Goal: Use online tool/utility: Use online tool/utility

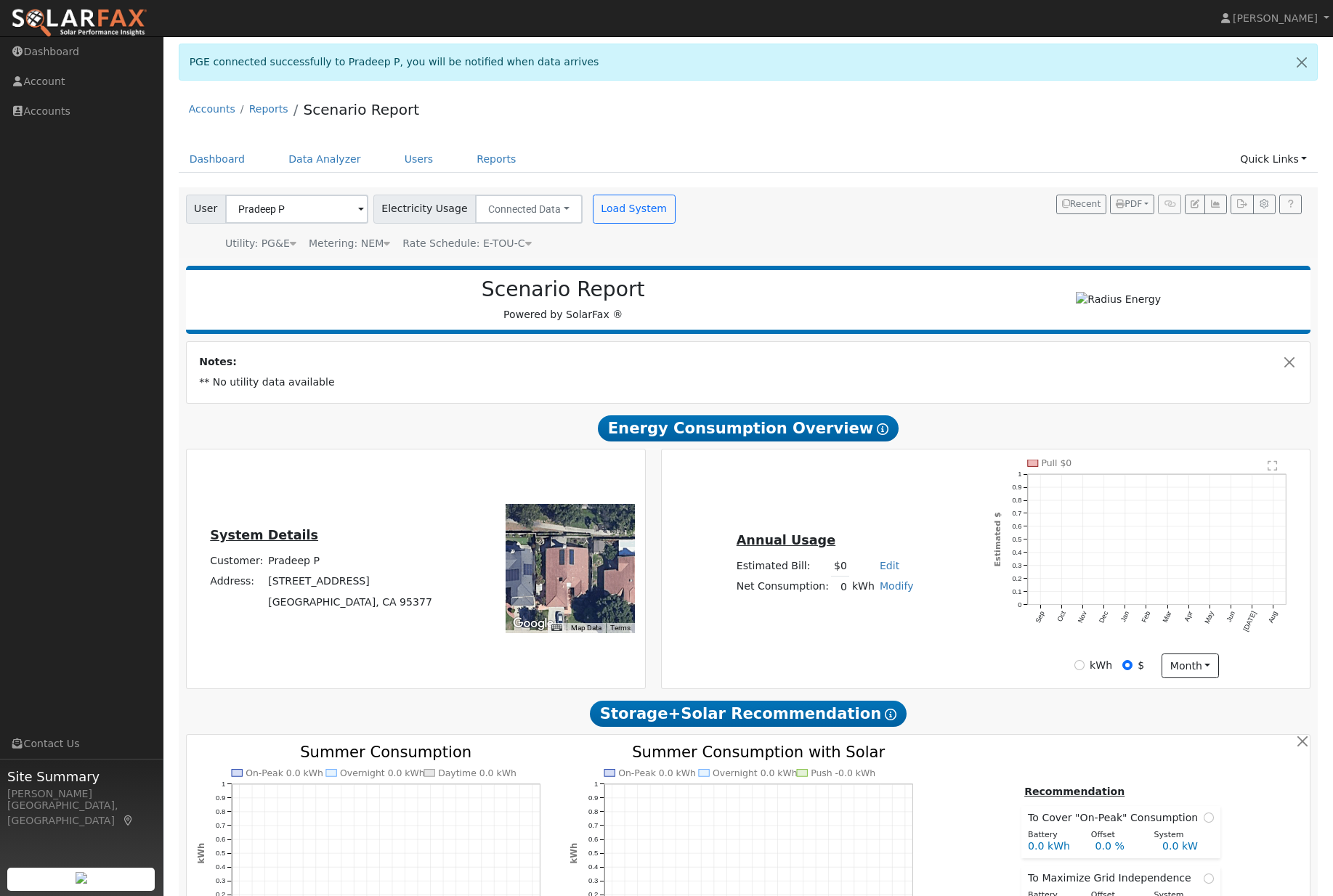
click at [519, 249] on span "Rate Schedule: E-TOU-C" at bounding box center [467, 243] width 129 height 12
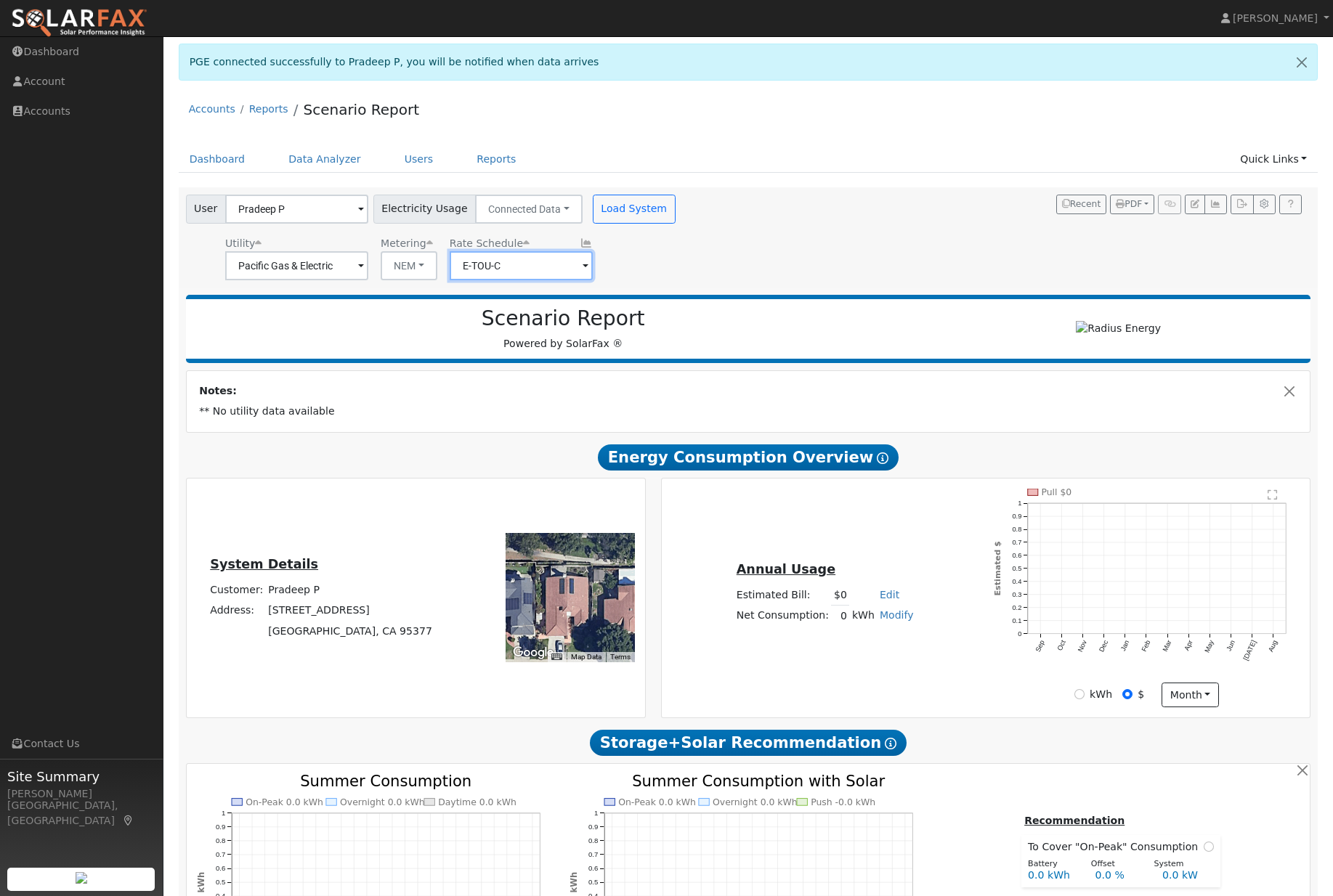
click at [512, 275] on input "E-TOU-C" at bounding box center [521, 265] width 143 height 29
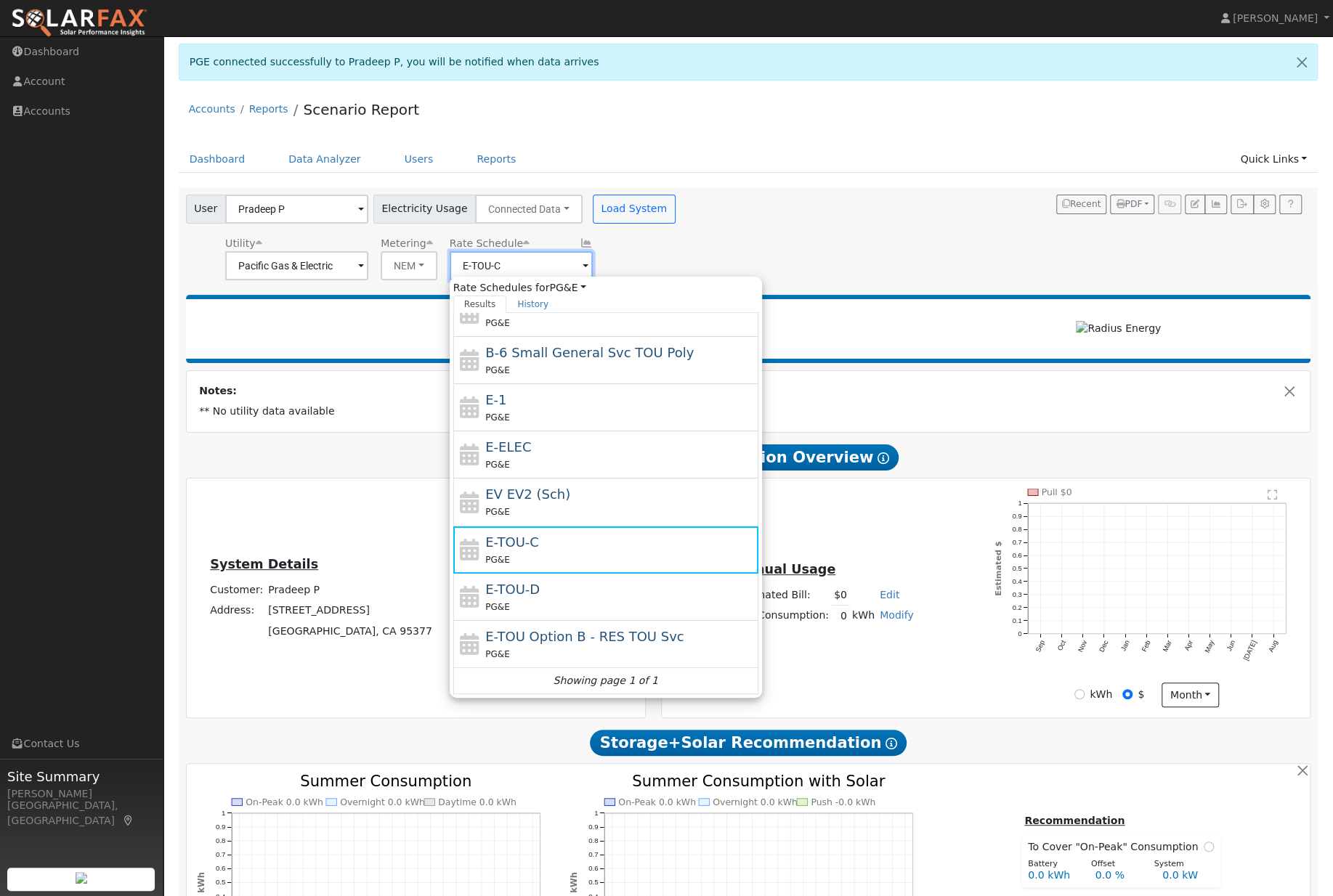
scroll to position [160, 0]
click at [822, 231] on div "User Pradeep P Account Default Account Default Account [STREET_ADDRESS] Primary…" at bounding box center [746, 234] width 1125 height 91
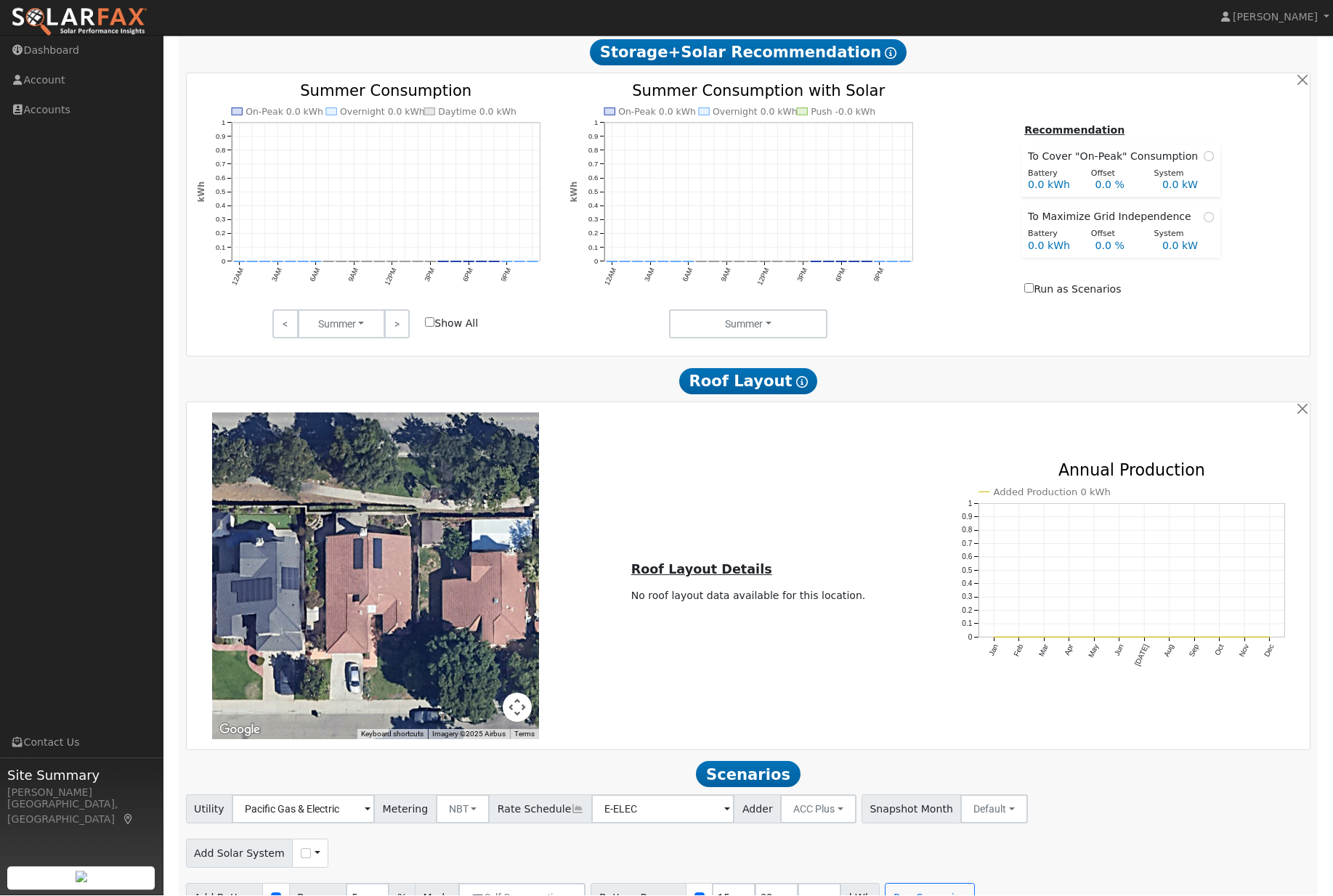
scroll to position [689, 0]
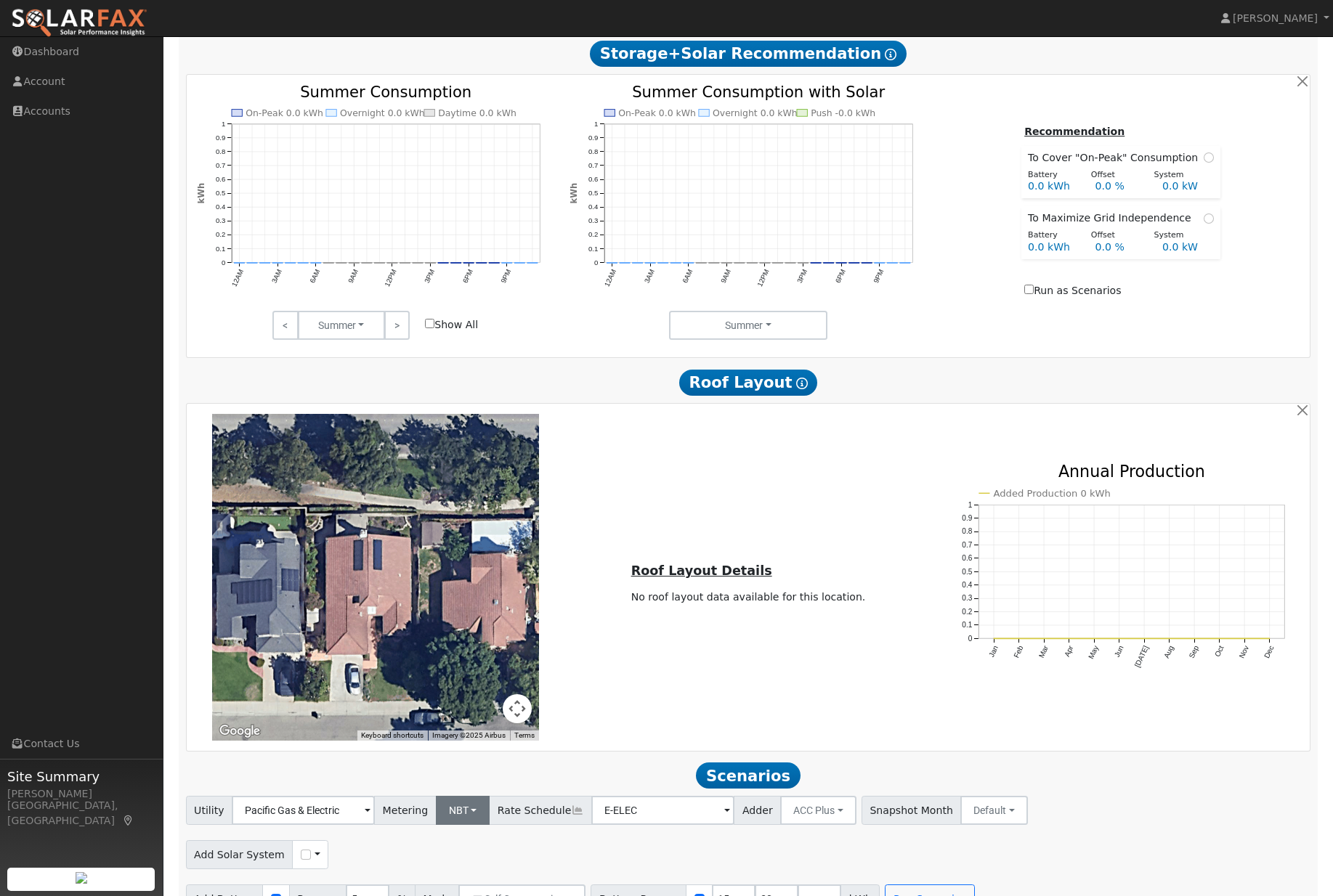
click at [448, 825] on button "NBT" at bounding box center [463, 810] width 54 height 29
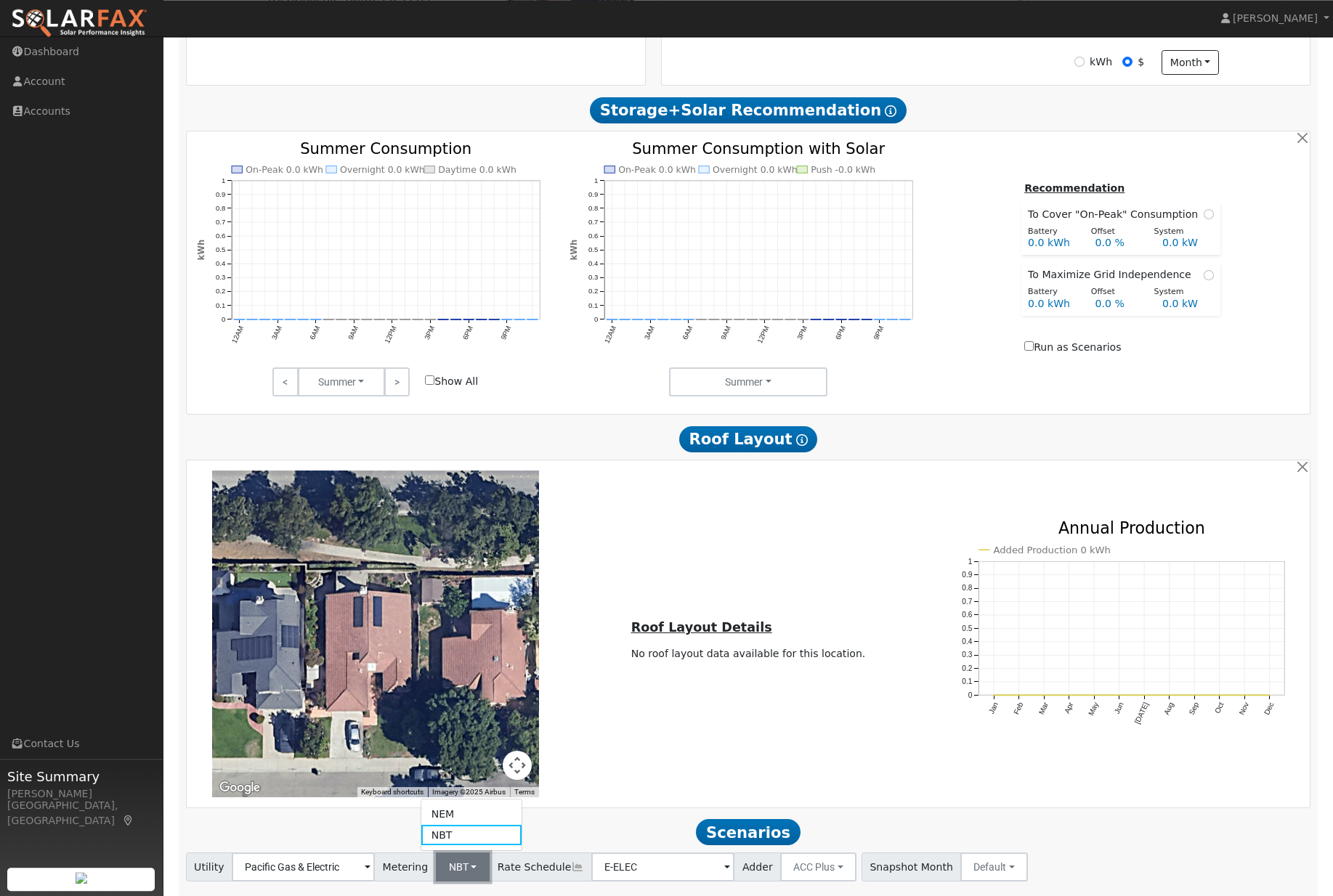
scroll to position [631, 0]
click at [486, 846] on link "NBT" at bounding box center [472, 835] width 101 height 20
click at [469, 882] on button "NBT" at bounding box center [463, 867] width 54 height 29
click at [489, 825] on link "NEM" at bounding box center [472, 815] width 101 height 20
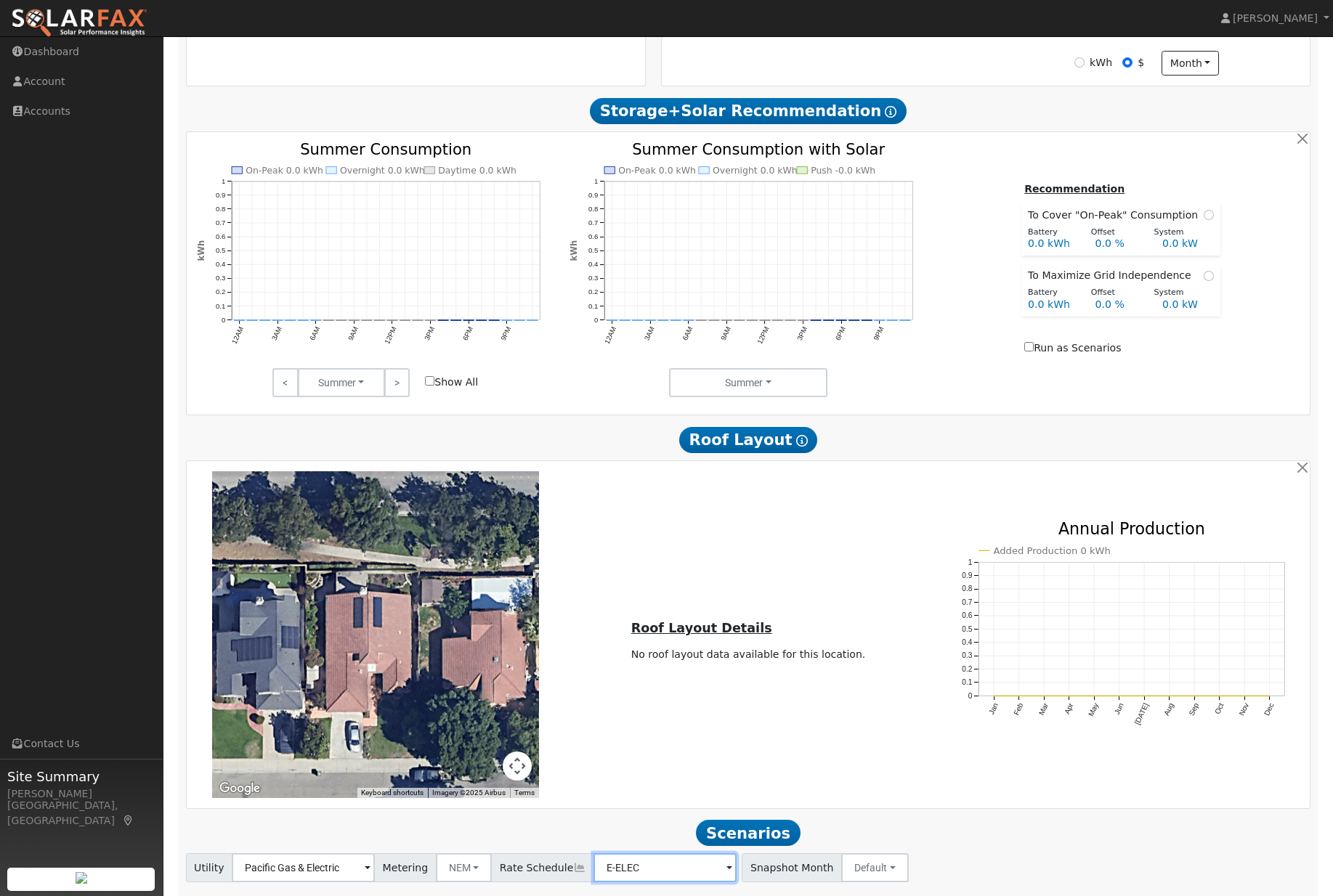
click at [661, 882] on input "E-ELEC" at bounding box center [665, 867] width 143 height 29
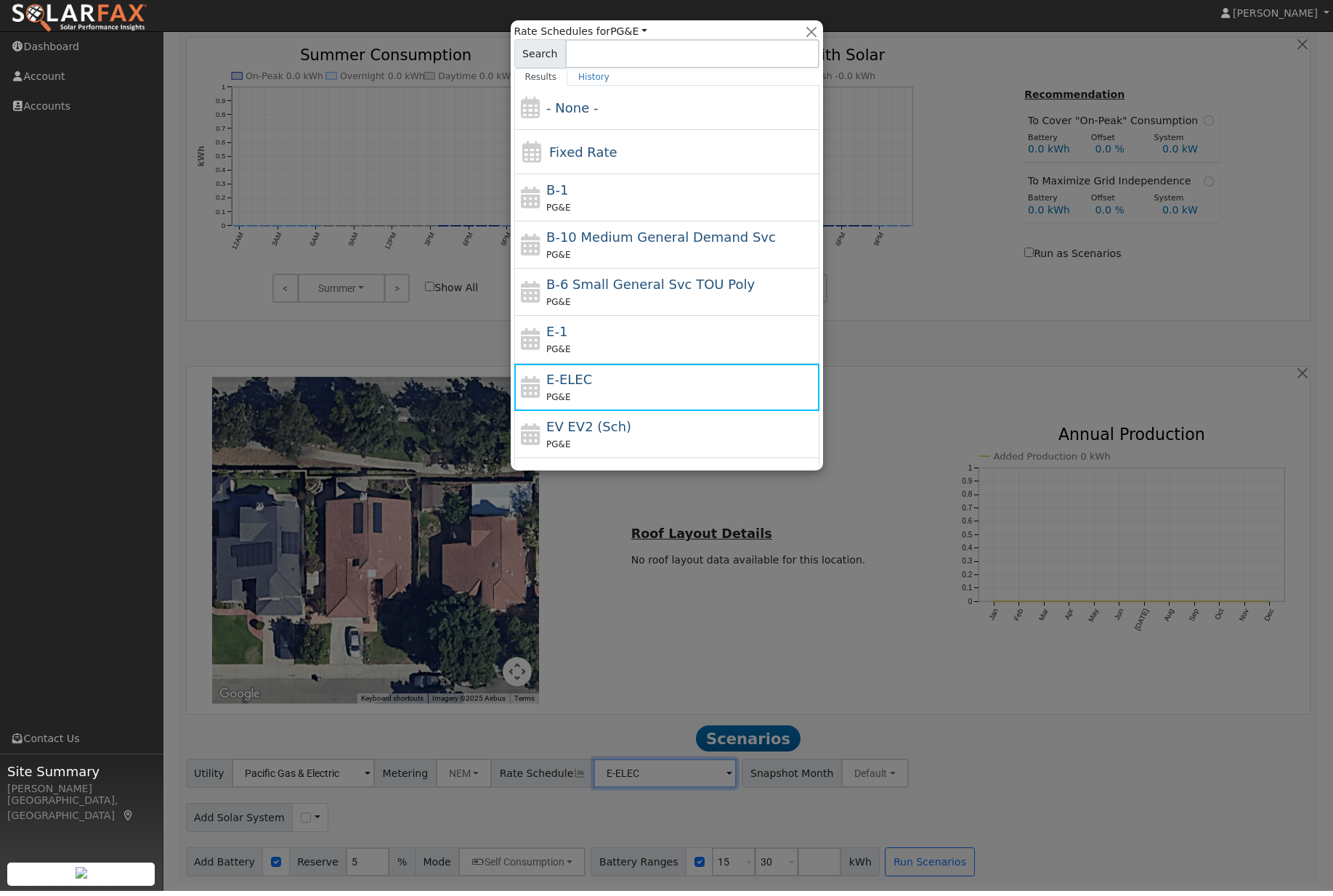
click at [933, 601] on div at bounding box center [666, 448] width 1333 height 896
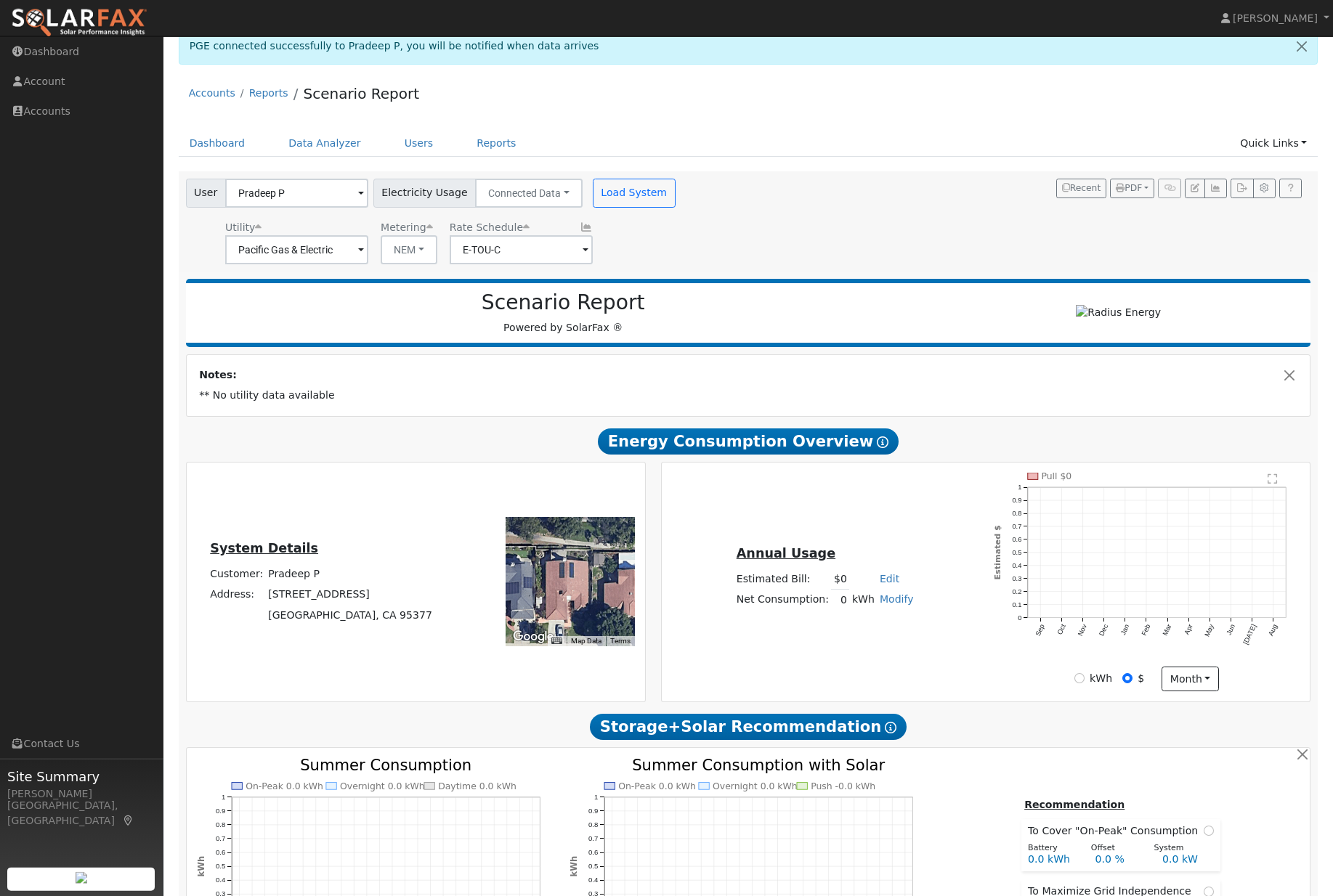
scroll to position [0, 0]
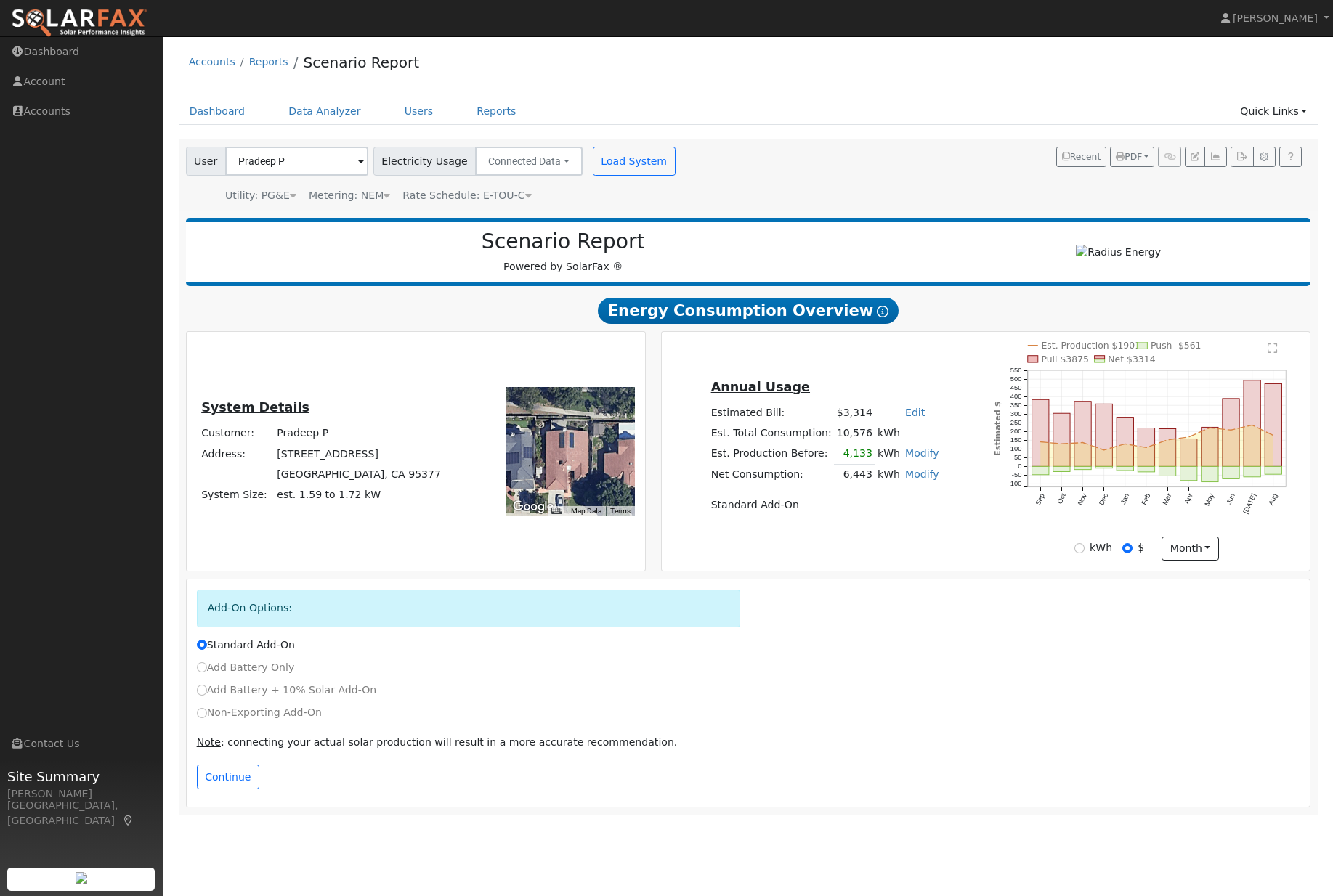
click at [216, 721] on label "Non-Exporting Add-On" at bounding box center [259, 713] width 125 height 16
click at [207, 718] on input "Non-Exporting Add-On" at bounding box center [202, 713] width 10 height 10
radio input "true"
radio input "false"
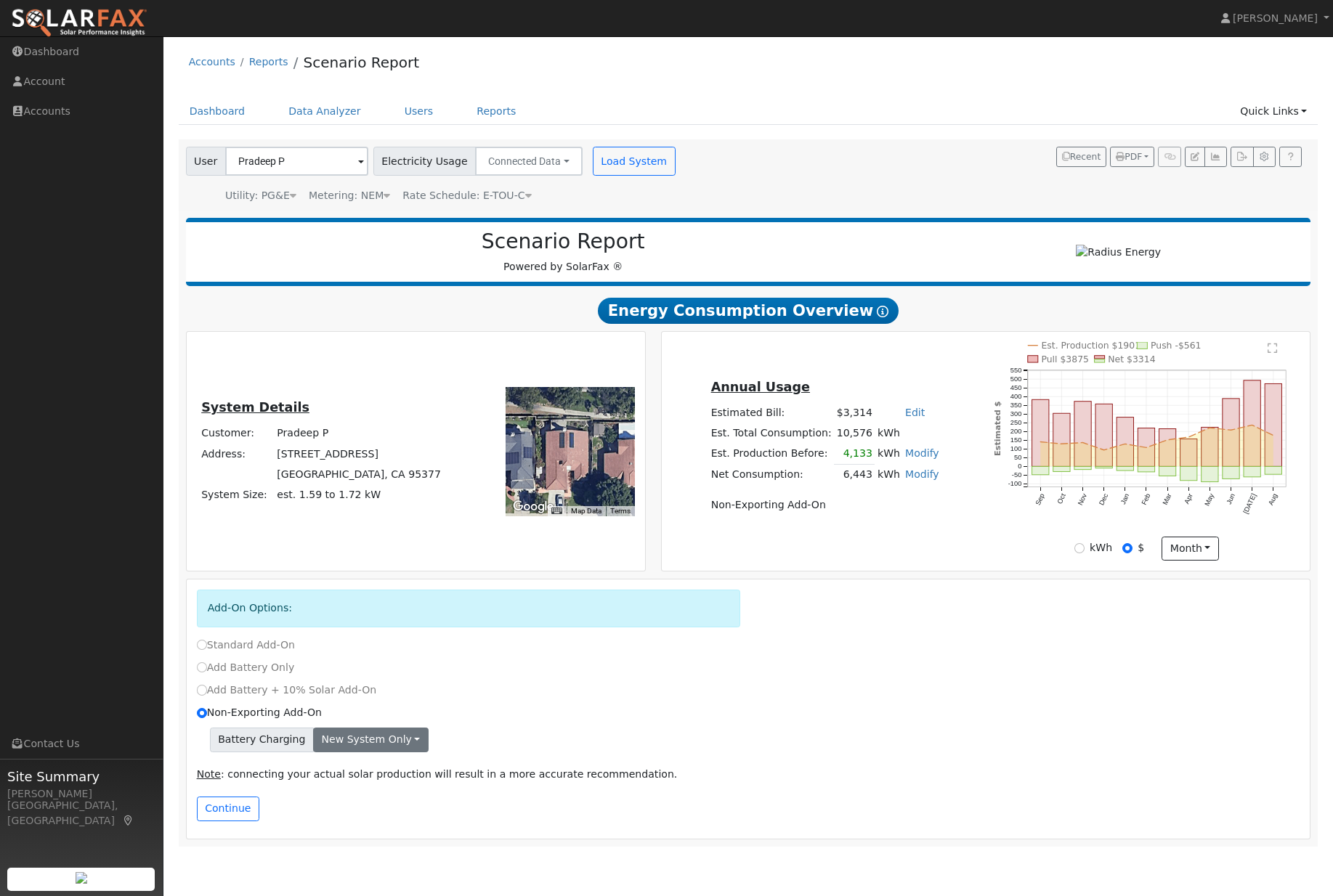
click at [402, 752] on button "New system only" at bounding box center [370, 740] width 116 height 25
click at [407, 780] on link "New system only" at bounding box center [367, 770] width 108 height 20
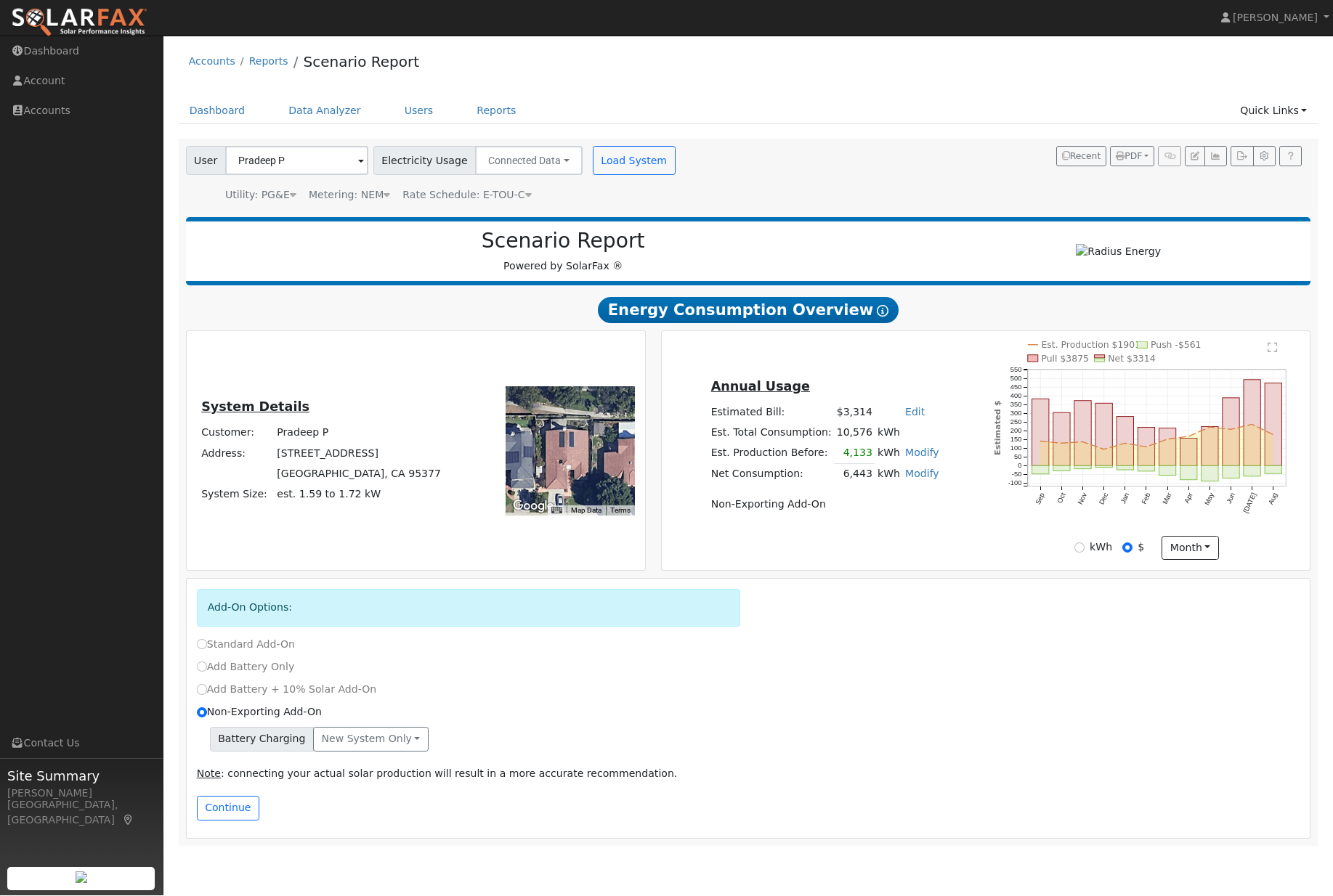
click at [298, 880] on div "User Profile First name Last name Email Email Notifications No Emails No Emails…" at bounding box center [748, 465] width 1169 height 859
click at [234, 821] on button "Continue" at bounding box center [228, 809] width 62 height 25
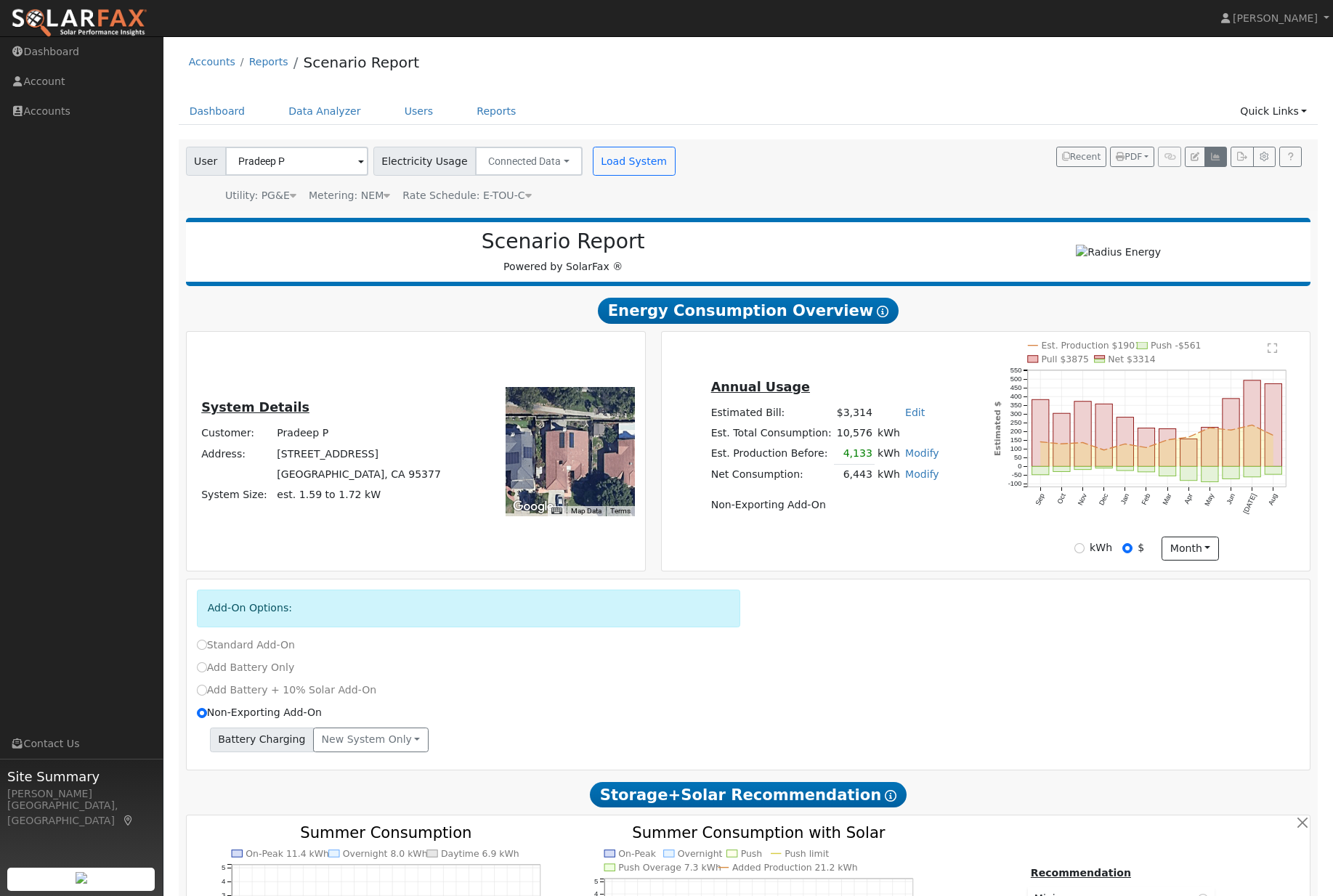
click at [1212, 161] on icon "button" at bounding box center [1215, 157] width 11 height 9
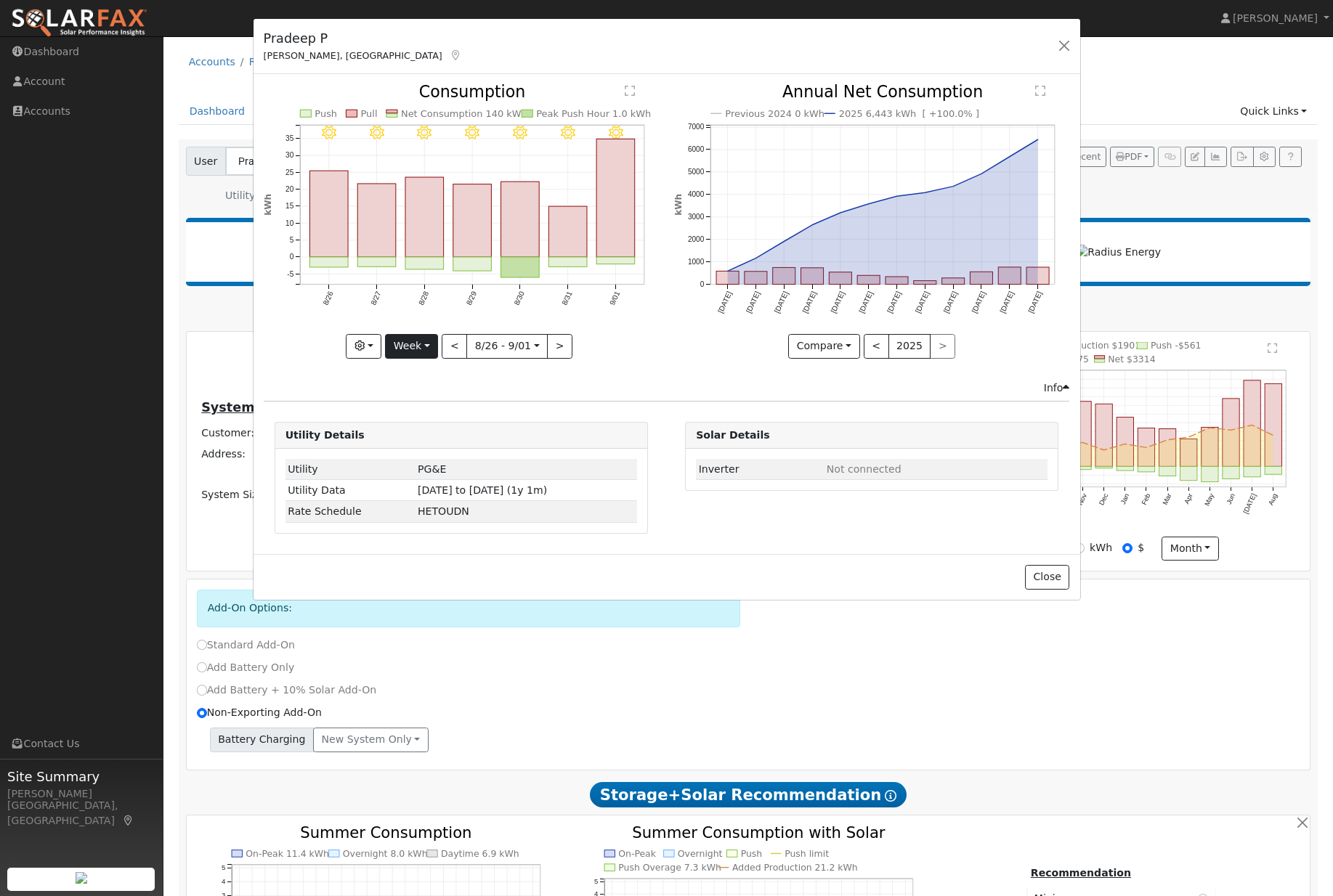
click at [434, 355] on button "Week" at bounding box center [411, 347] width 53 height 25
click at [462, 395] on link "Week" at bounding box center [436, 397] width 101 height 20
click at [430, 358] on button "Week" at bounding box center [411, 347] width 53 height 25
click at [432, 387] on link "Day" at bounding box center [436, 377] width 101 height 20
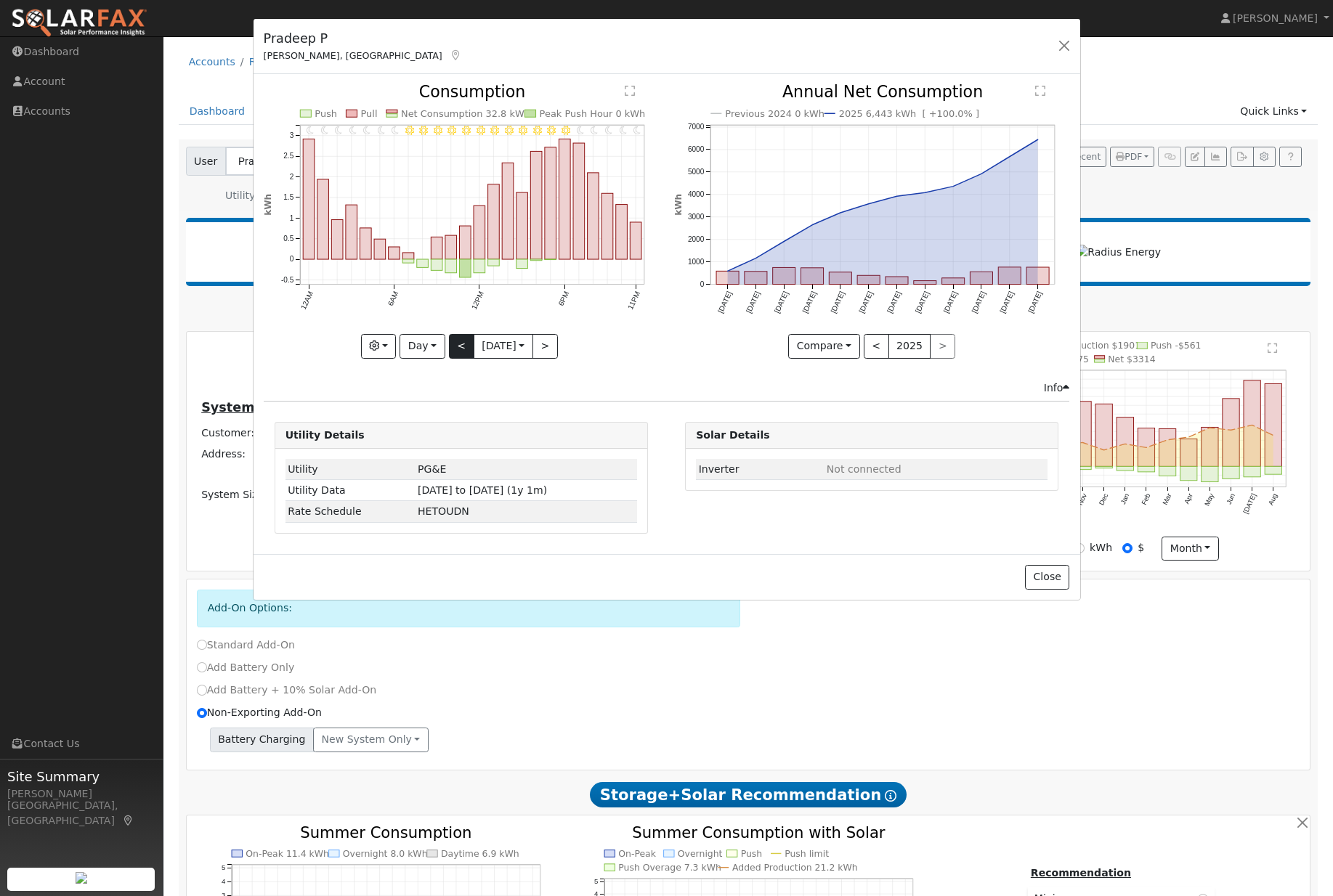
click at [457, 346] on button "<" at bounding box center [461, 347] width 26 height 25
type input "2025-08-31"
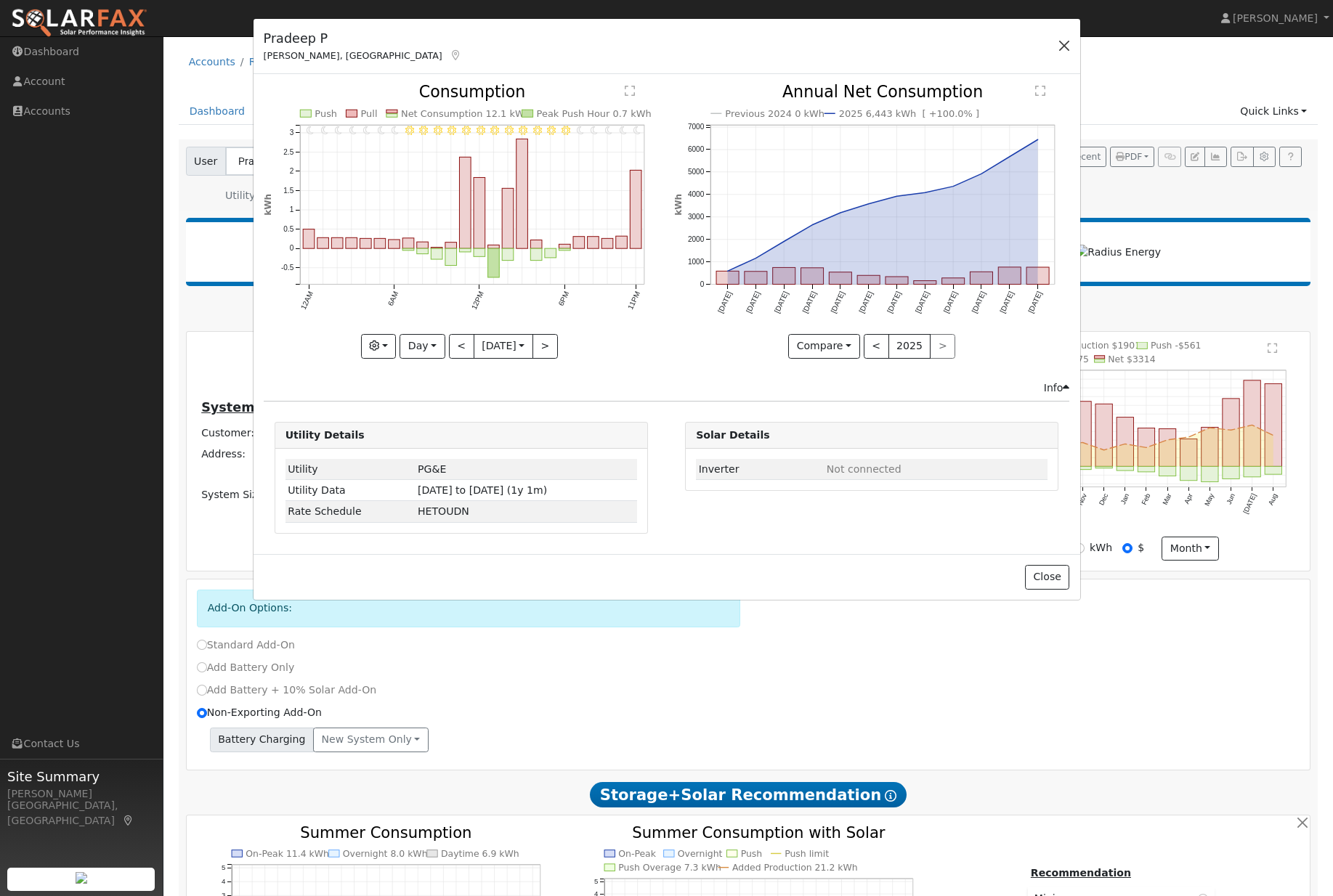
click at [1060, 44] on button "button" at bounding box center [1064, 46] width 20 height 20
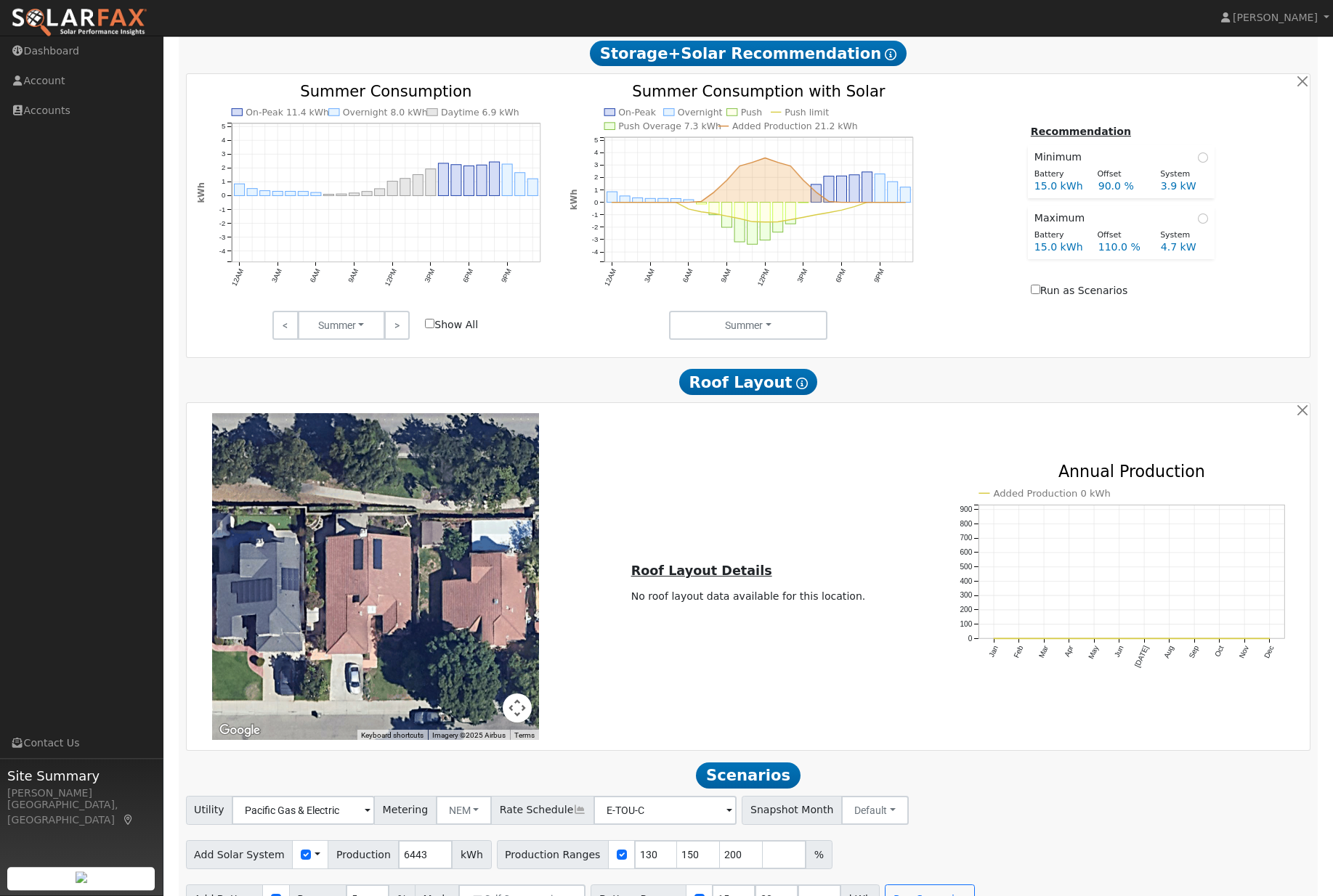
scroll to position [741, 0]
click at [711, 895] on div at bounding box center [699, 899] width 27 height 29
click at [730, 895] on input "15" at bounding box center [733, 899] width 43 height 29
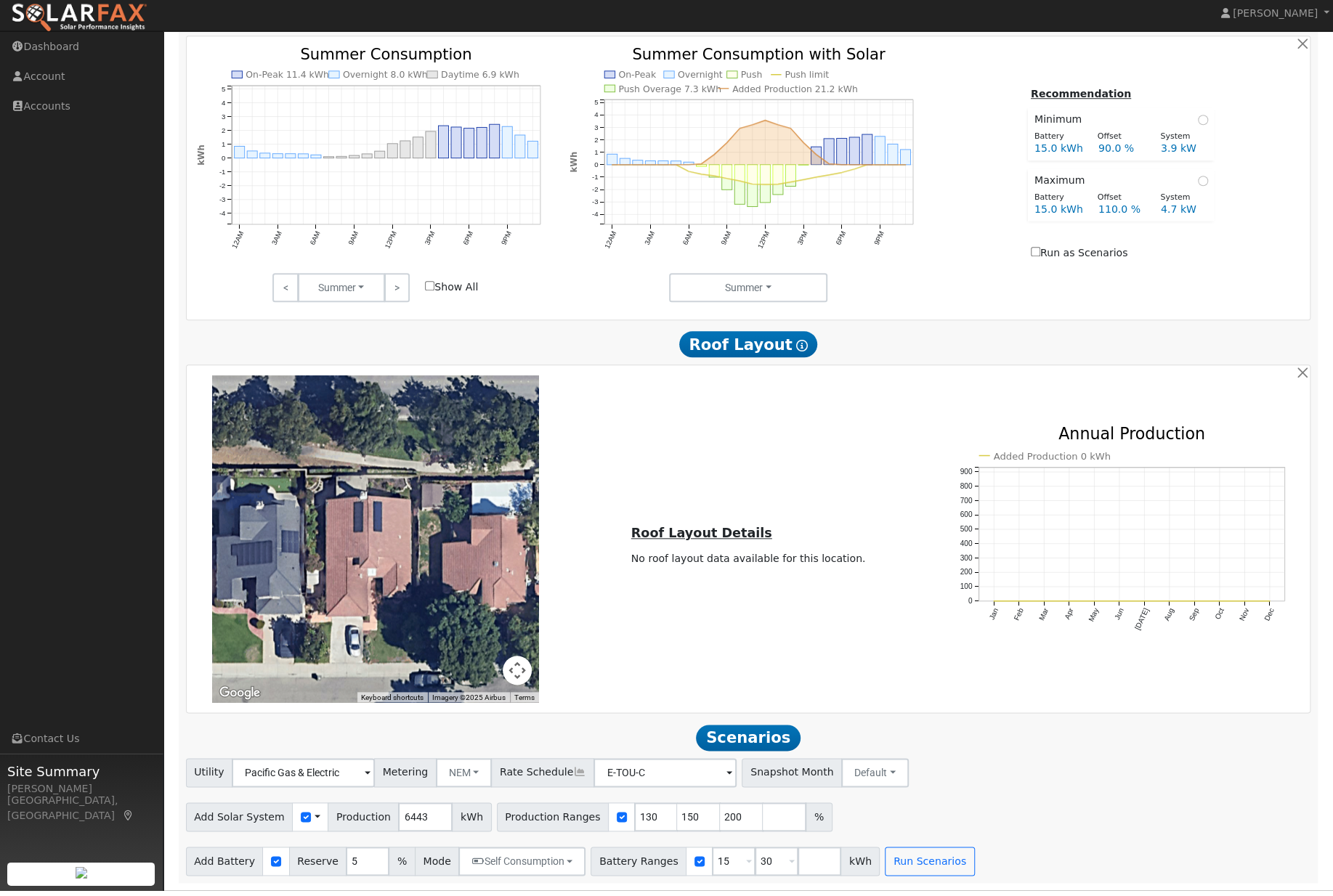
click at [705, 862] on input "checkbox" at bounding box center [699, 867] width 10 height 10
checkbox input "false"
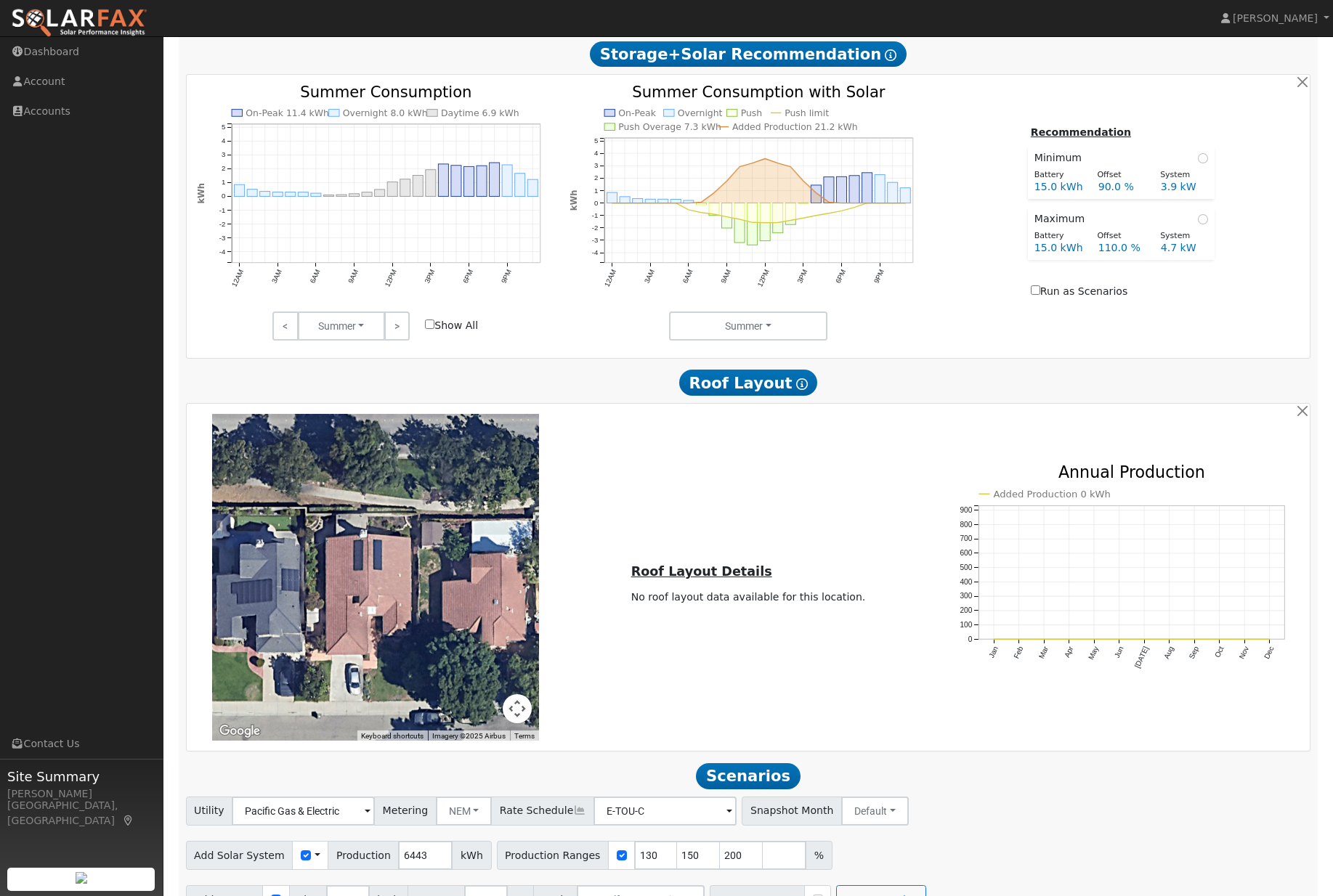
click at [275, 895] on input "checkbox" at bounding box center [275, 899] width 10 height 10
checkbox input "false"
click at [331, 895] on button "Run Scenarios" at bounding box center [339, 899] width 89 height 29
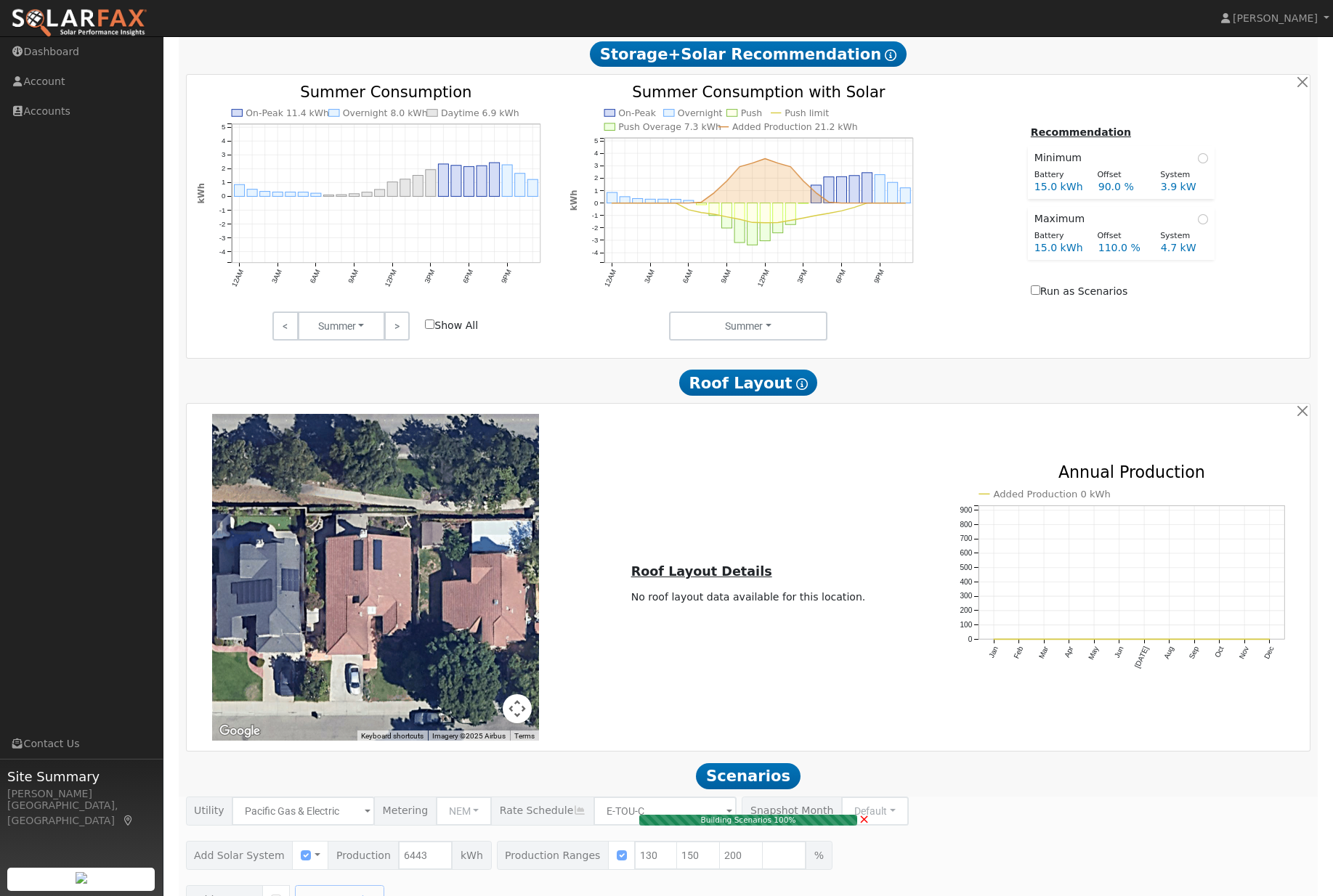
type input "5.6"
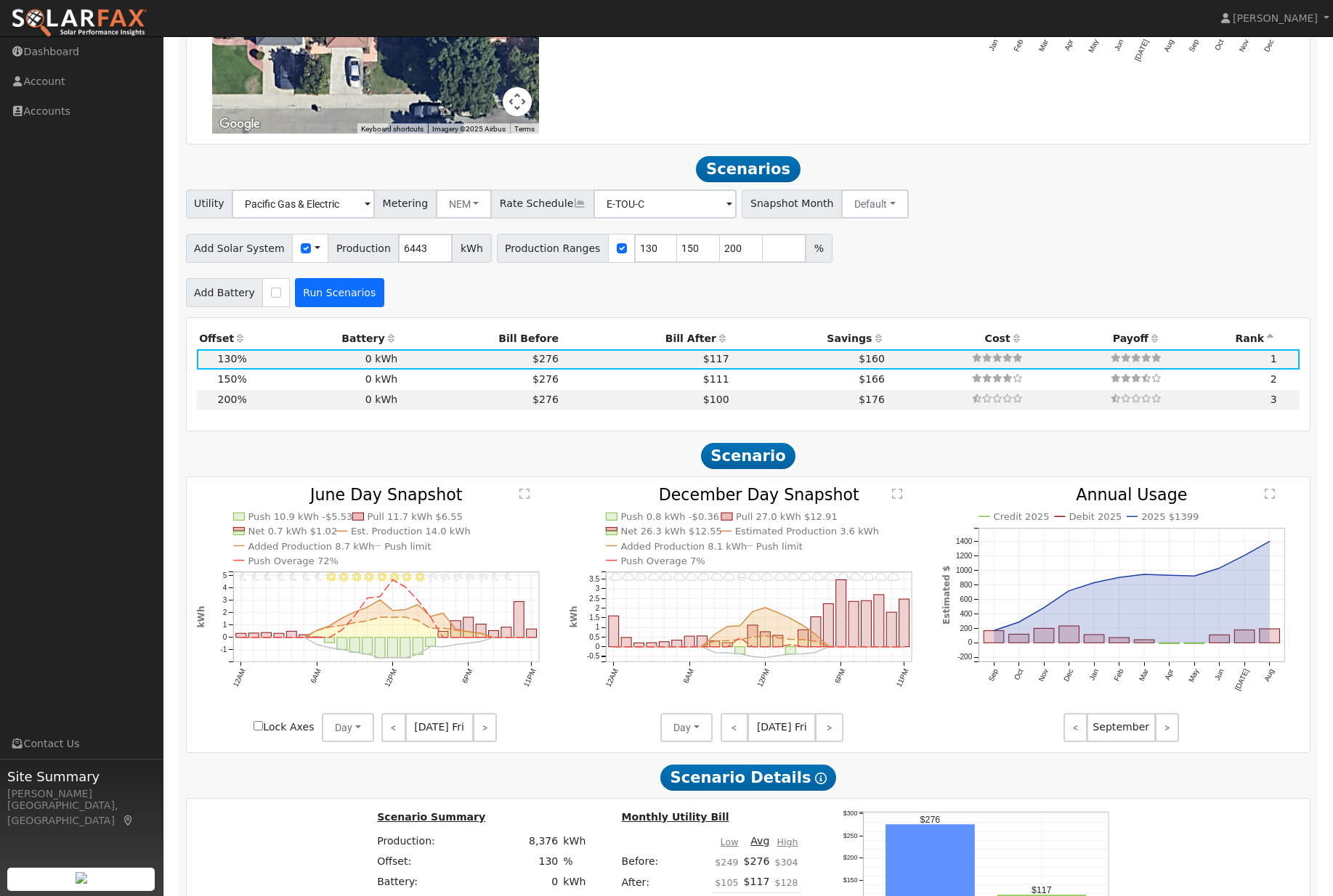
scroll to position [1484, 0]
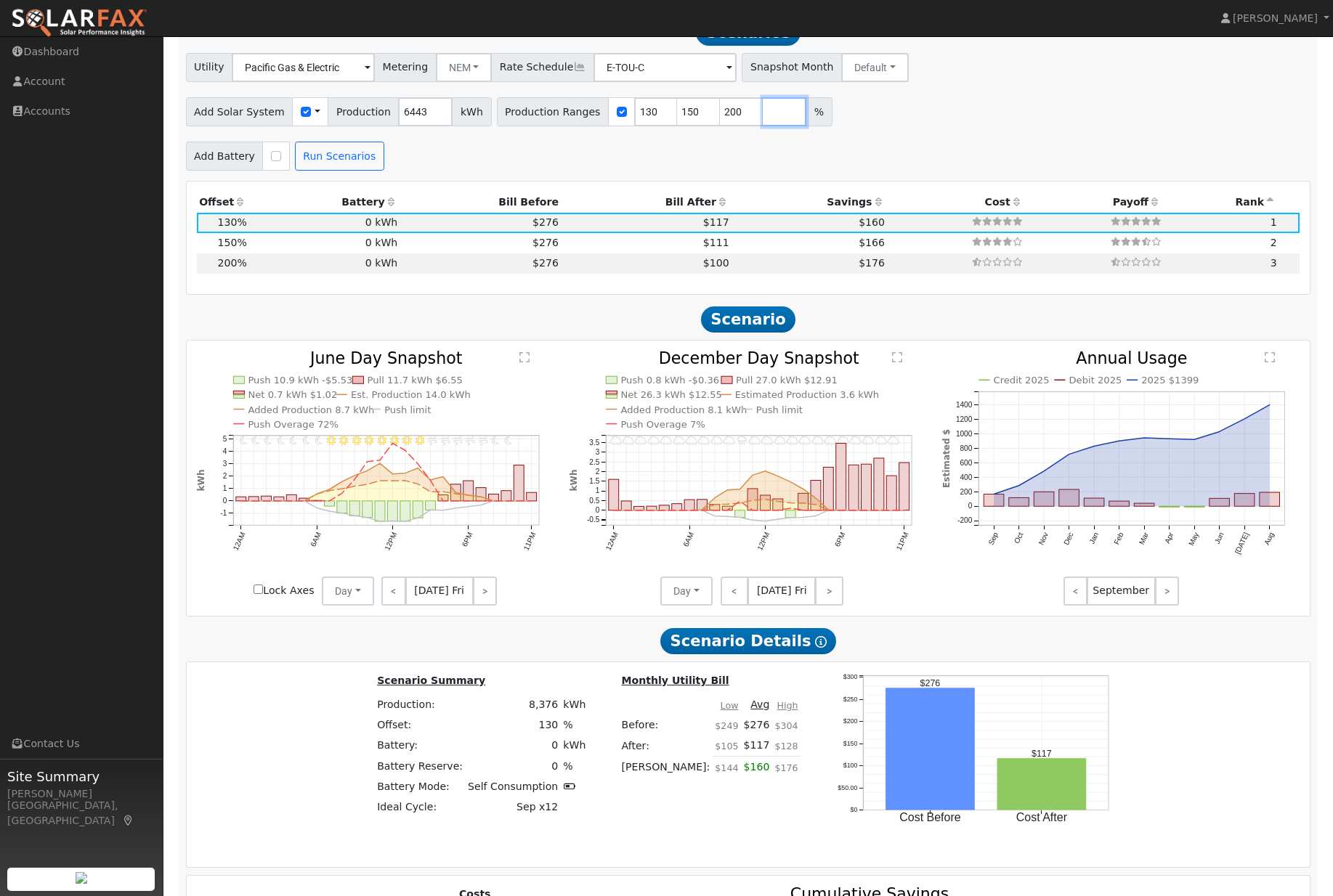
click at [781, 126] on input "number" at bounding box center [784, 111] width 43 height 29
type input "70"
click at [346, 171] on button "Run Scenarios" at bounding box center [339, 156] width 89 height 29
type input "70"
type input "130"
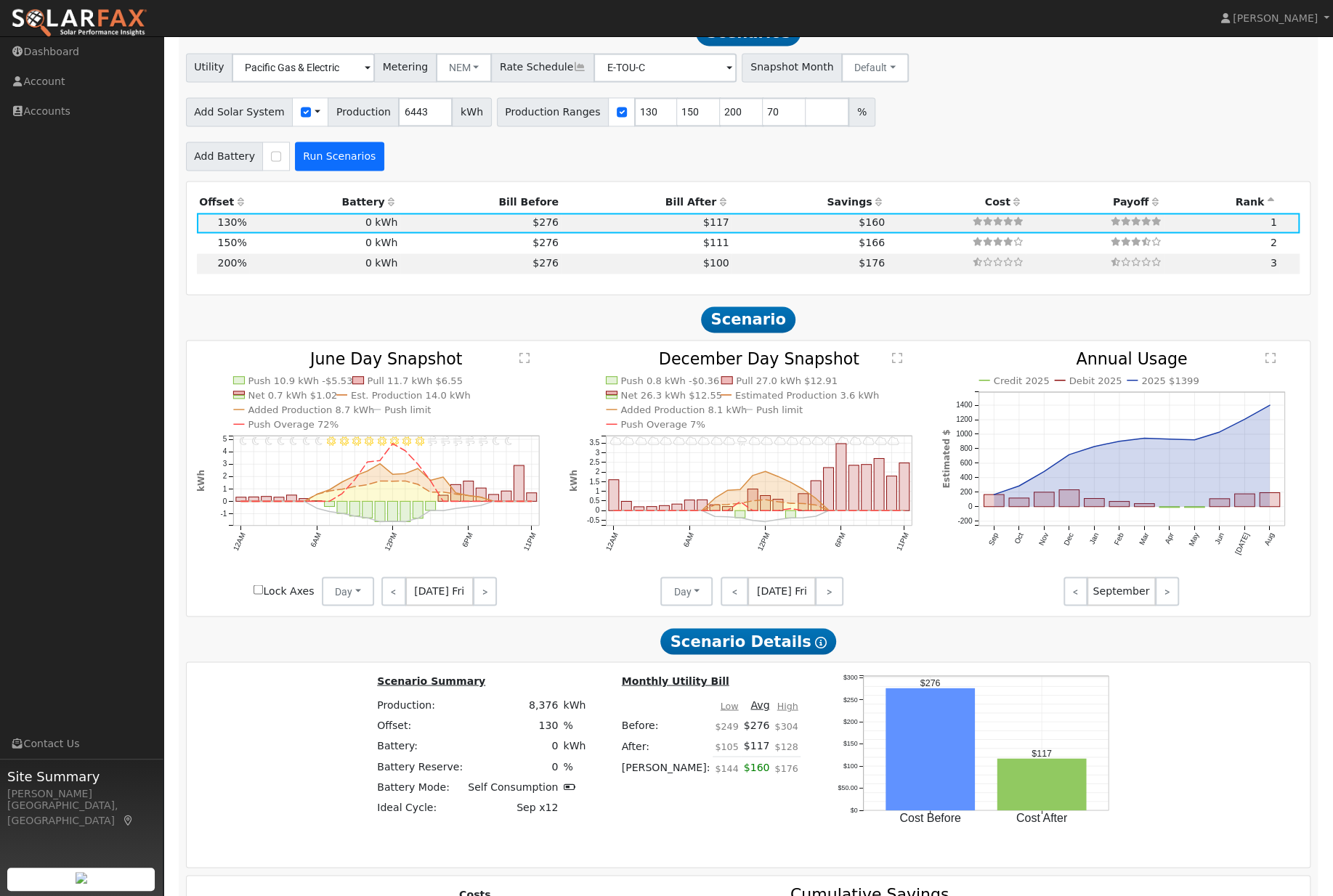
type input "150"
type input "200"
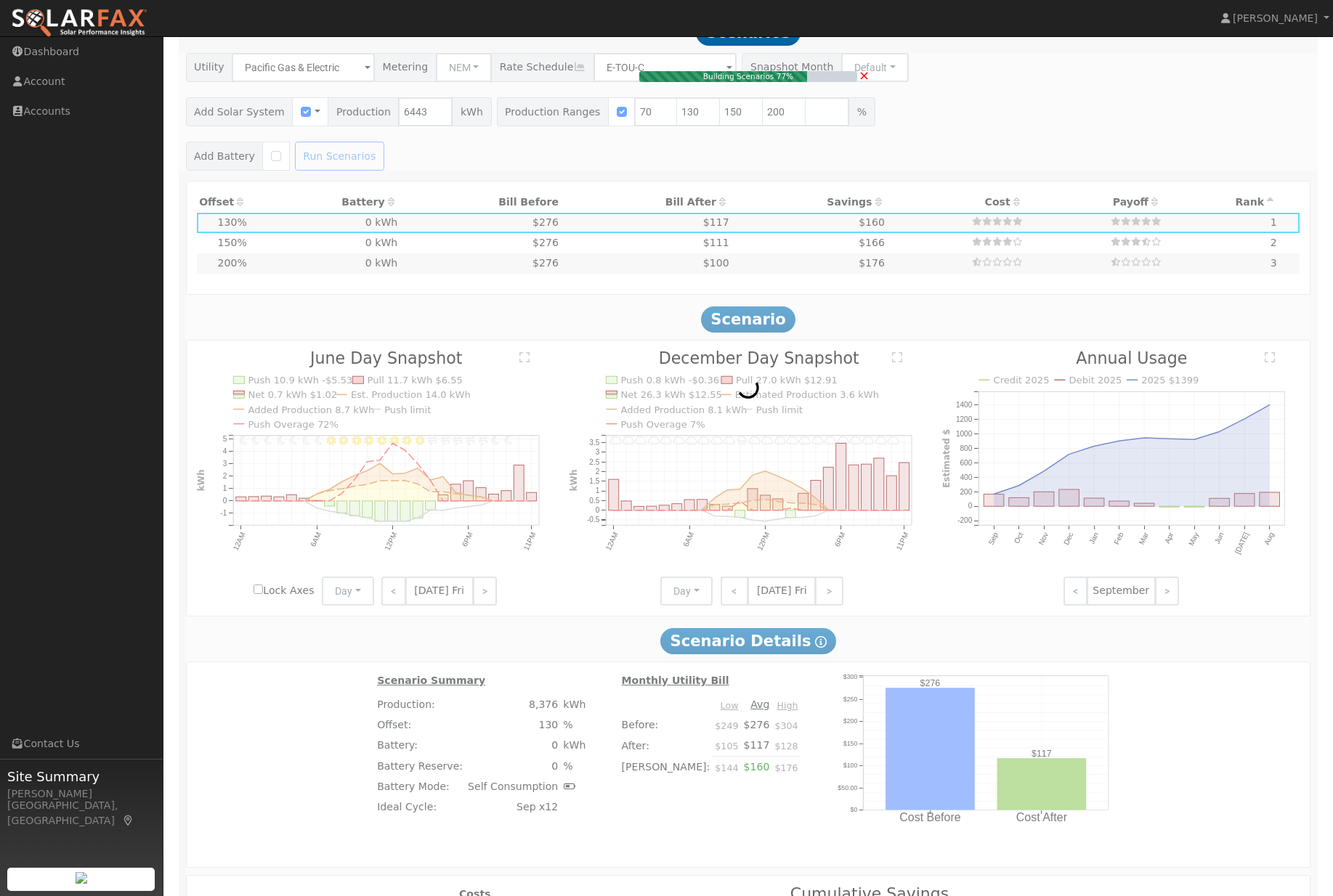
type input "3.0"
type input "$11,125"
type input "$3,338"
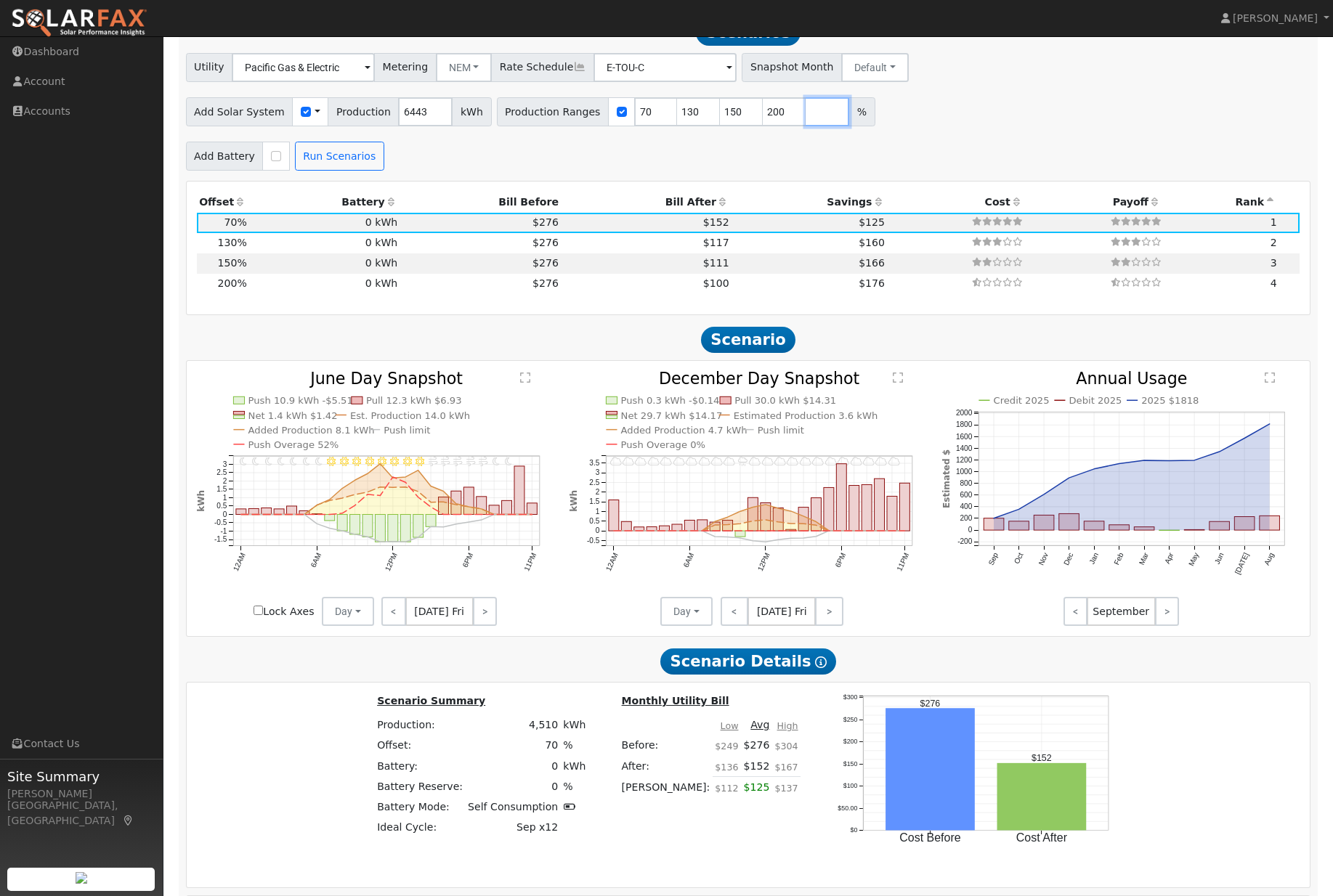
click at [825, 126] on input "number" at bounding box center [827, 111] width 43 height 29
type input "50"
click at [339, 171] on button "Run Scenarios" at bounding box center [339, 156] width 89 height 29
type input "50"
type input "70"
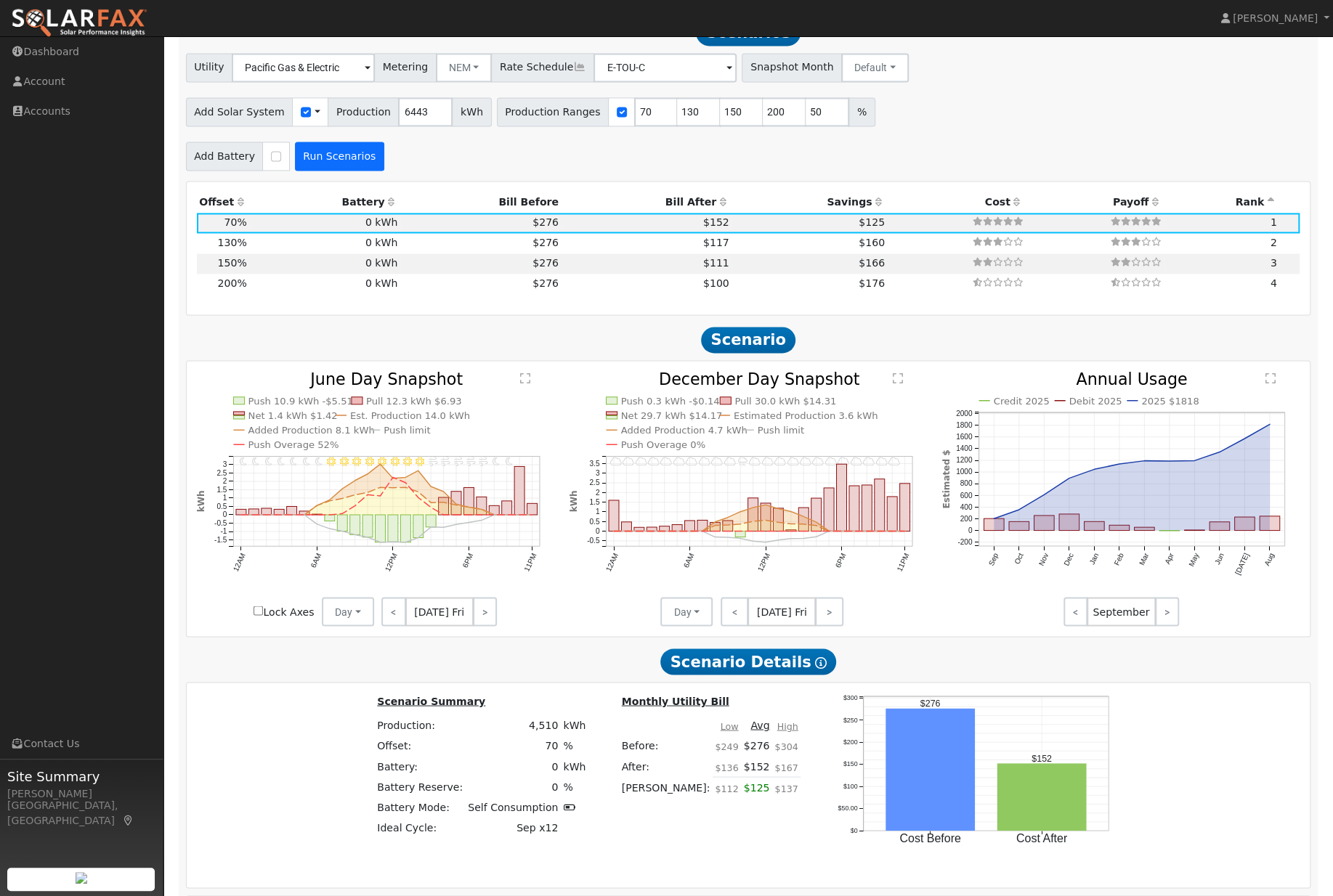
type input "130"
type input "150"
type input "200"
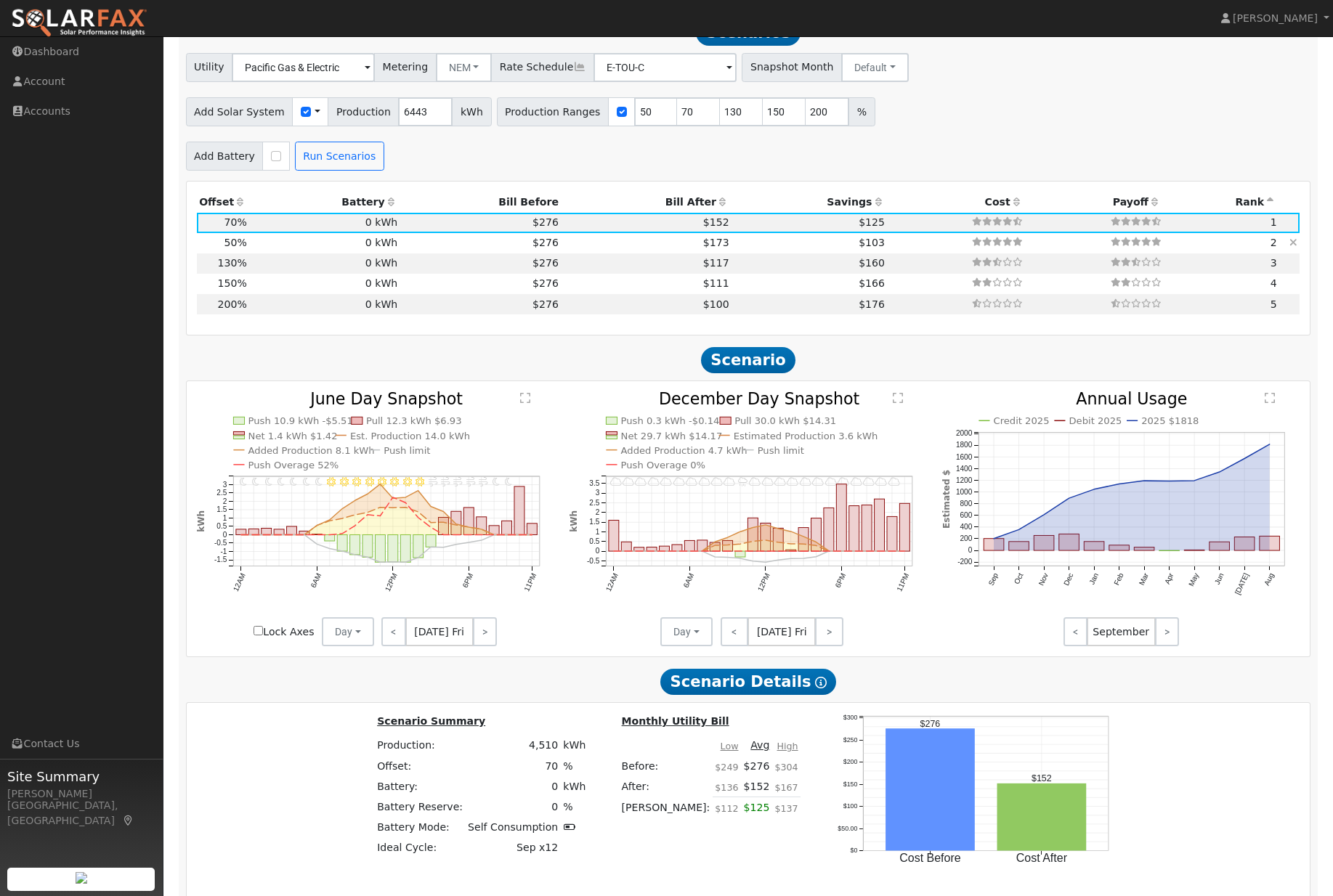
click at [887, 254] on td at bounding box center [956, 243] width 138 height 20
type input "2.1"
type input "$7,948"
type input "$2,384"
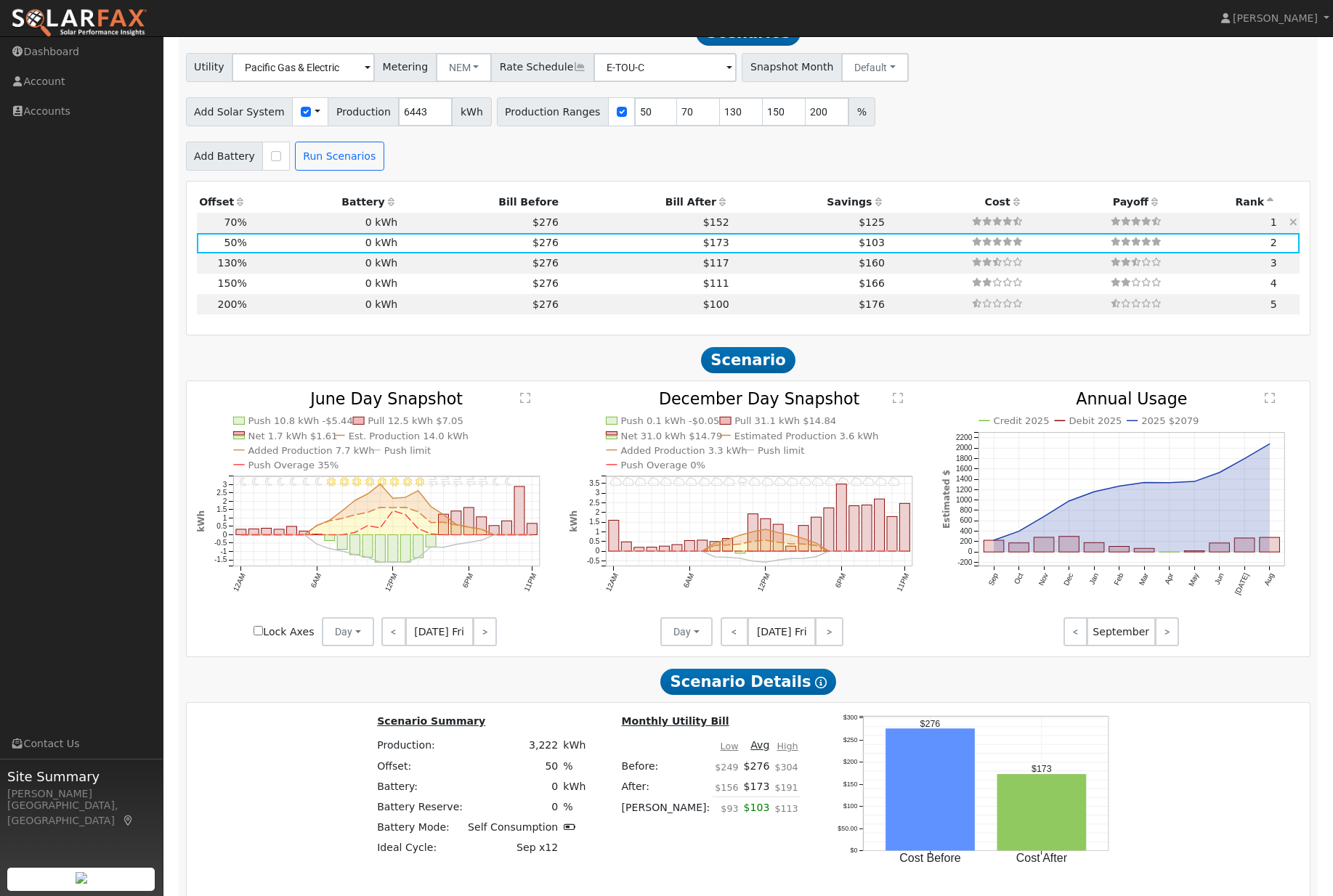
click at [913, 233] on td at bounding box center [956, 223] width 138 height 20
type input "3.0"
type input "$11,125"
type input "$3,338"
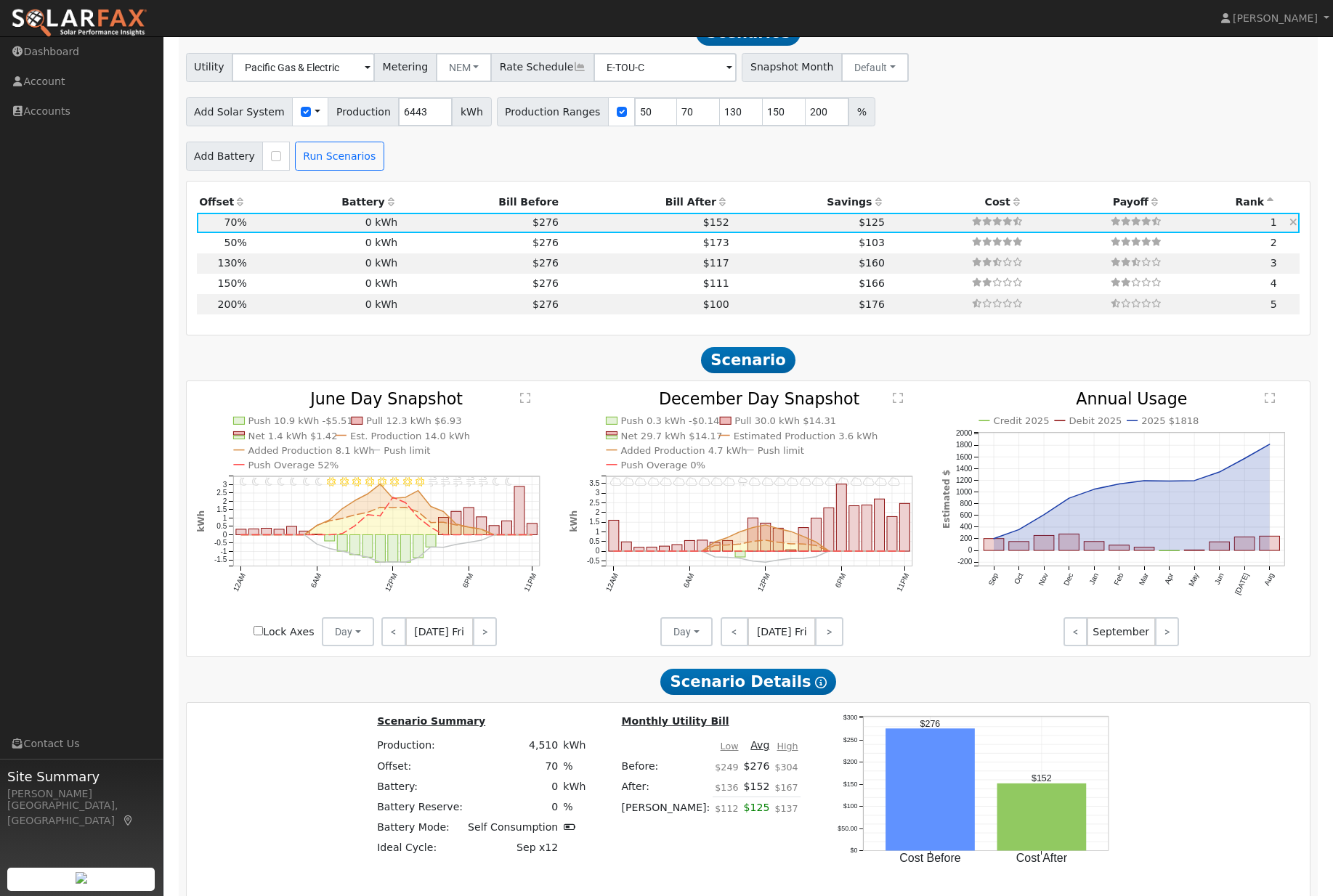
click at [901, 233] on td at bounding box center [956, 223] width 138 height 20
click at [831, 126] on input "200" at bounding box center [827, 111] width 43 height 29
type input "2"
type input "80"
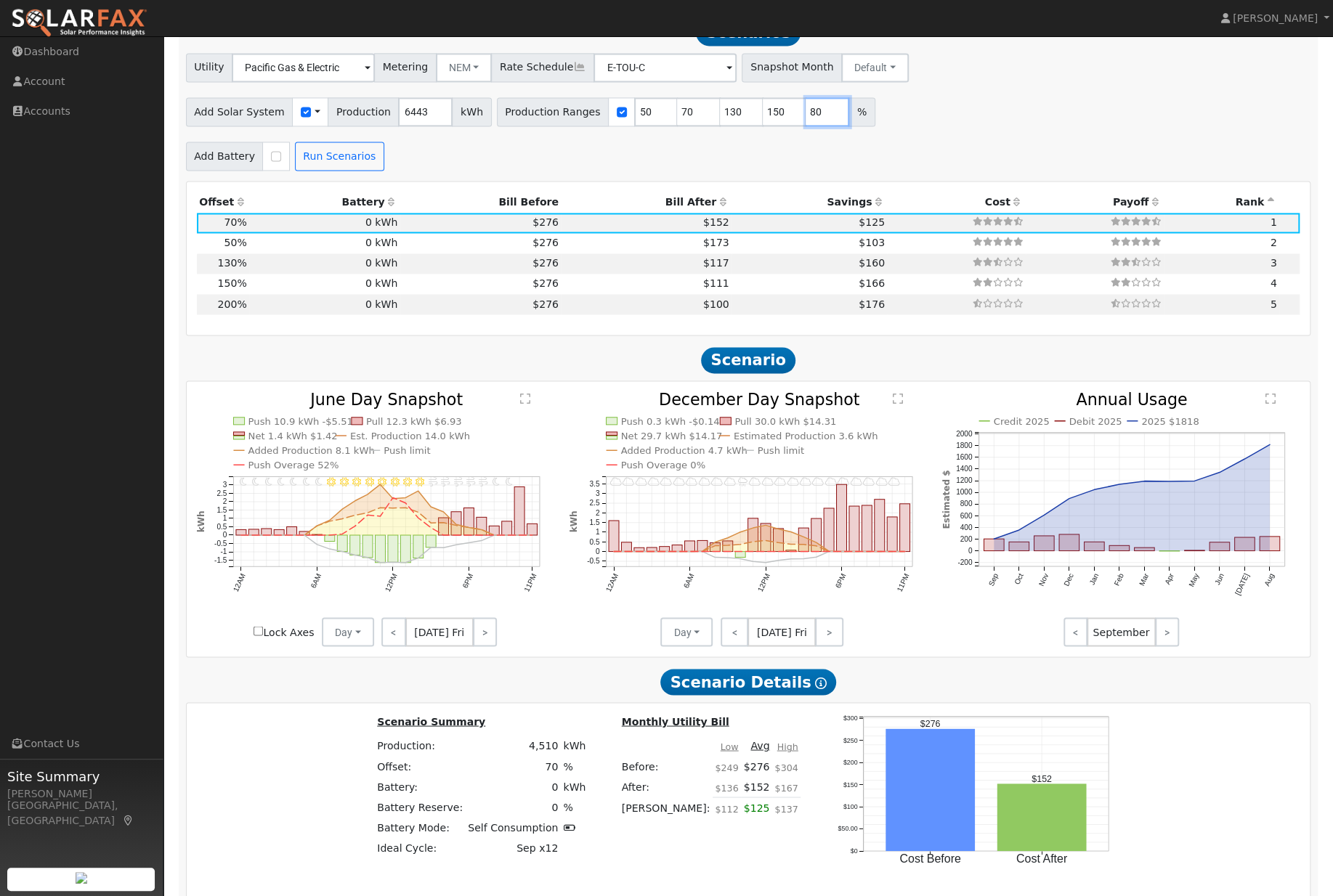
type input "130"
type input "150"
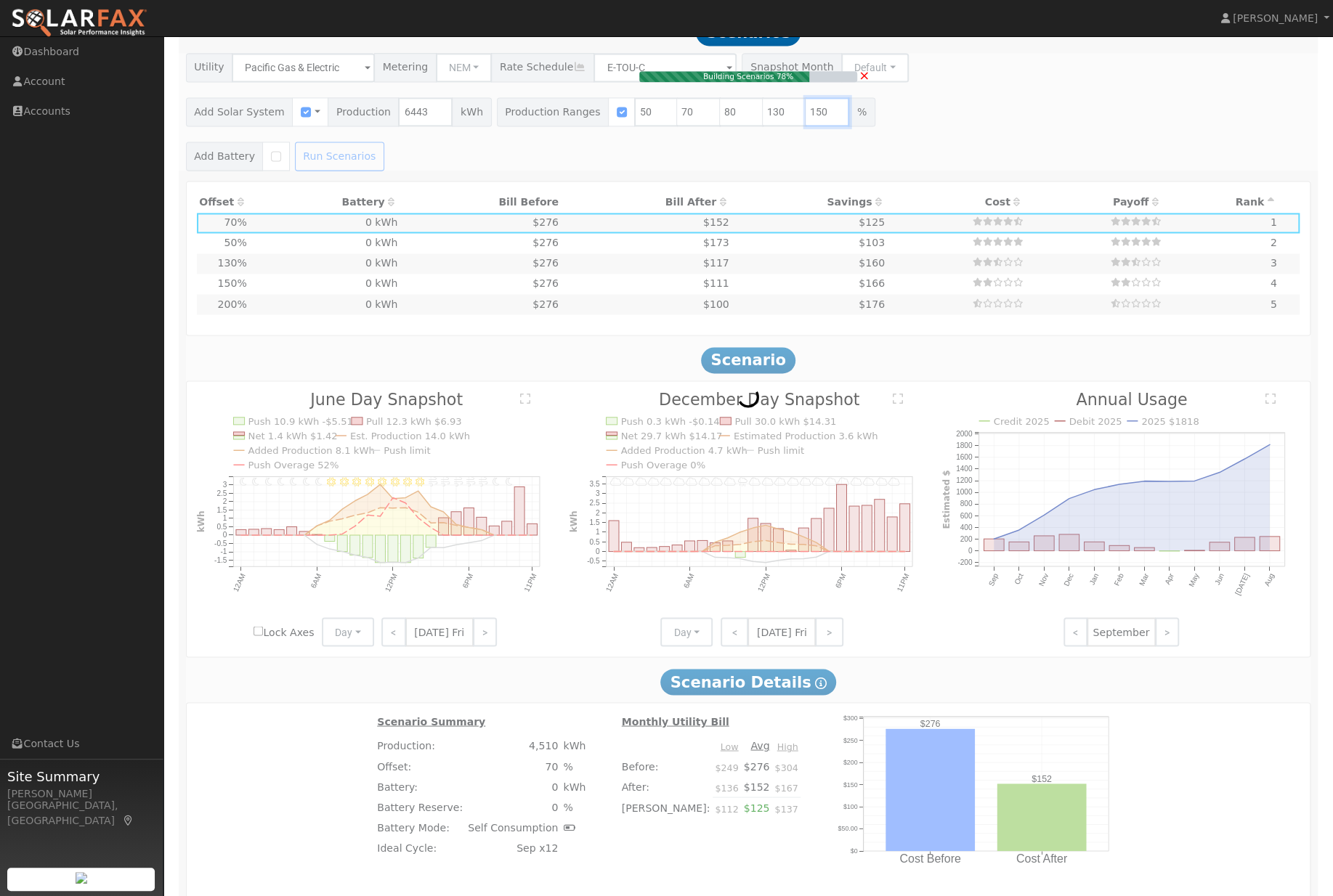
type input "2.1"
type input "$7,948"
type input "$2,384"
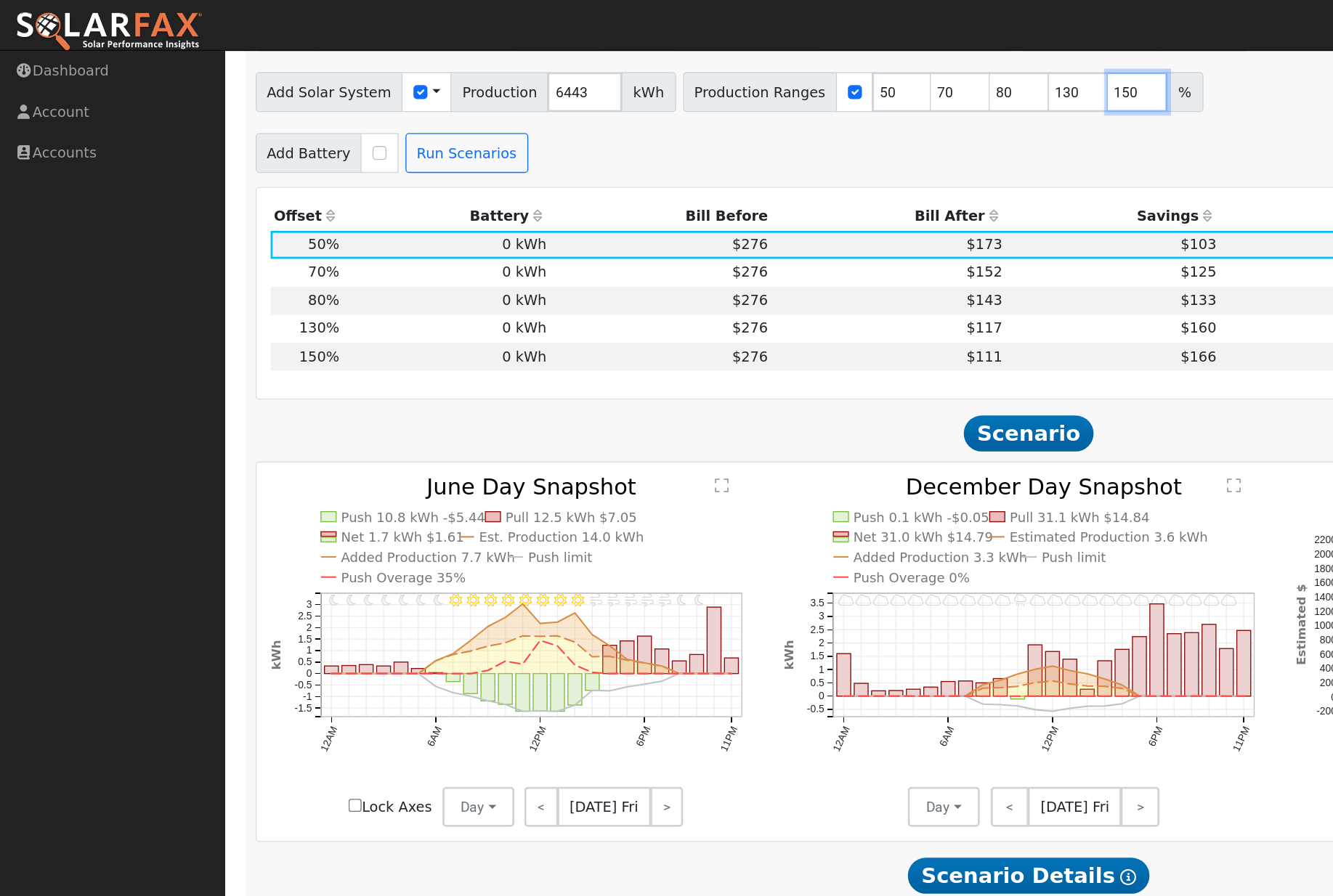
scroll to position [1514, 0]
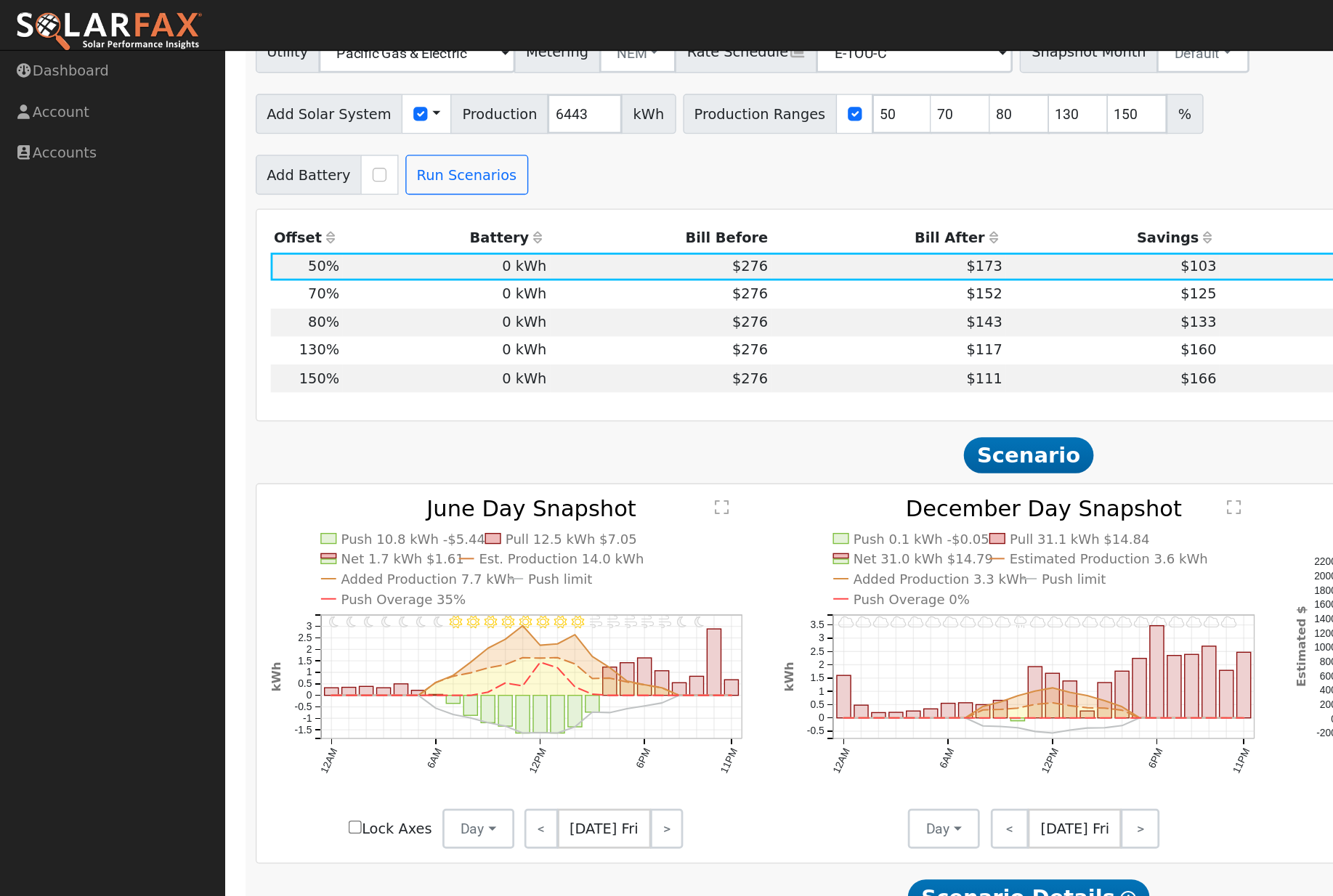
click at [542, 260] on span "$276" at bounding box center [545, 254] width 26 height 12
type input "5.6"
type input "$20,661"
type input "$6,198"
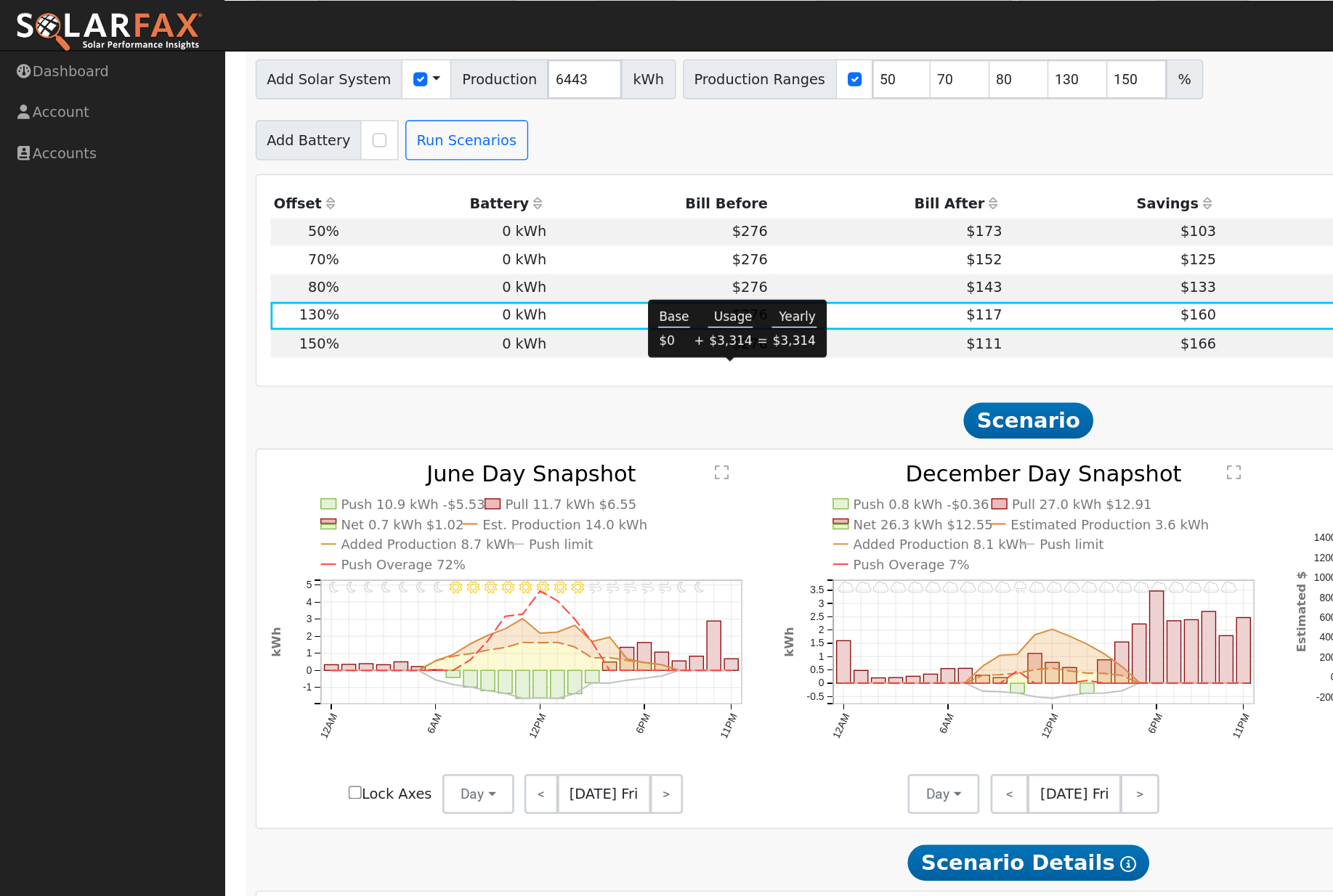
scroll to position [1439, 0]
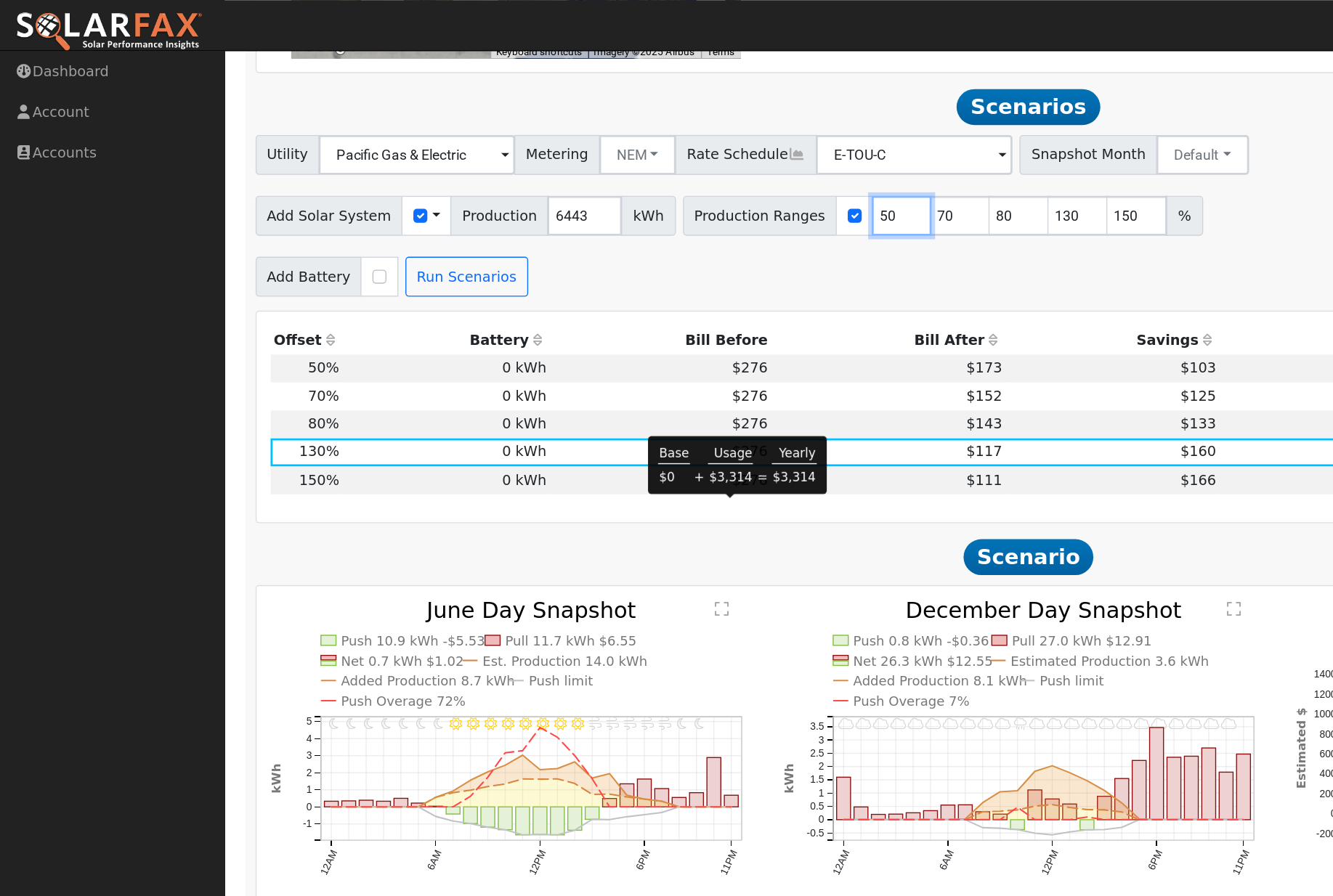
click at [651, 171] on input "50" at bounding box center [656, 156] width 43 height 29
type input "70"
type input "80"
type input "130"
type input "150"
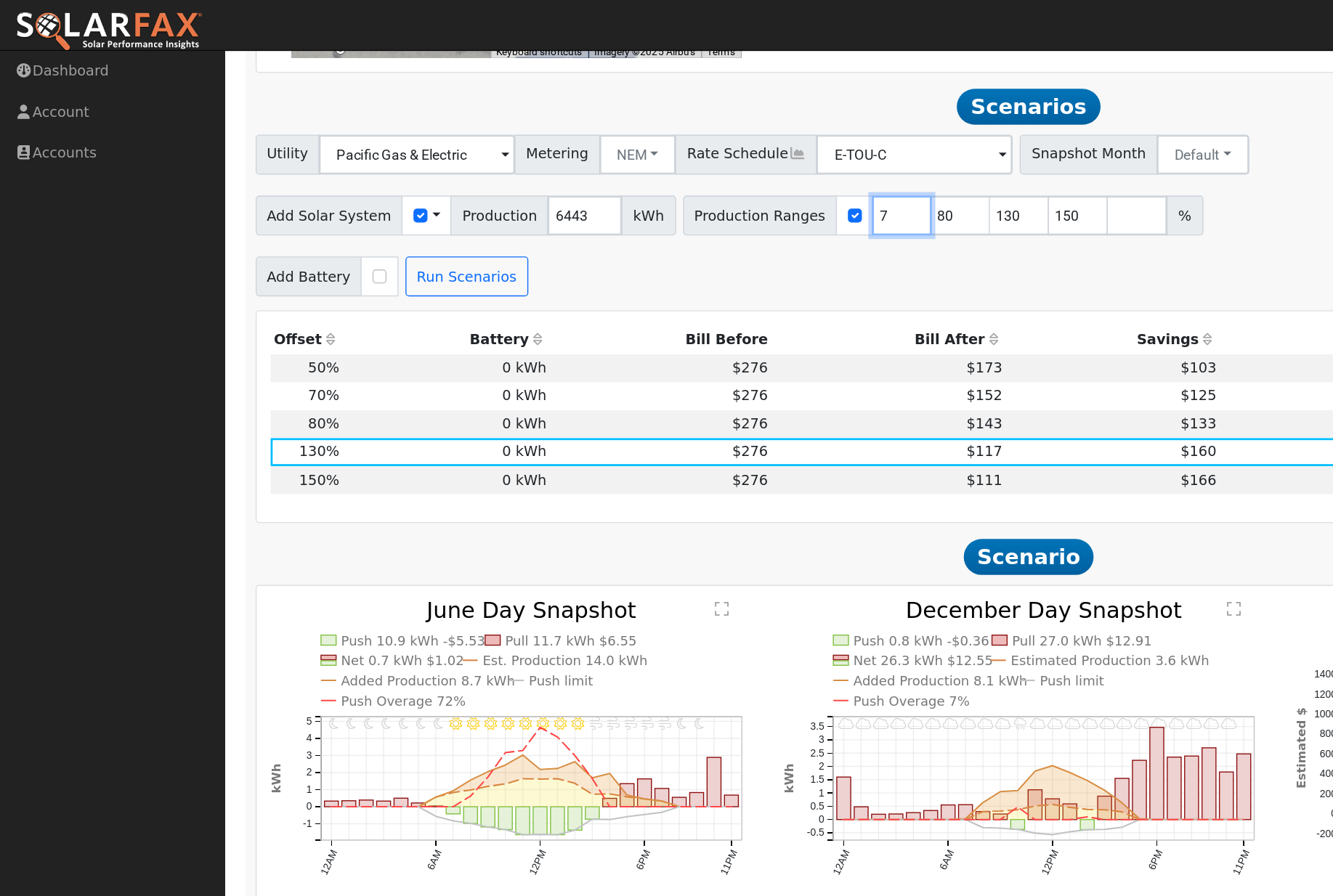
type input "80"
type input "130"
type input "150"
type input "130"
type input "150"
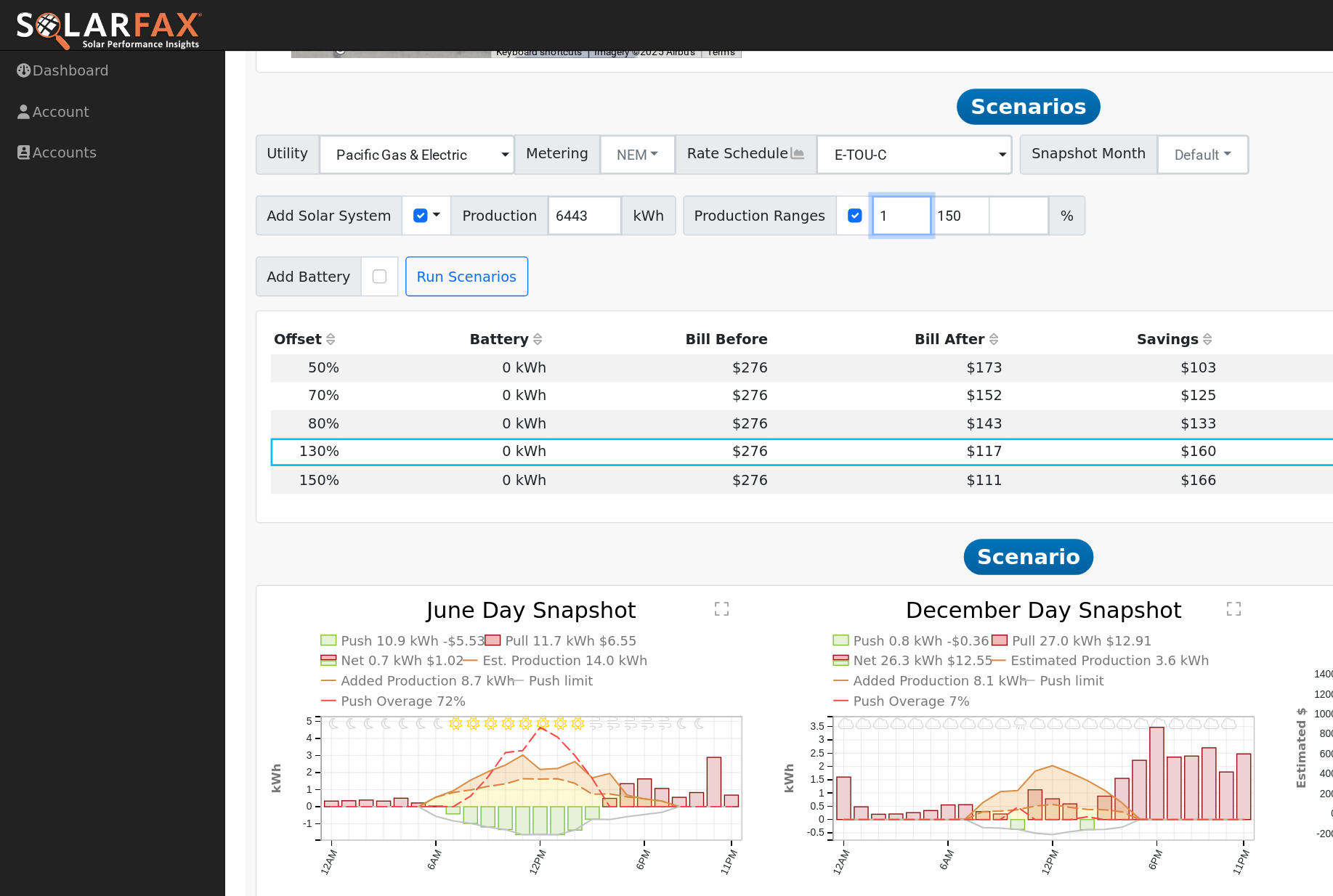
type input "150"
type input "1"
type input "100"
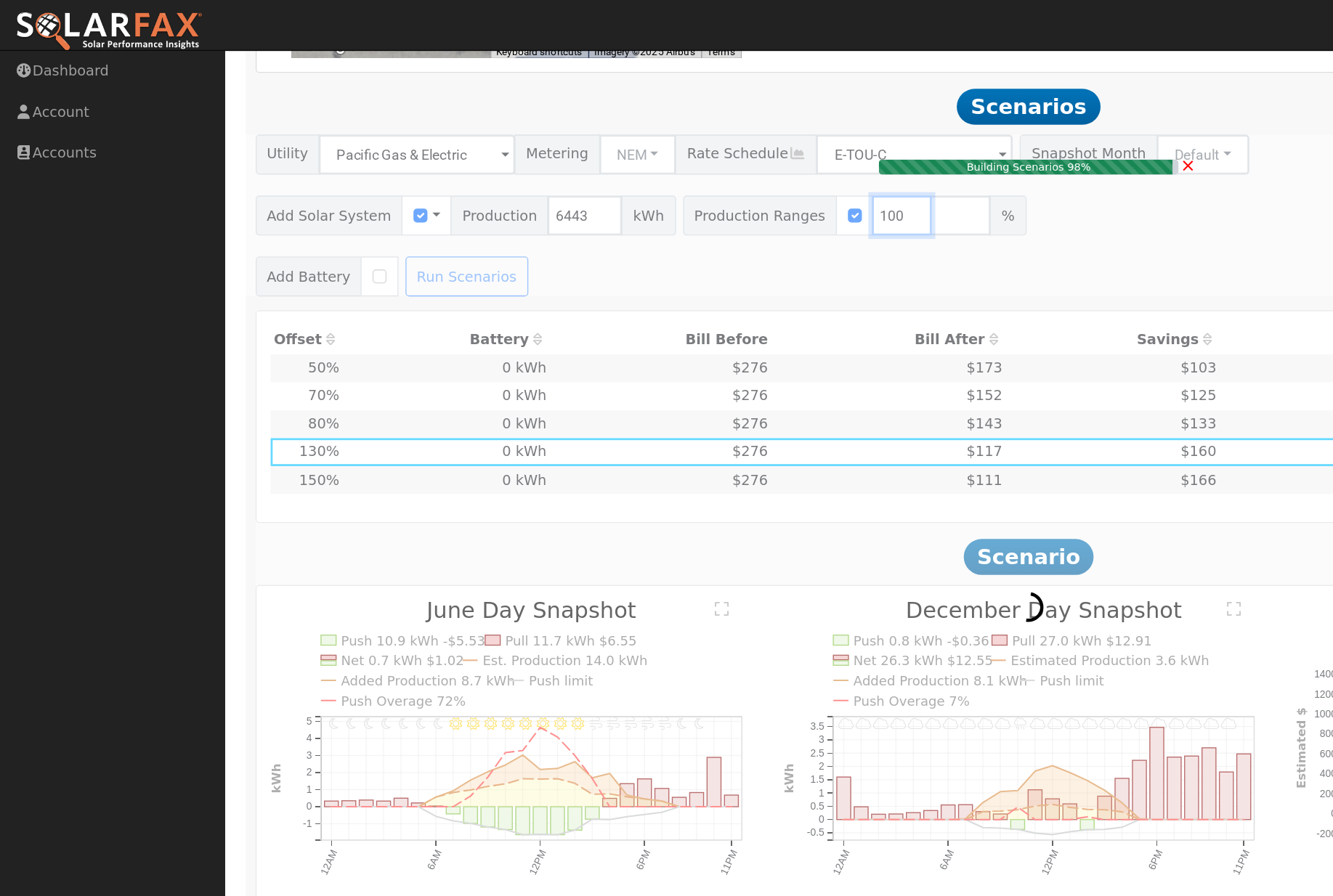
type input "4.3"
type input "$15,893"
type input "$4,768"
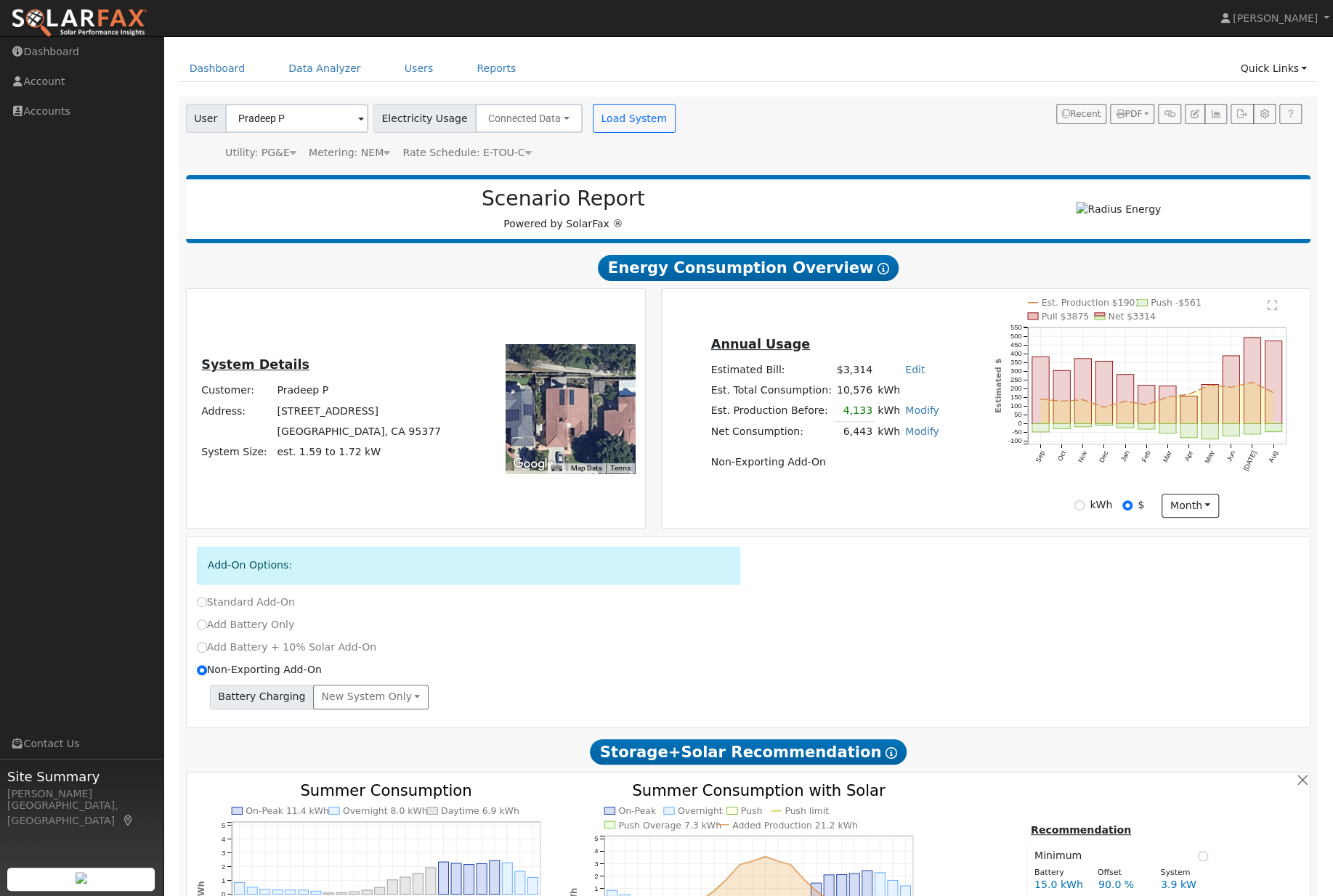
scroll to position [0, 0]
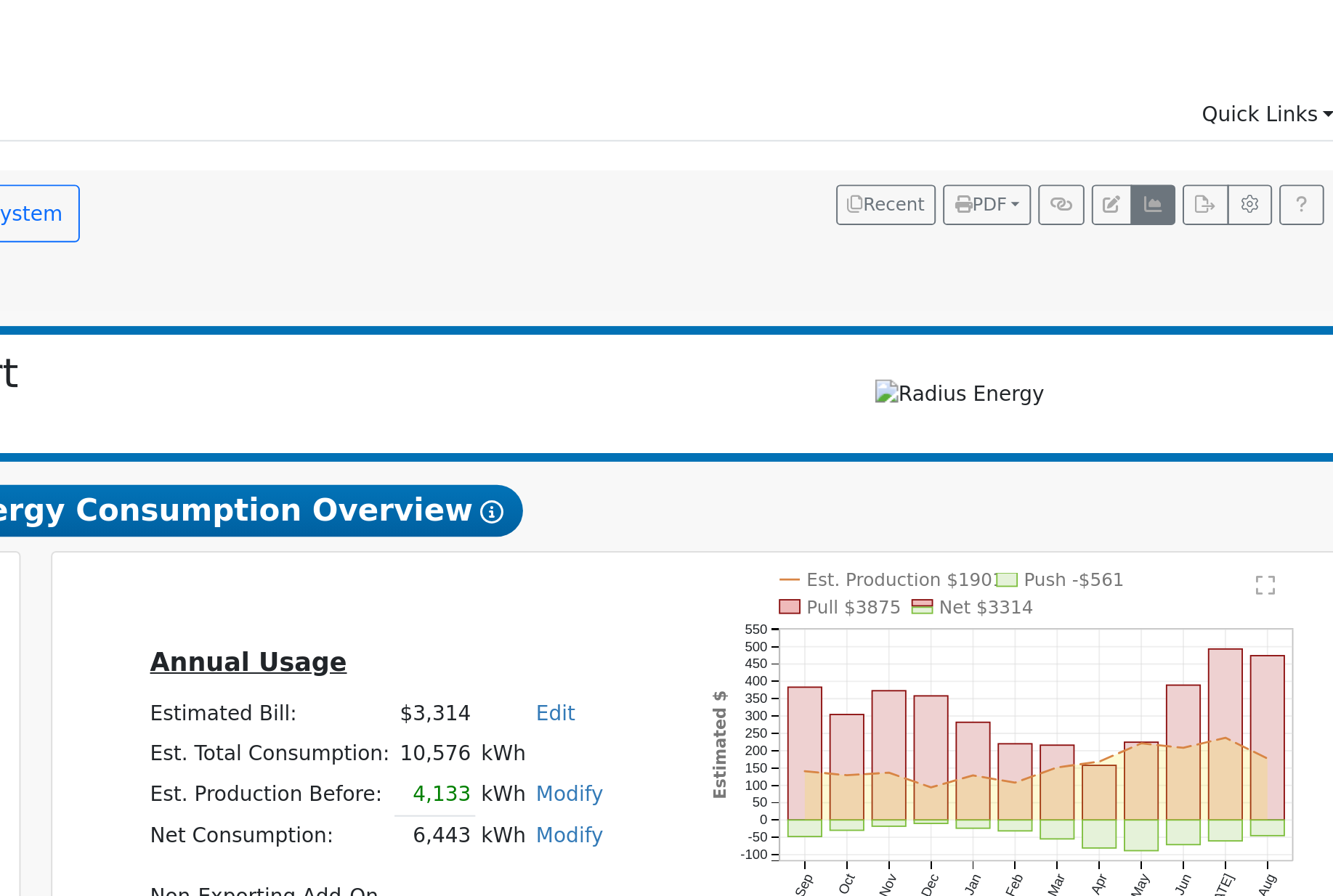
click at [1210, 153] on icon "button" at bounding box center [1215, 157] width 11 height 9
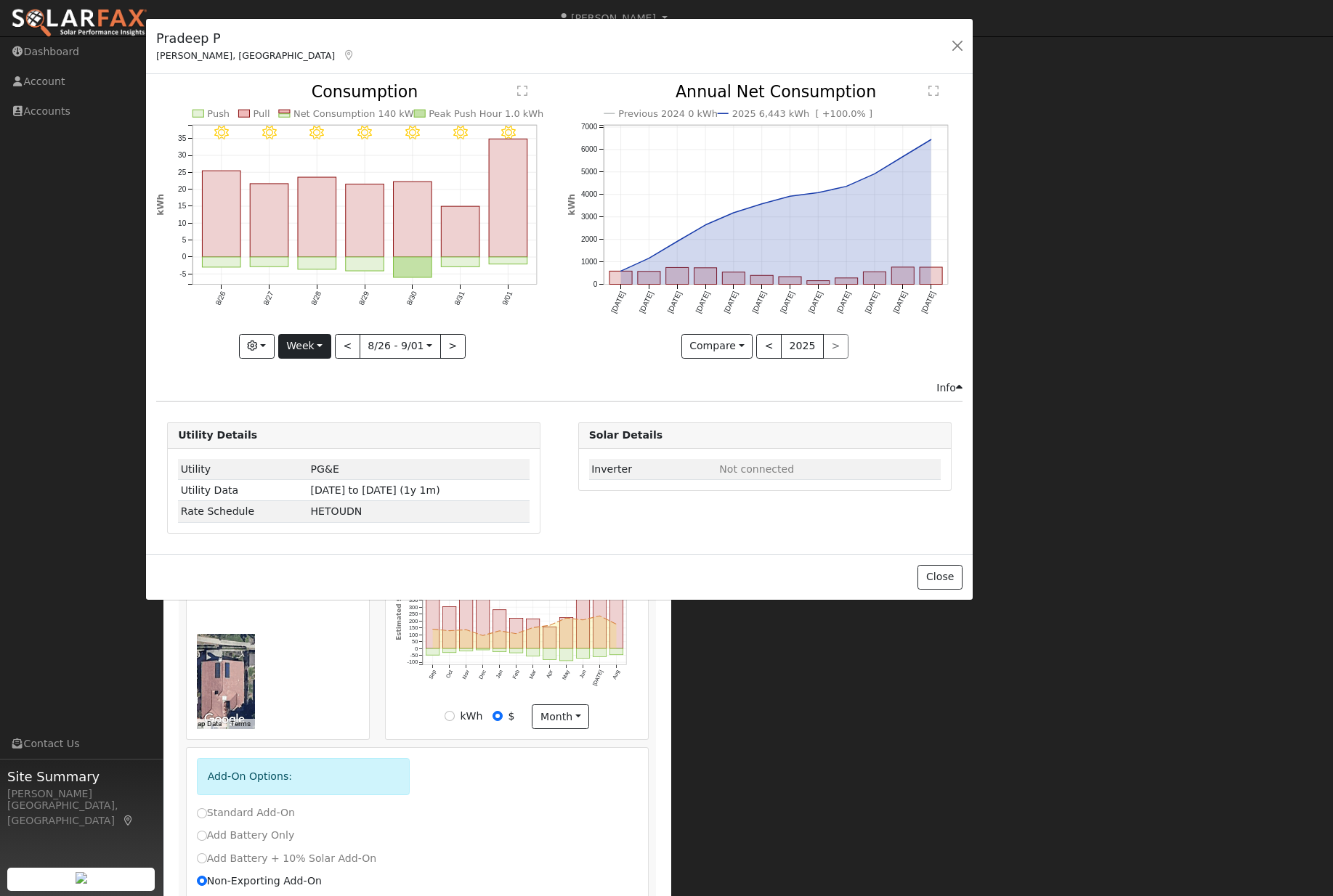
click at [328, 358] on button "Week" at bounding box center [305, 347] width 53 height 25
click at [335, 386] on link "Day" at bounding box center [329, 377] width 101 height 20
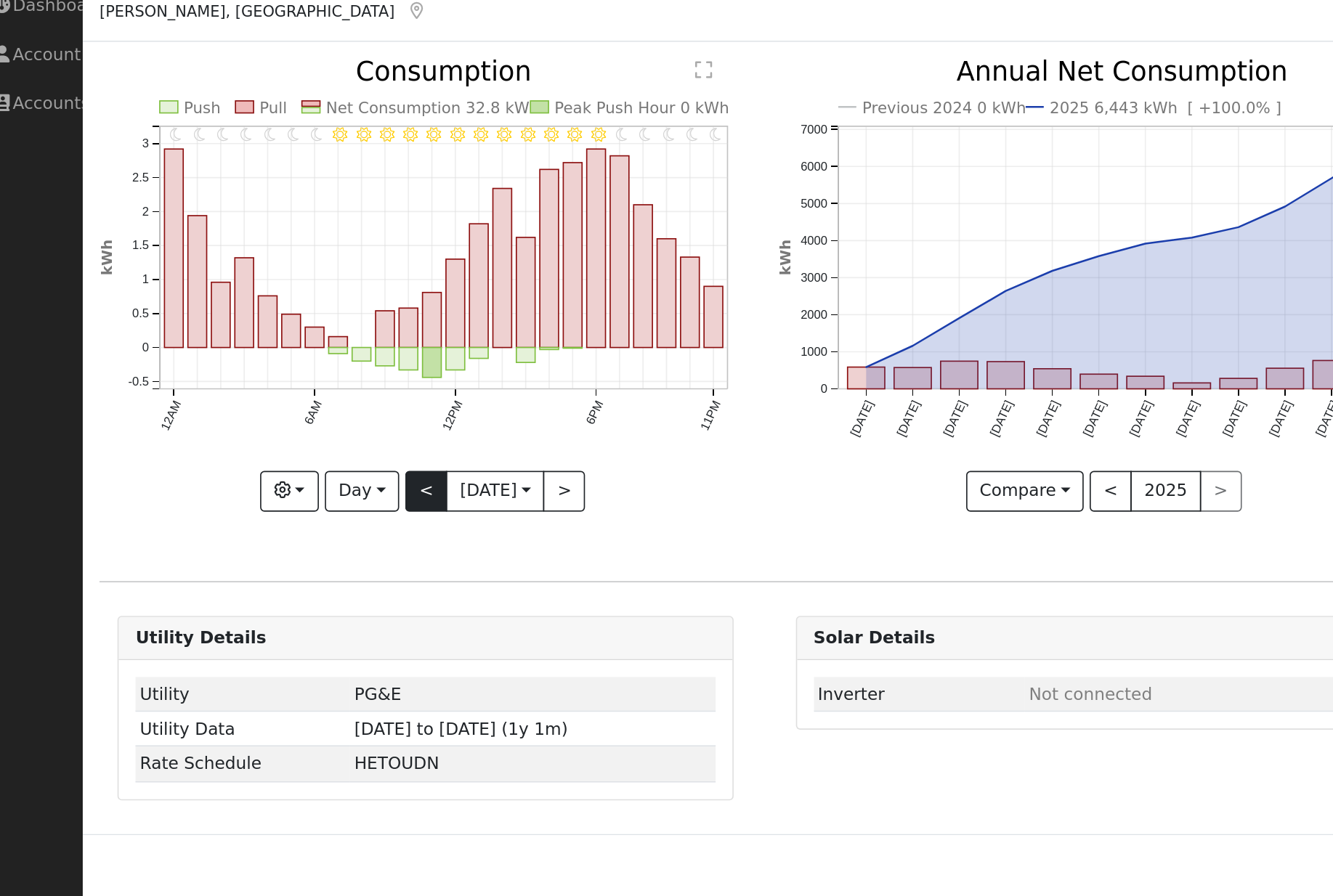
click at [261, 334] on button "<" at bounding box center [274, 347] width 26 height 25
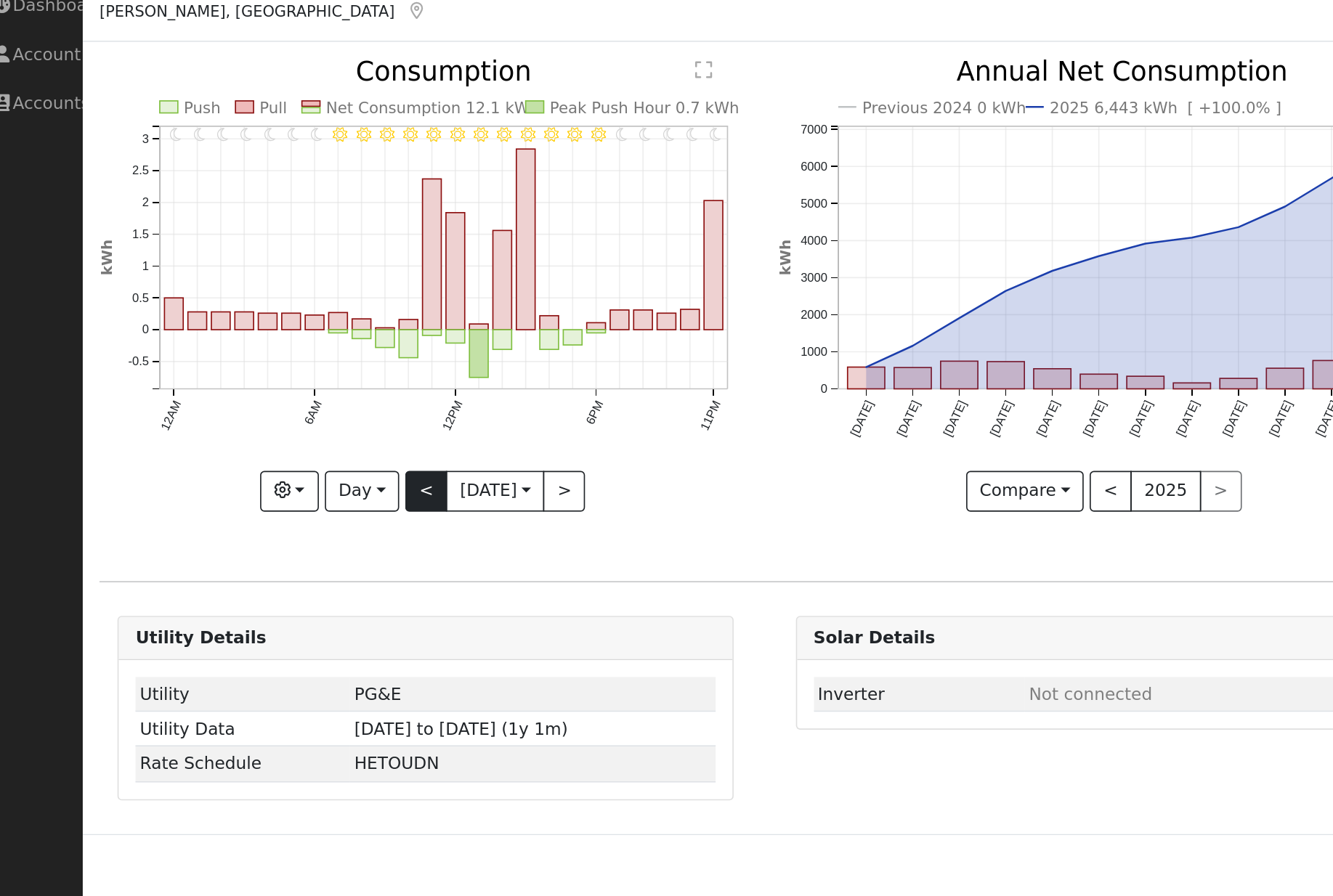
click at [261, 334] on button "<" at bounding box center [274, 347] width 26 height 25
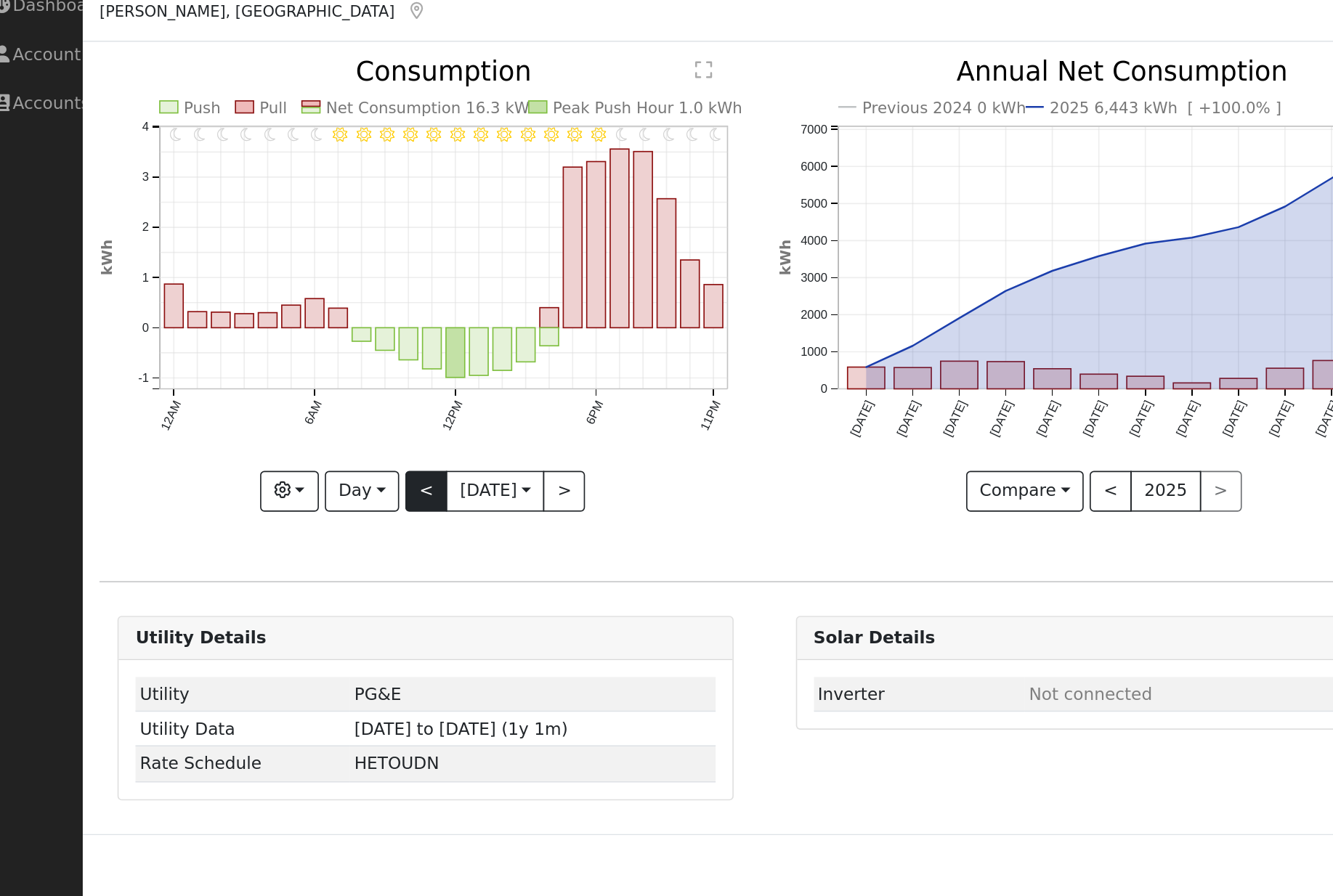
click at [261, 334] on button "<" at bounding box center [274, 347] width 26 height 25
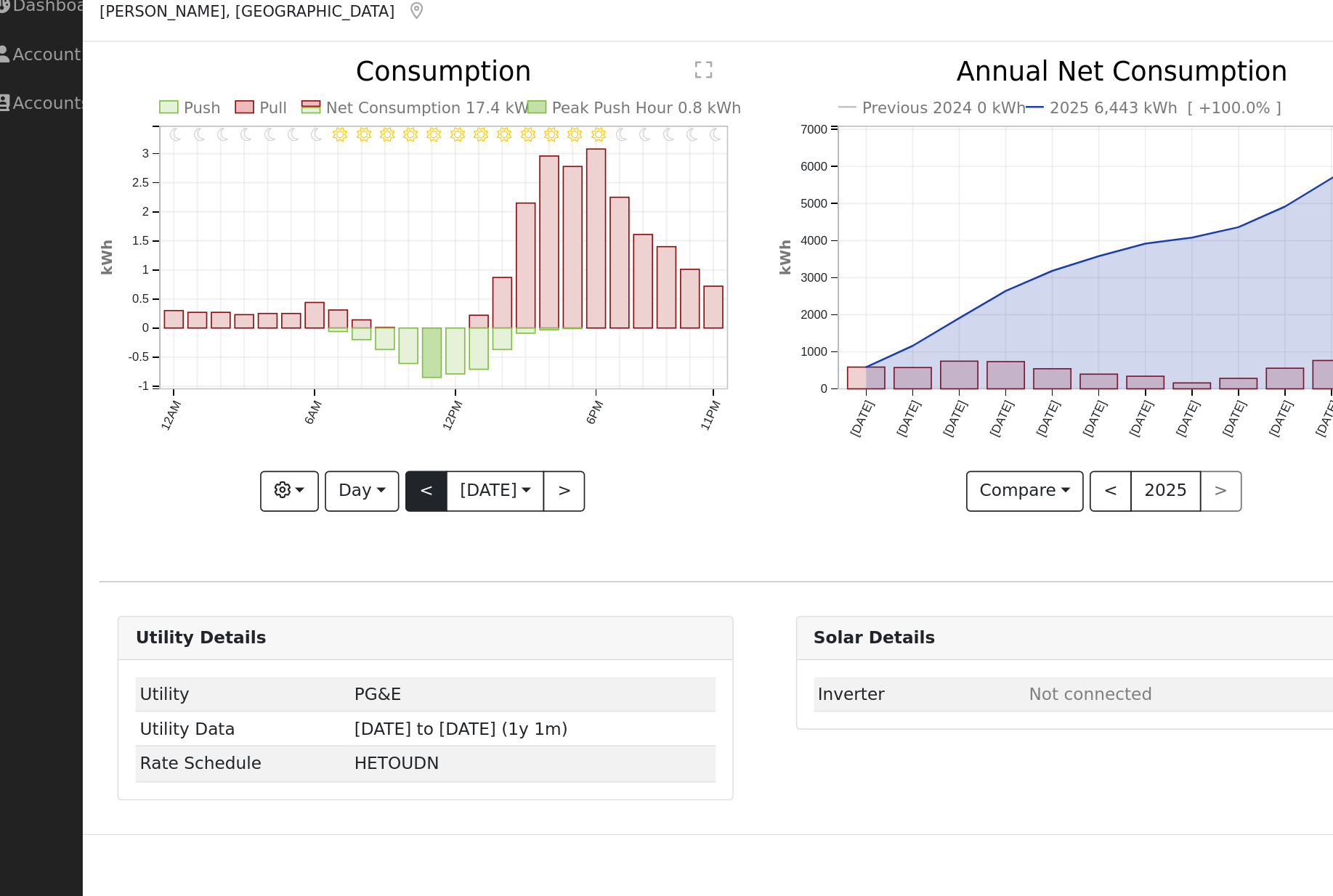
click at [261, 334] on button "<" at bounding box center [274, 347] width 26 height 25
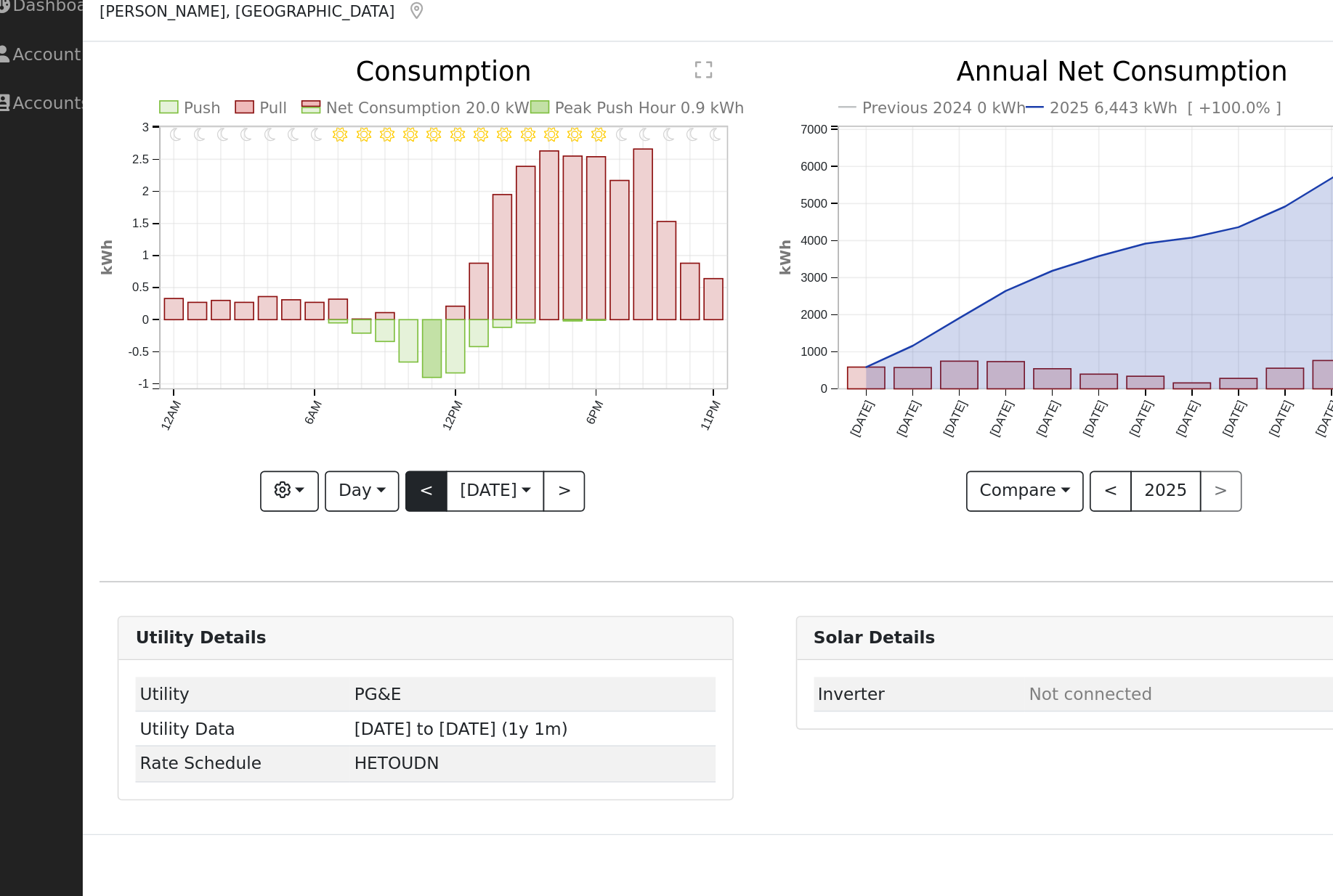
click at [261, 334] on button "<" at bounding box center [274, 347] width 26 height 25
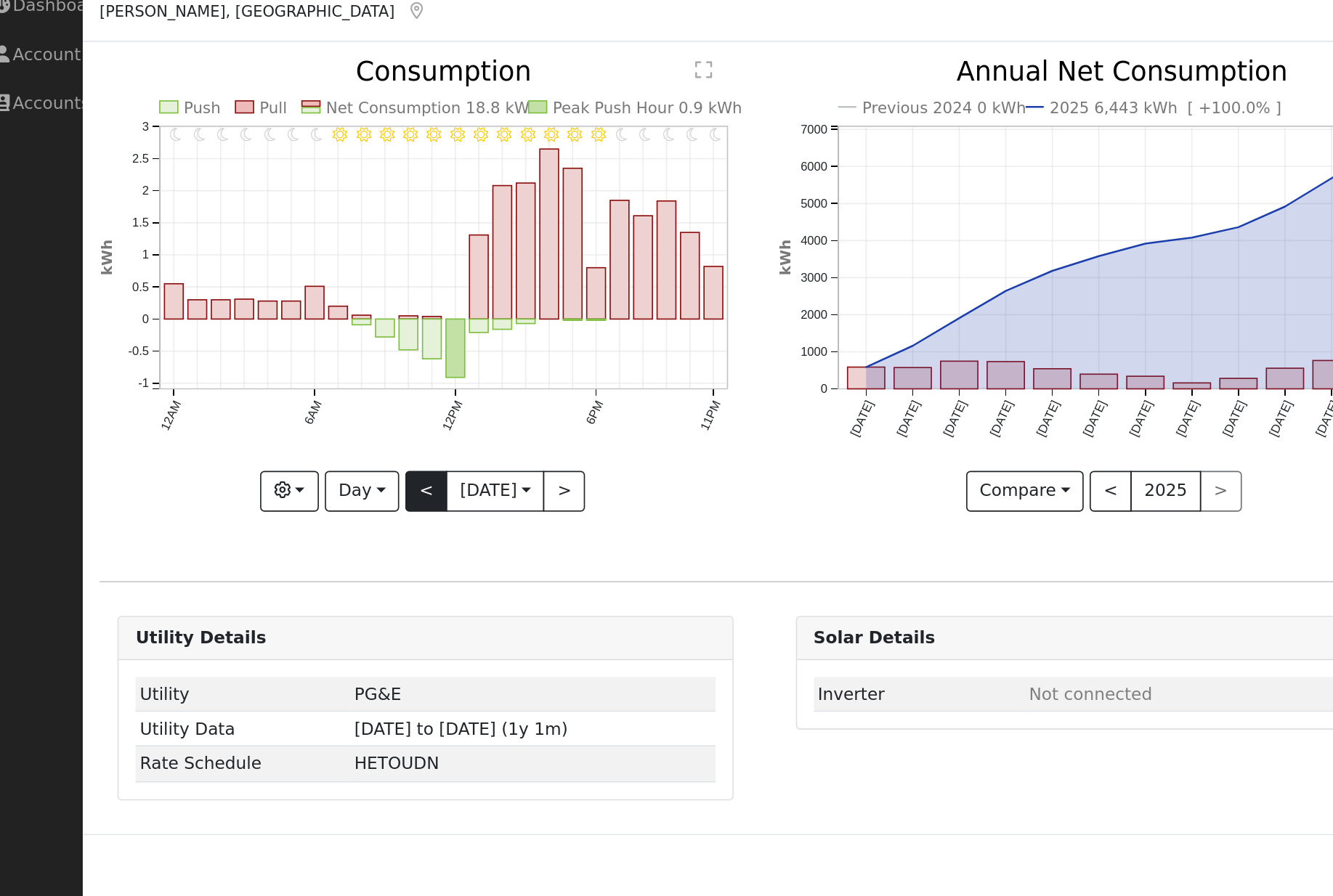
click at [261, 334] on button "<" at bounding box center [274, 347] width 26 height 25
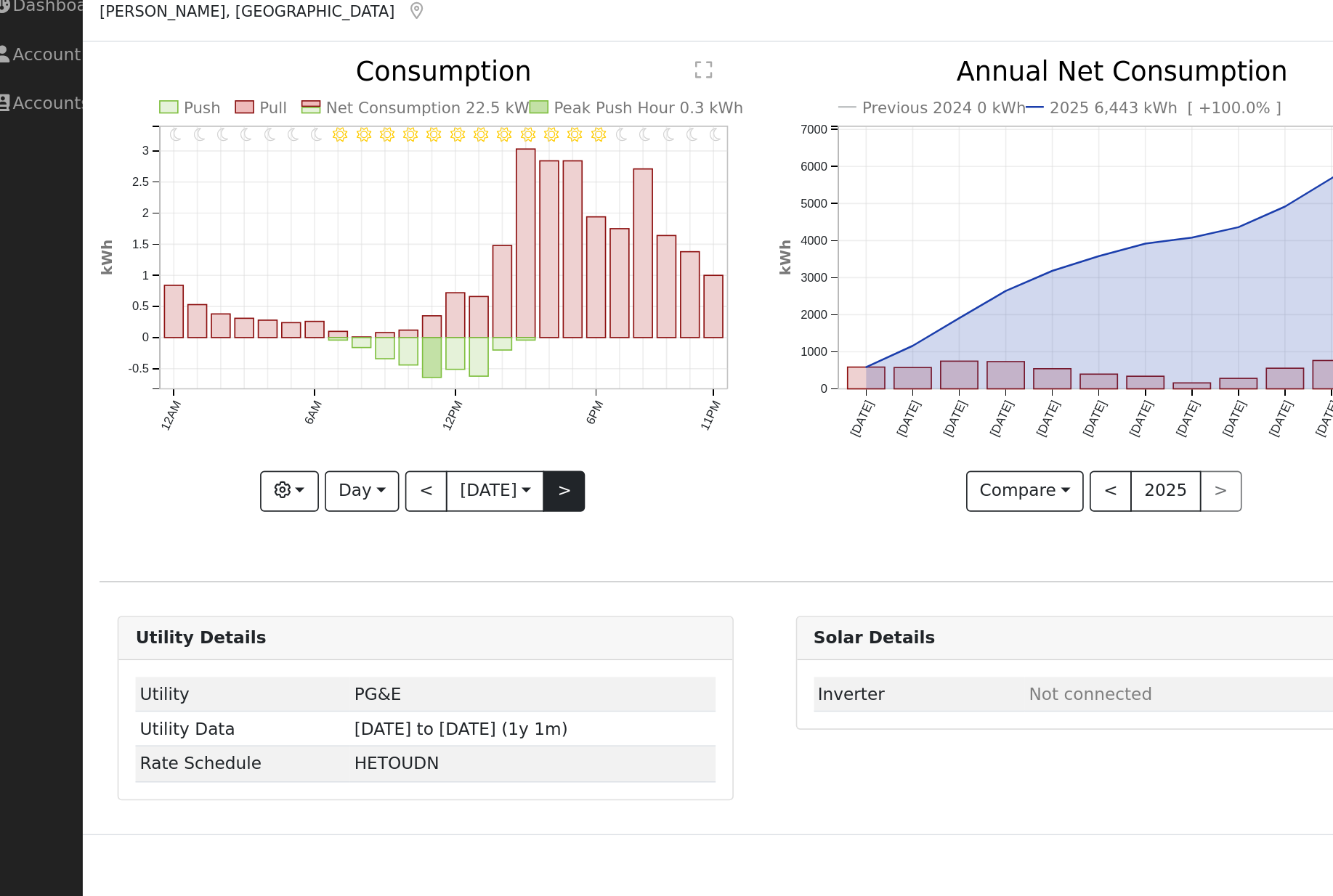
click at [350, 334] on button ">" at bounding box center [358, 347] width 26 height 25
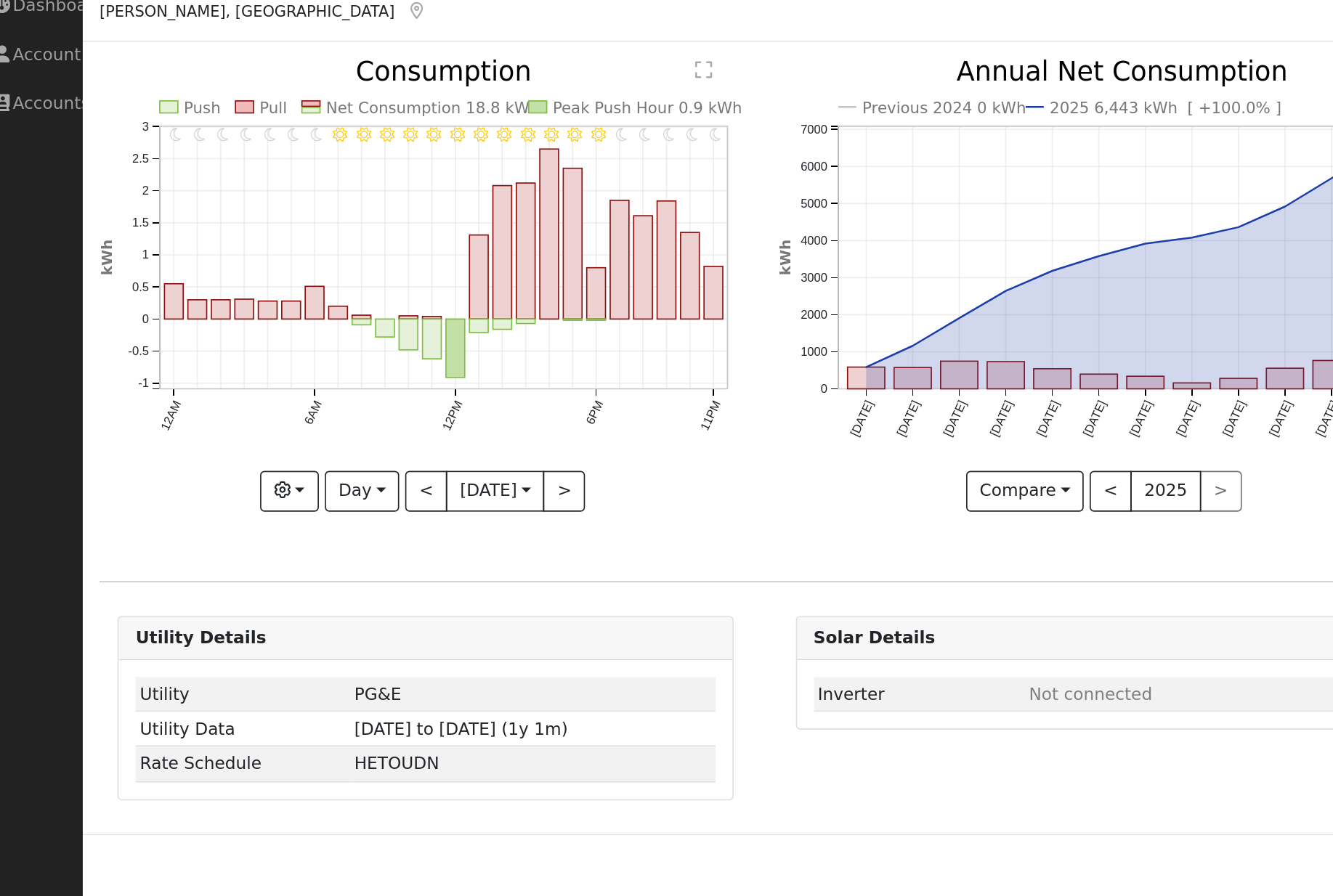
click at [341, 308] on div at bounding box center [273, 221] width 395 height 274
click at [345, 334] on button ">" at bounding box center [358, 347] width 26 height 25
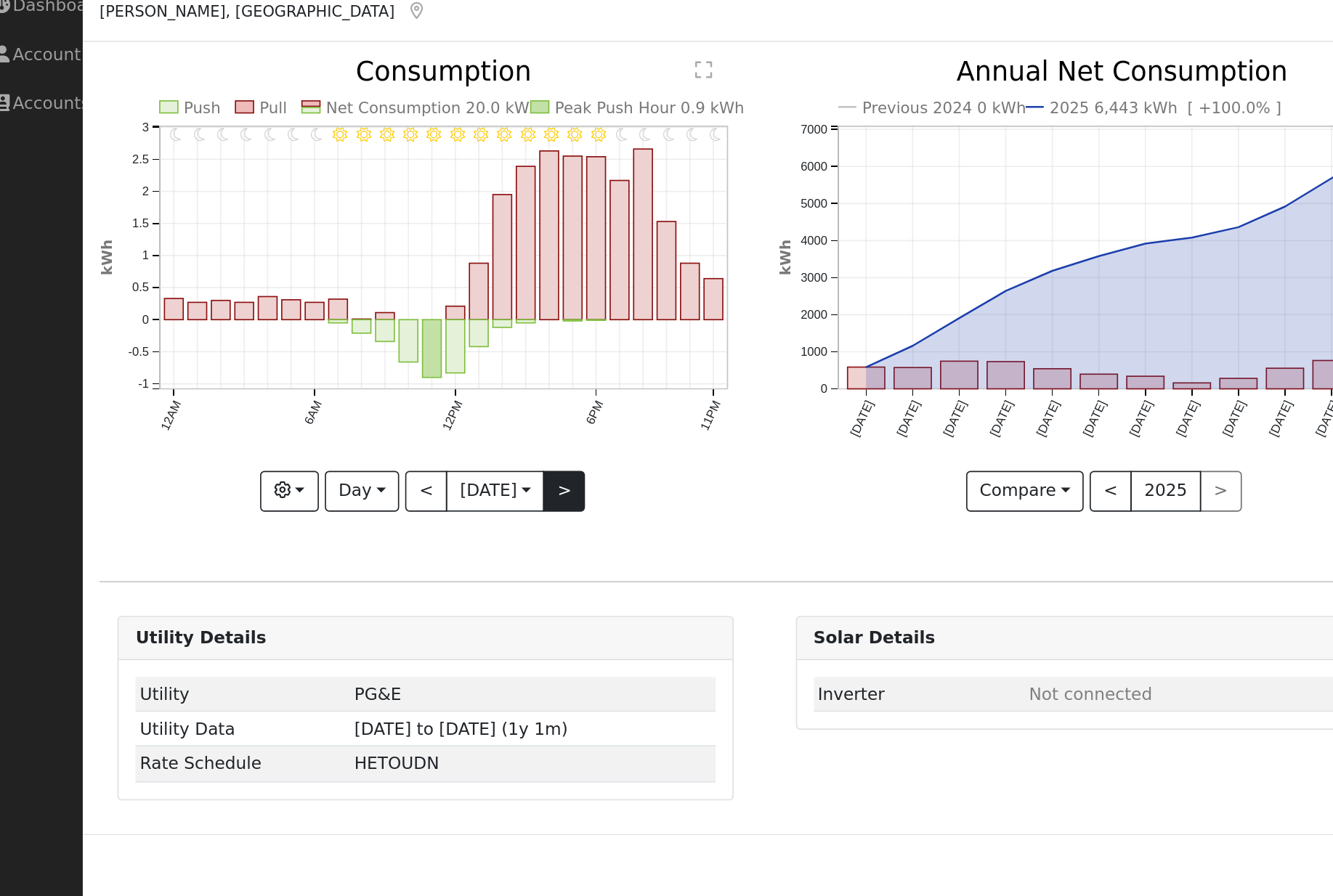
click at [345, 334] on button ">" at bounding box center [358, 347] width 26 height 25
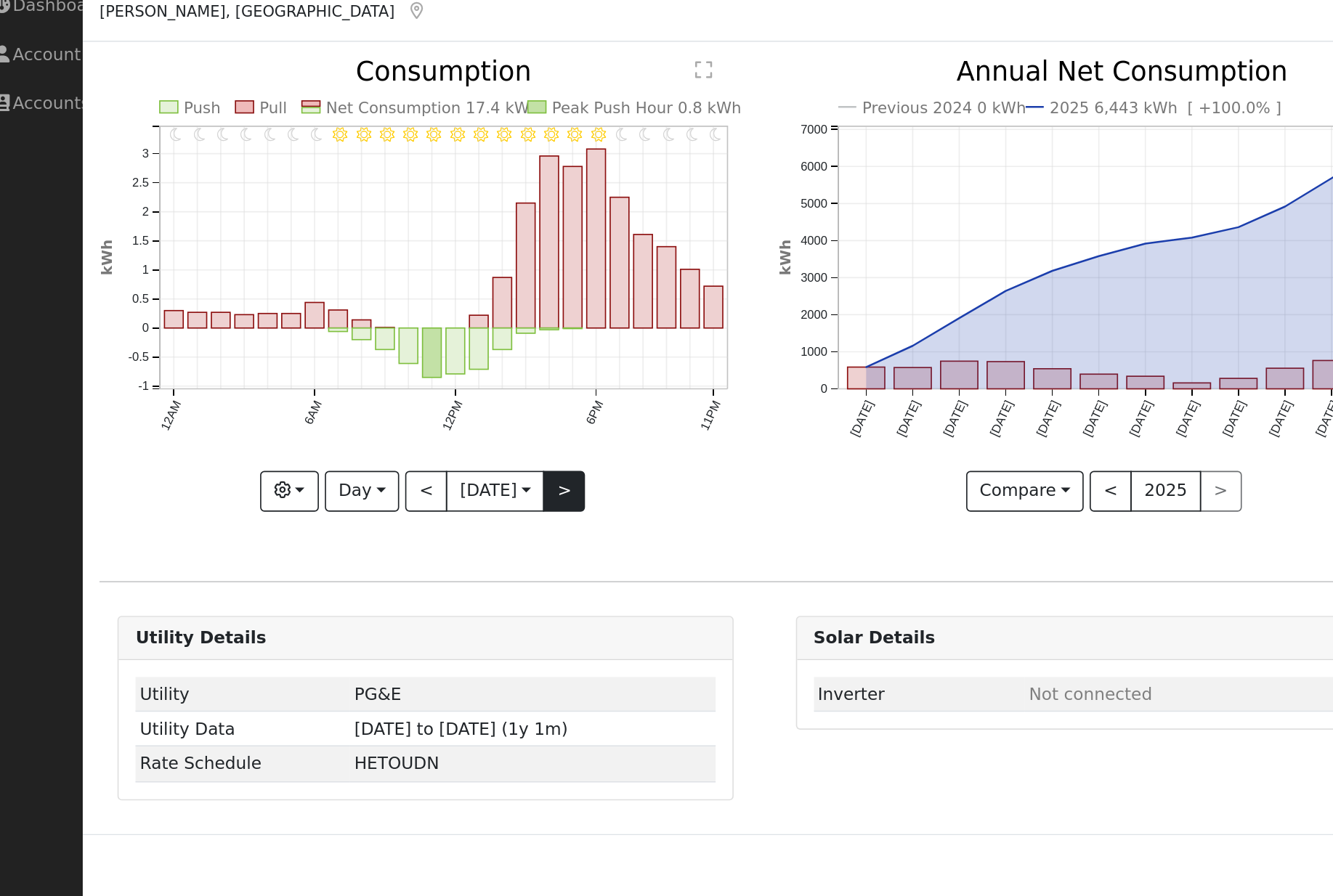
click at [345, 334] on button ">" at bounding box center [358, 347] width 26 height 25
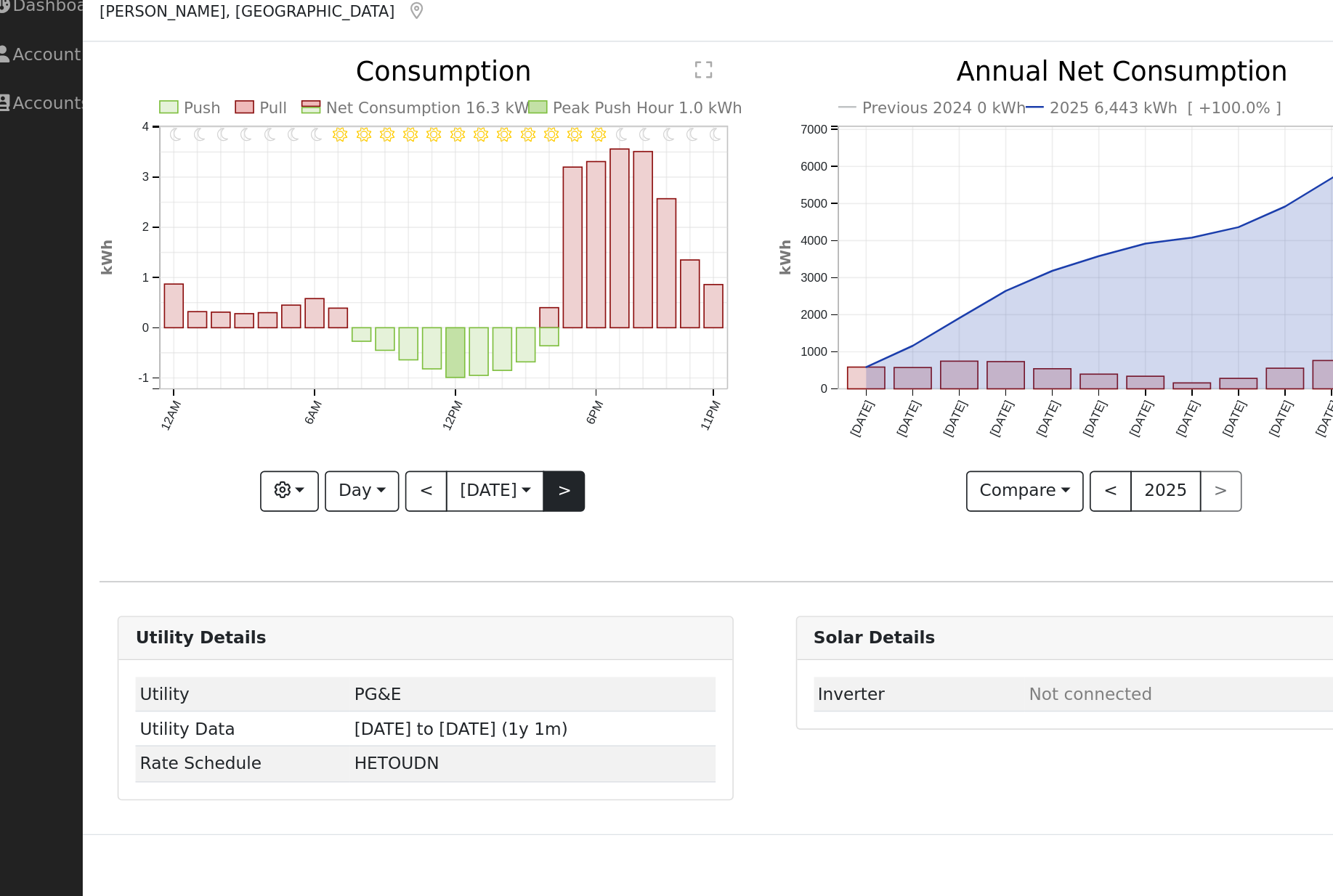
click at [345, 334] on button ">" at bounding box center [358, 347] width 26 height 25
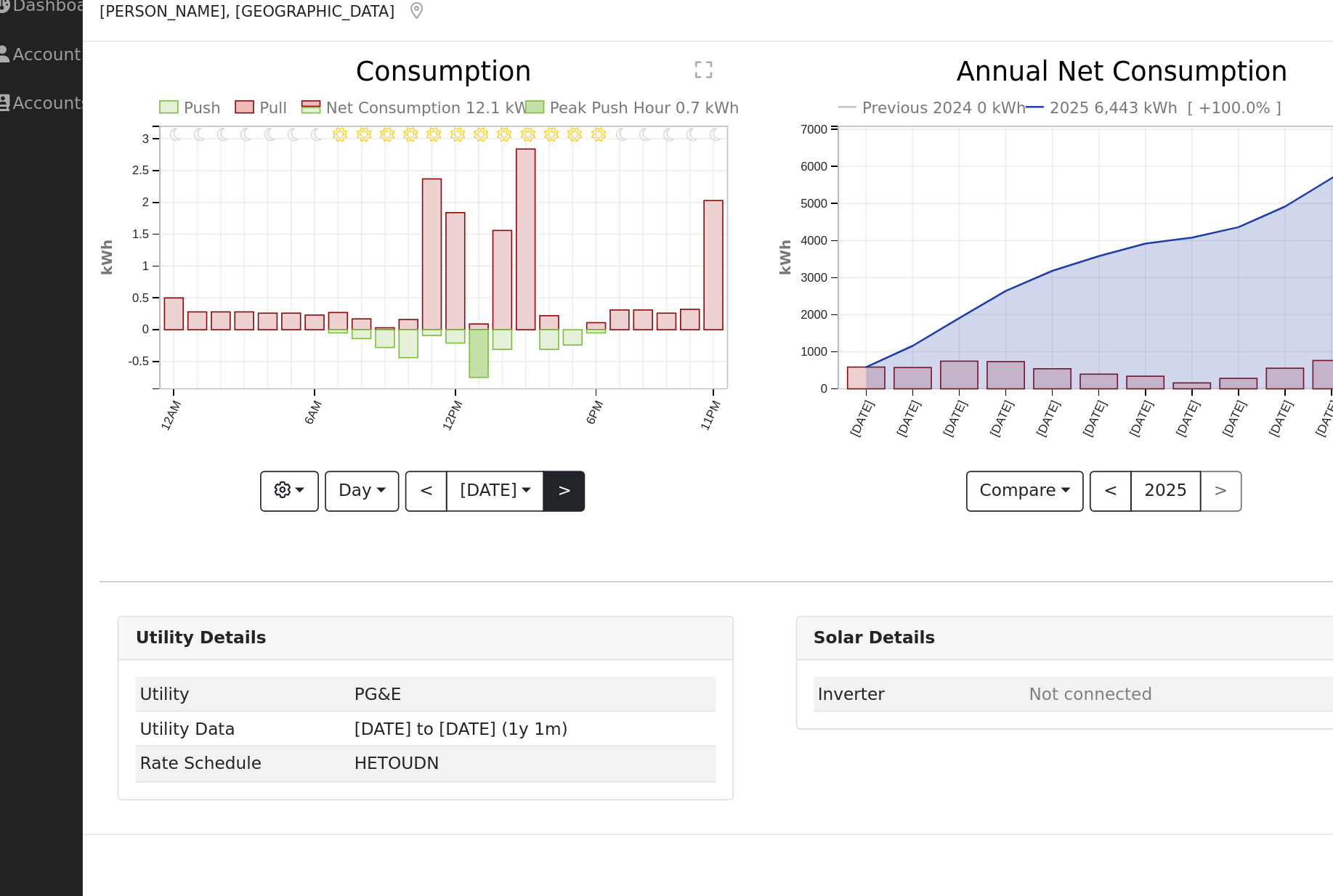
click at [345, 334] on button ">" at bounding box center [358, 347] width 26 height 25
type input "2025-09-01"
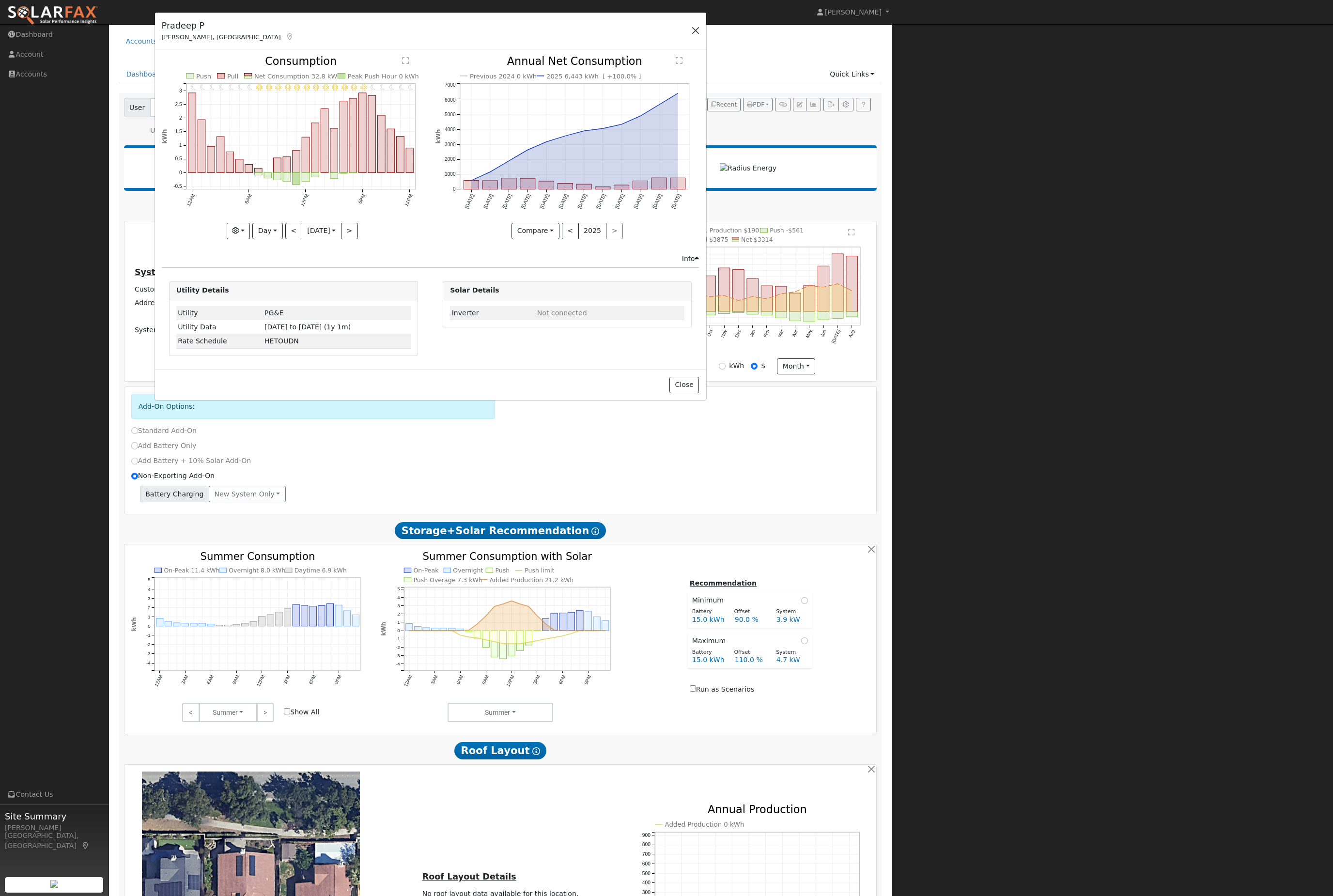
click at [693, 37] on button "button" at bounding box center [695, 31] width 13 height 13
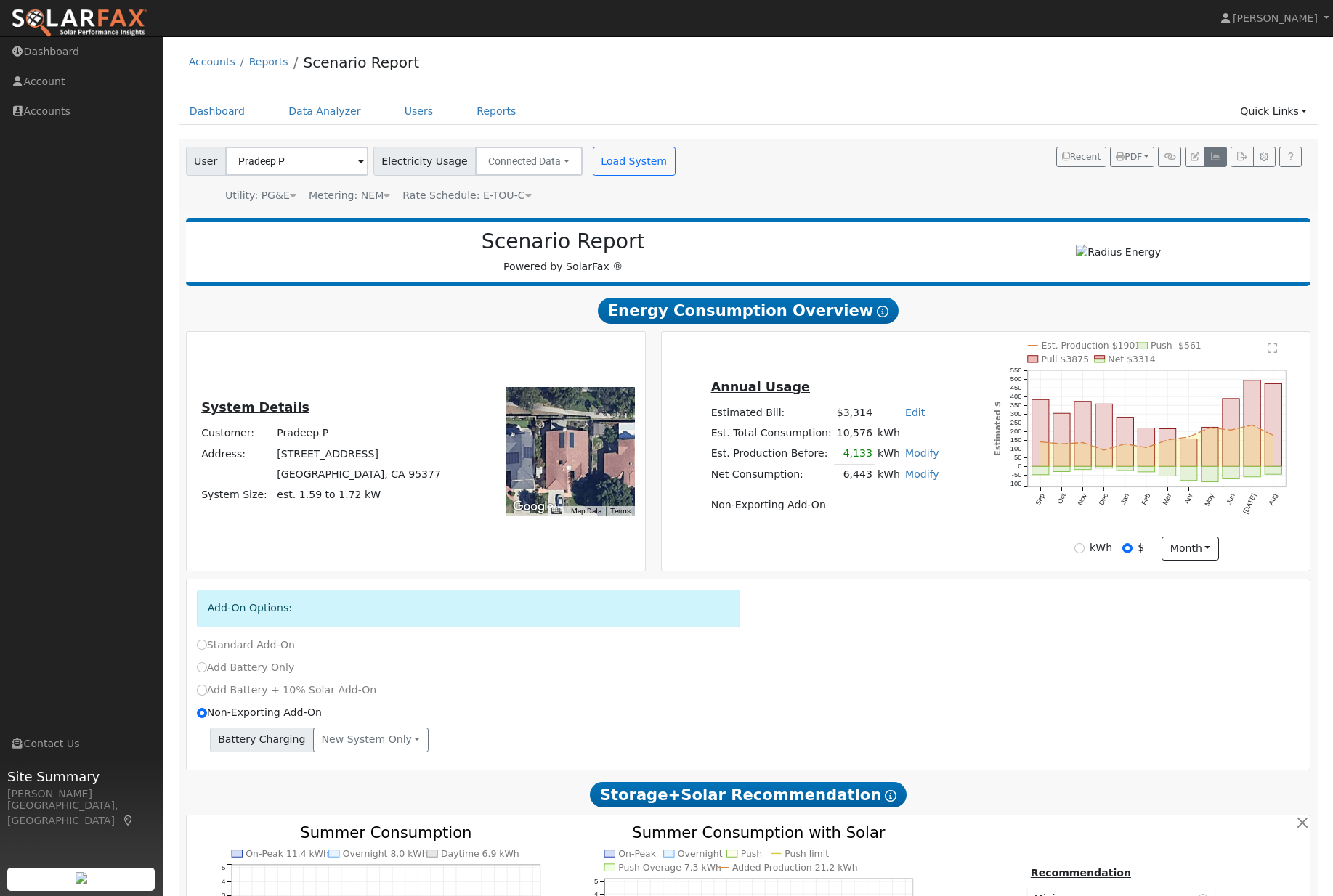
click at [1204, 167] on button "button" at bounding box center [1215, 157] width 23 height 20
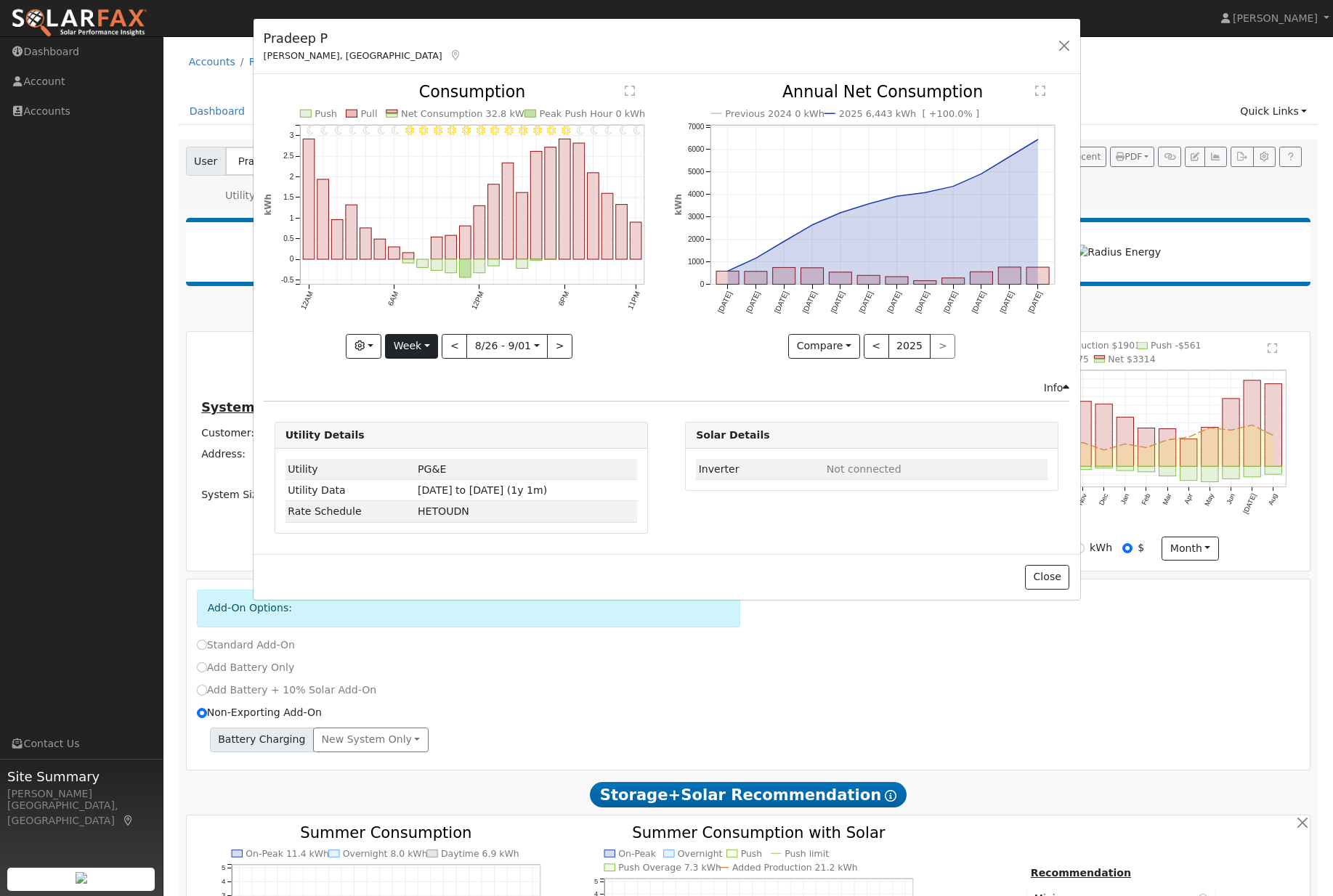
click at [429, 358] on button "Week" at bounding box center [411, 347] width 53 height 25
click at [441, 387] on link "Day" at bounding box center [436, 377] width 101 height 20
type input "2025-09-01"
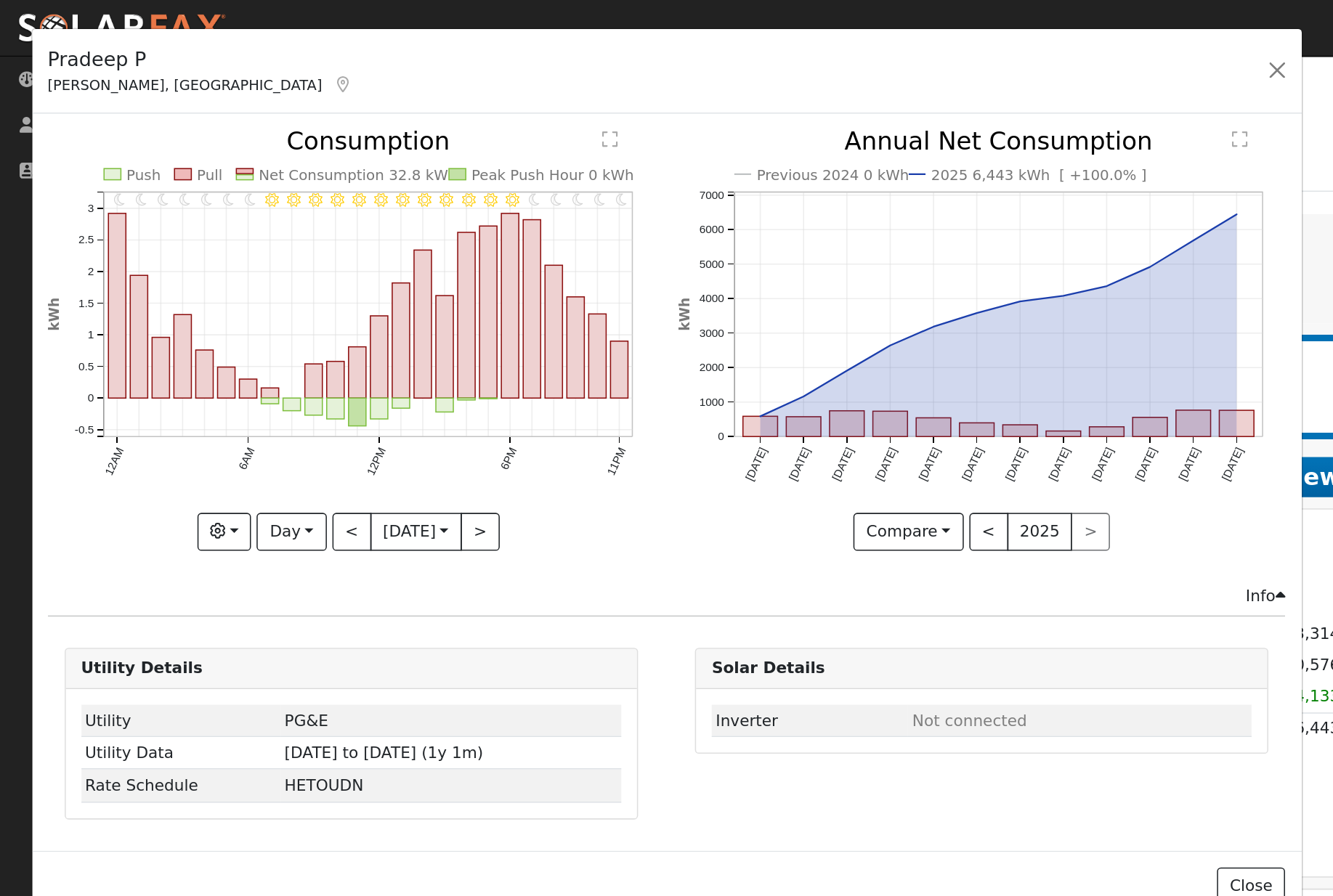
click at [571, 2] on div "Pradeep P Tracy, CA Default Account Default Account 1275 Cornucopia Place, Trac…" at bounding box center [666, 448] width 1333 height 896
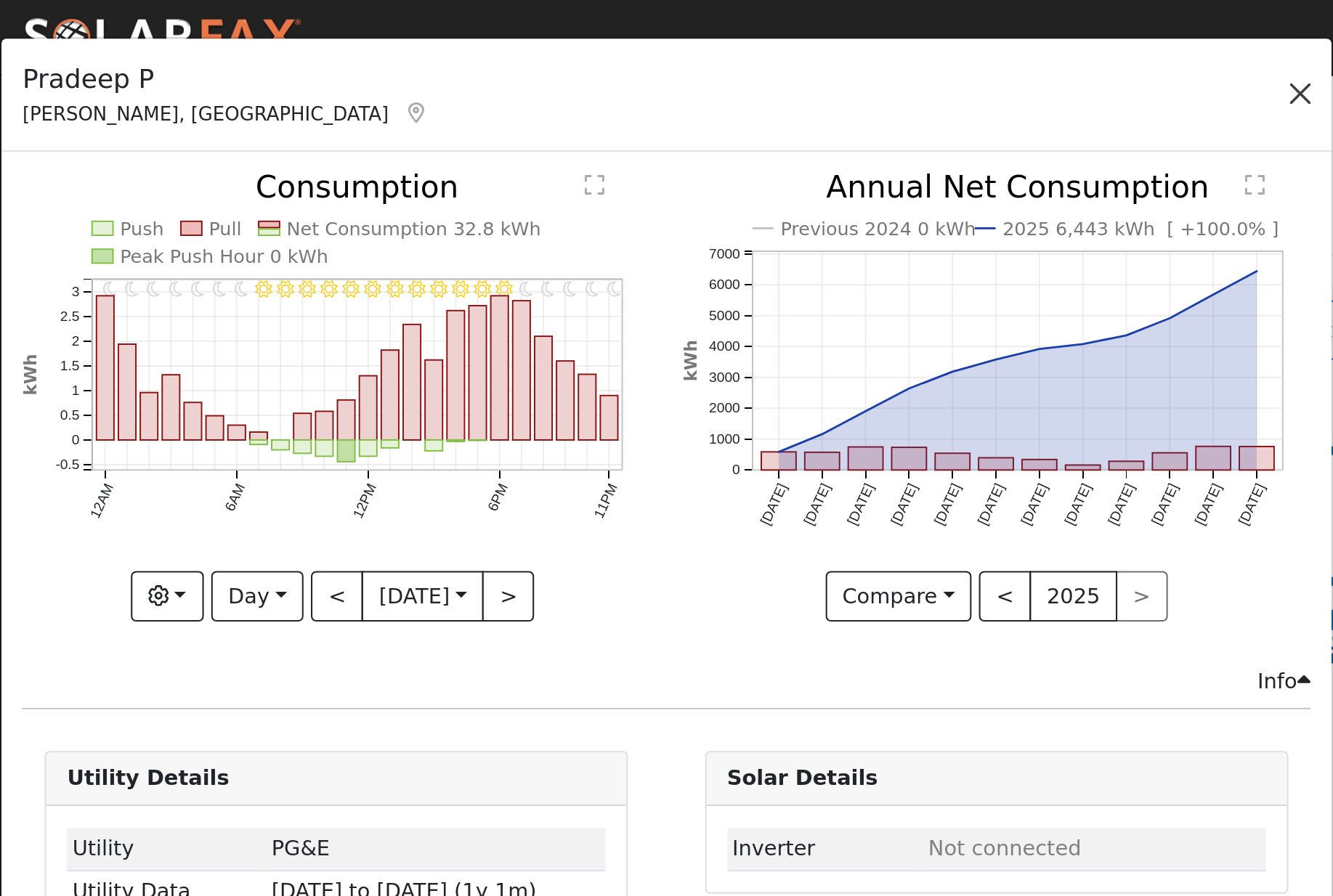
click at [639, 48] on button "button" at bounding box center [635, 46] width 20 height 20
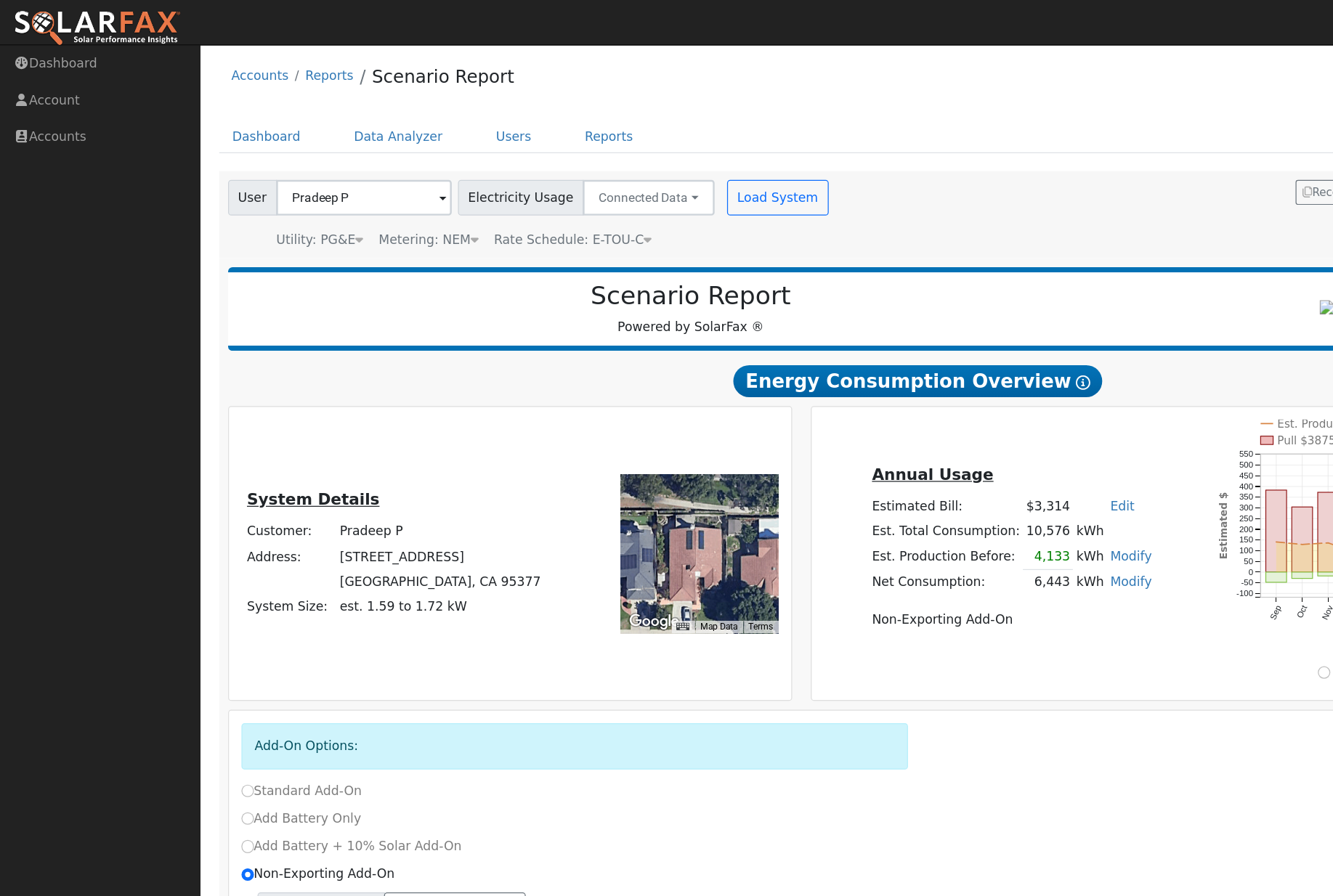
click at [912, 10] on nav "Jon-Michael Brown Jon-Michael Brown Profile Help Center Terms Of Service See Wh…" at bounding box center [666, 19] width 1333 height 37
